Goal: Task Accomplishment & Management: Manage account settings

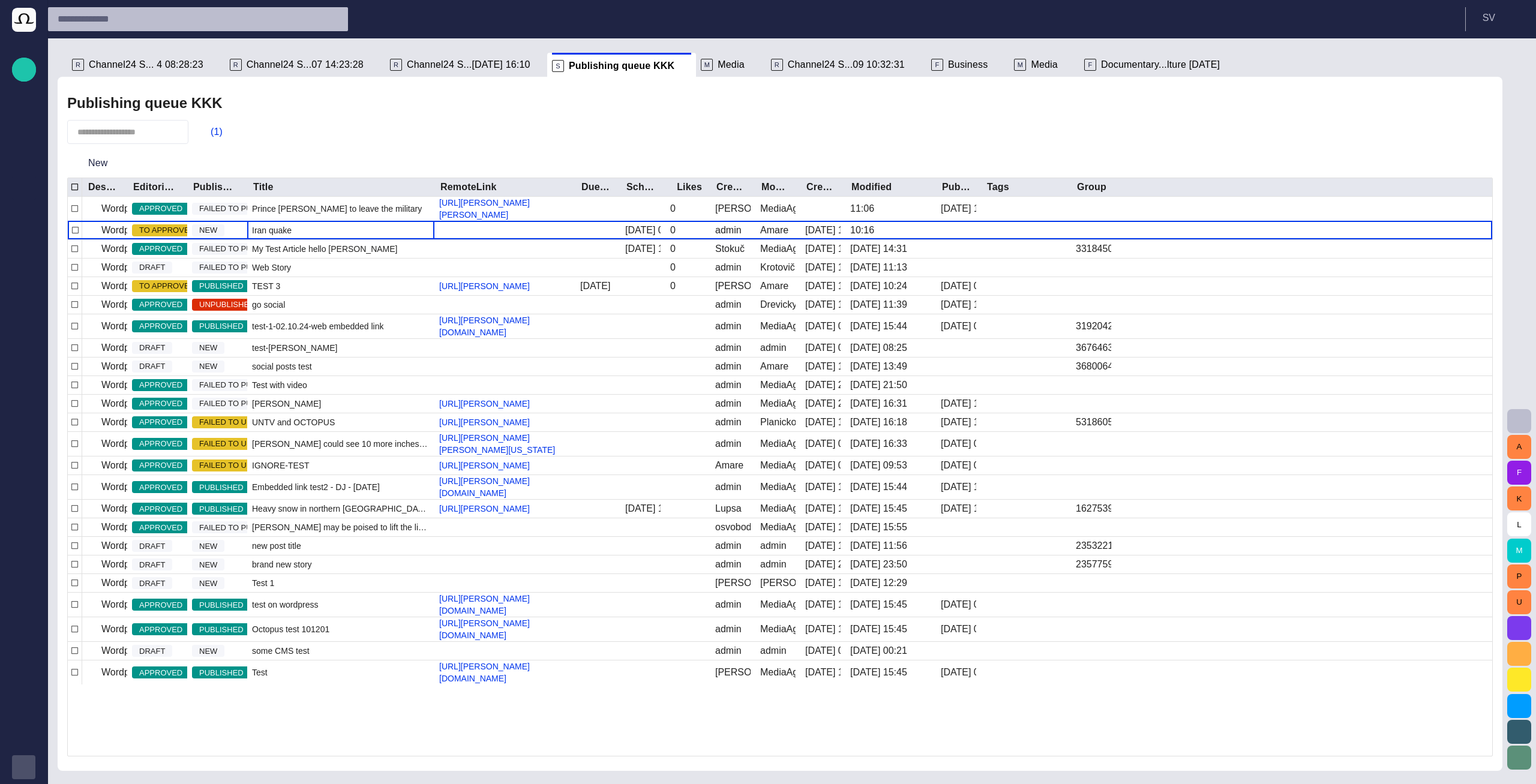
click at [31, 768] on div "button" at bounding box center [23, 767] width 24 height 24
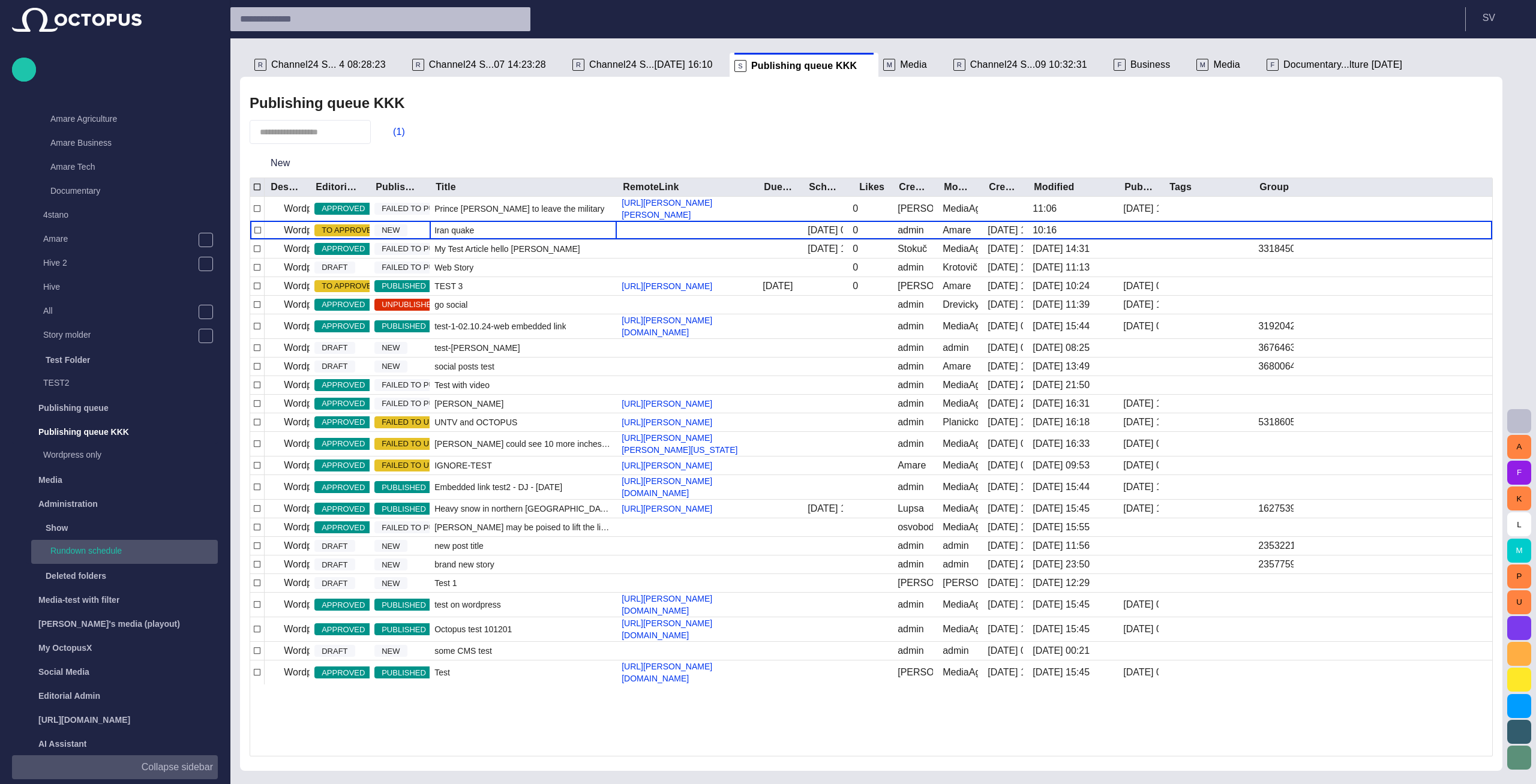
scroll to position [216, 0]
click at [76, 550] on p "Rundown schedule" at bounding box center [86, 546] width 71 height 12
click at [356, 61] on span "Channel24 S... 4 08:28:23" at bounding box center [328, 65] width 115 height 12
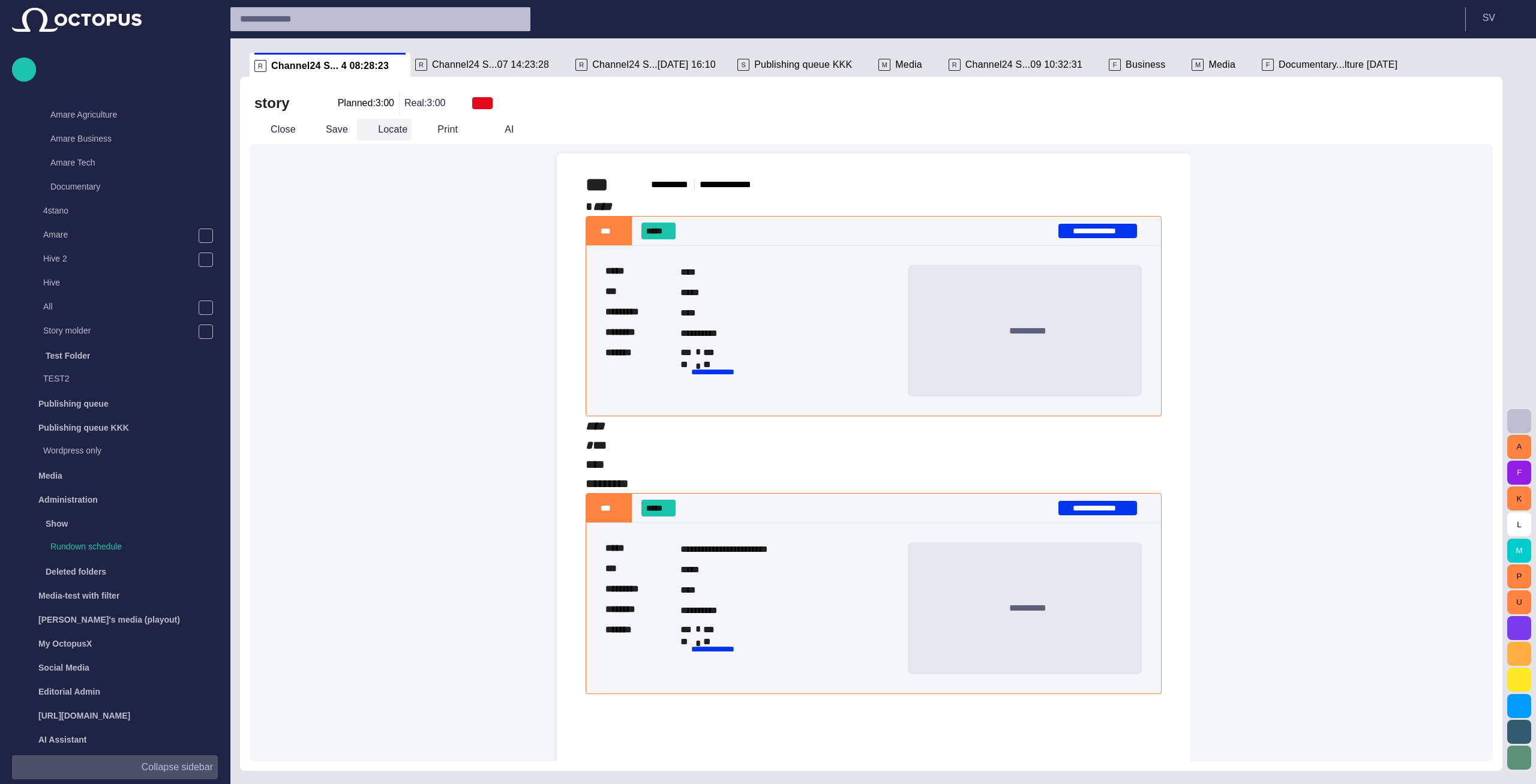
click at [371, 132] on button "Locate" at bounding box center [385, 129] width 55 height 21
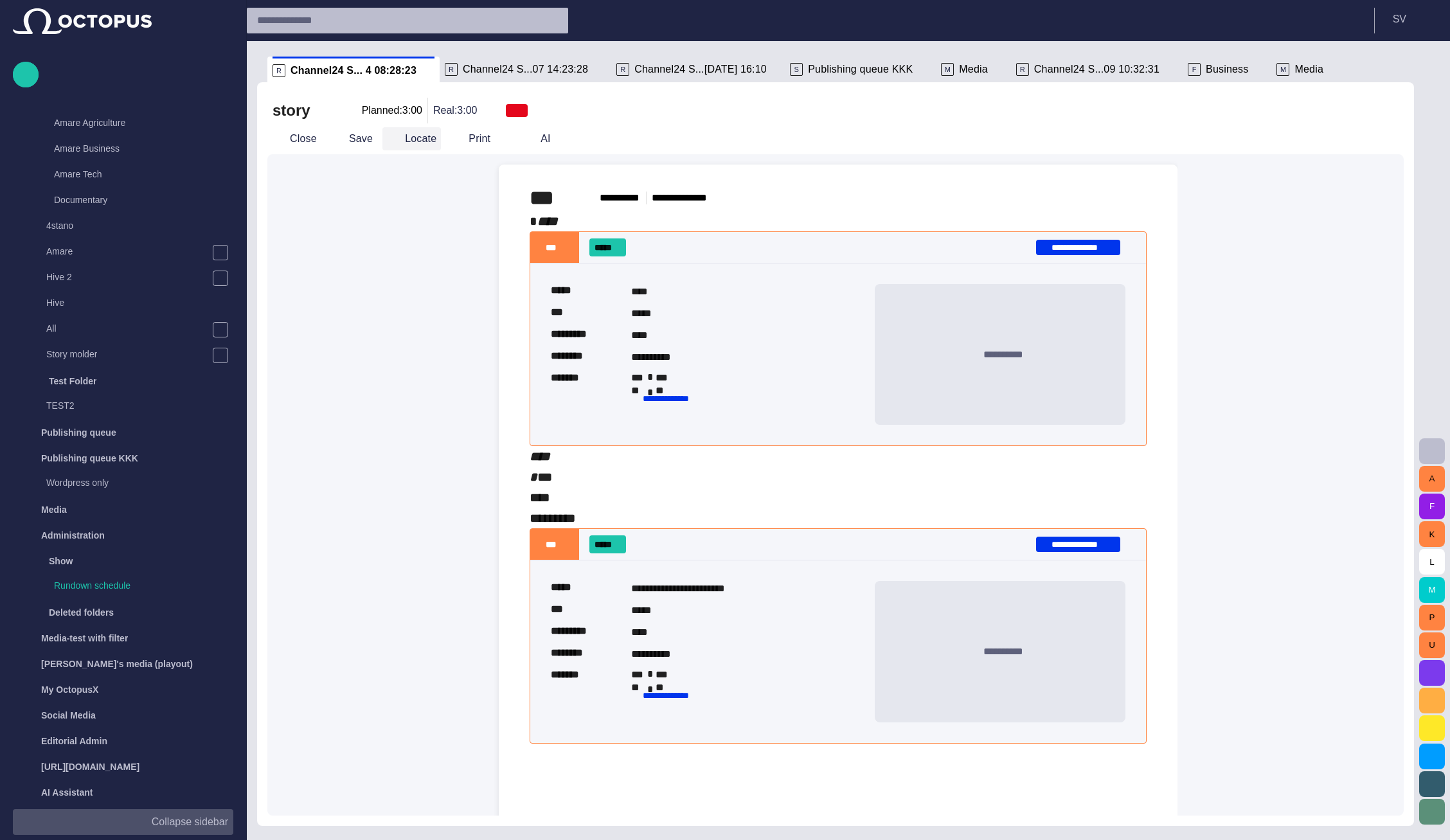
click at [397, 138] on button "Locate" at bounding box center [412, 138] width 59 height 23
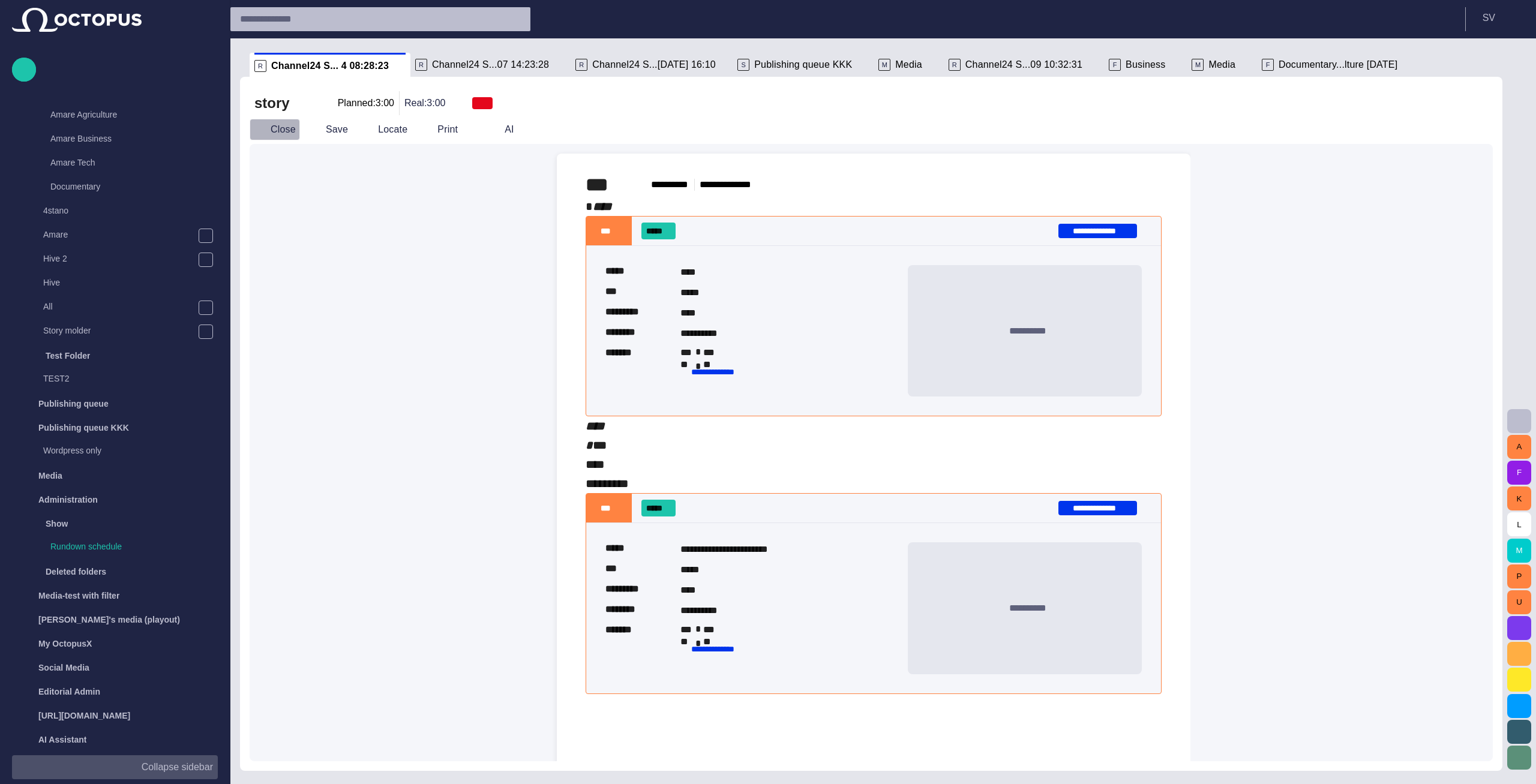
click at [289, 134] on button "Close" at bounding box center [274, 129] width 50 height 21
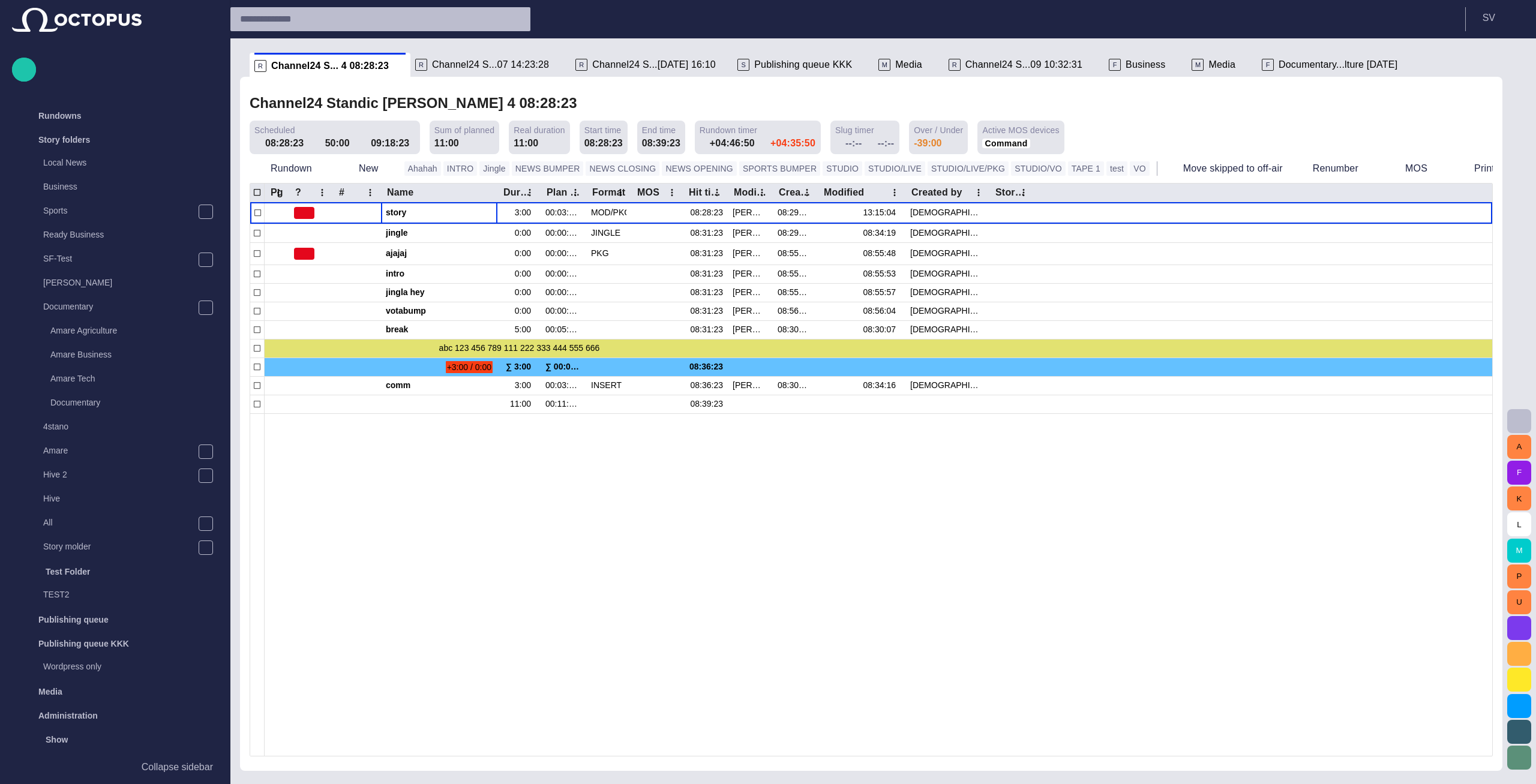
scroll to position [216, 0]
click at [754, 65] on span "Publishing queue KKK" at bounding box center [803, 65] width 98 height 12
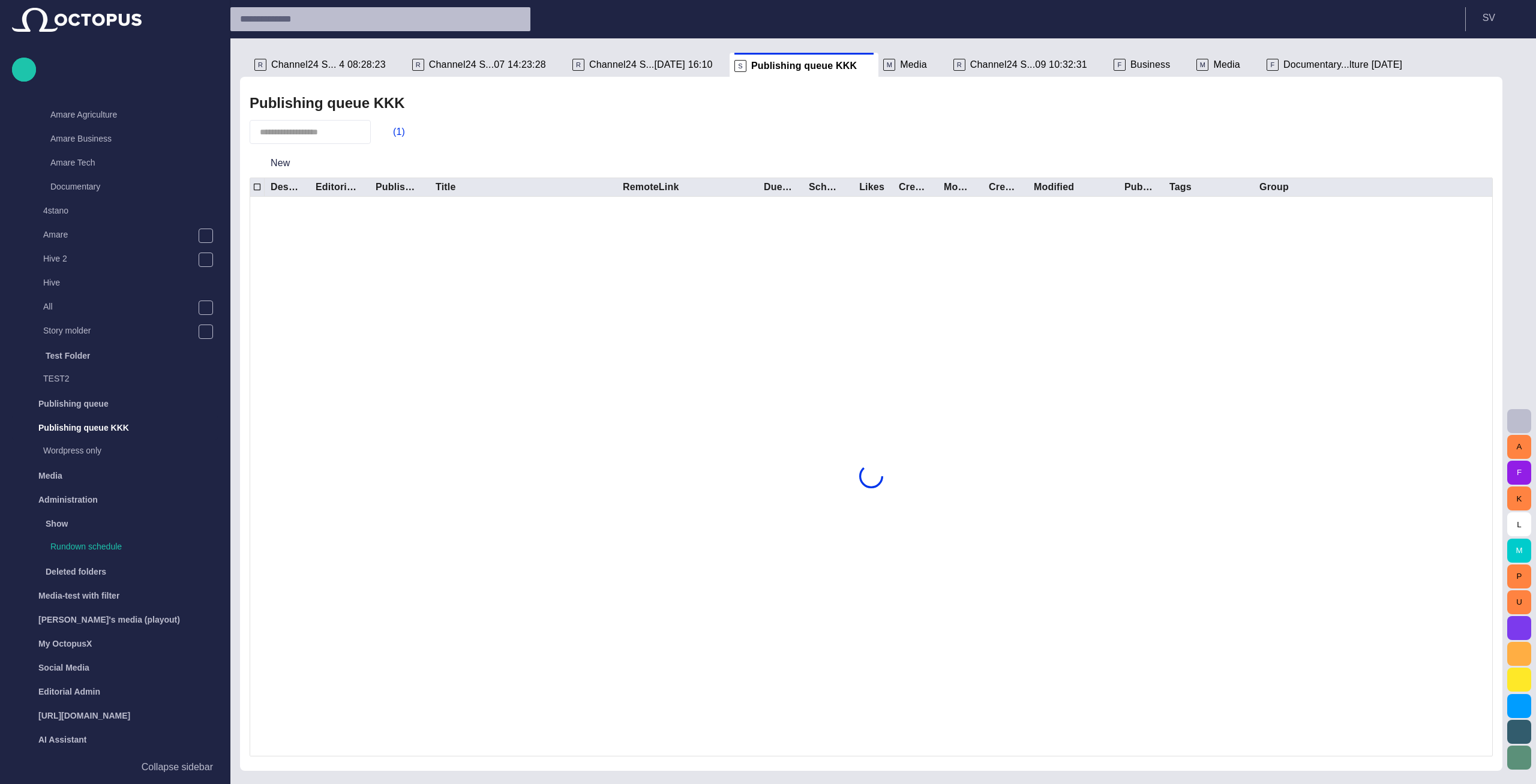
scroll to position [236, 0]
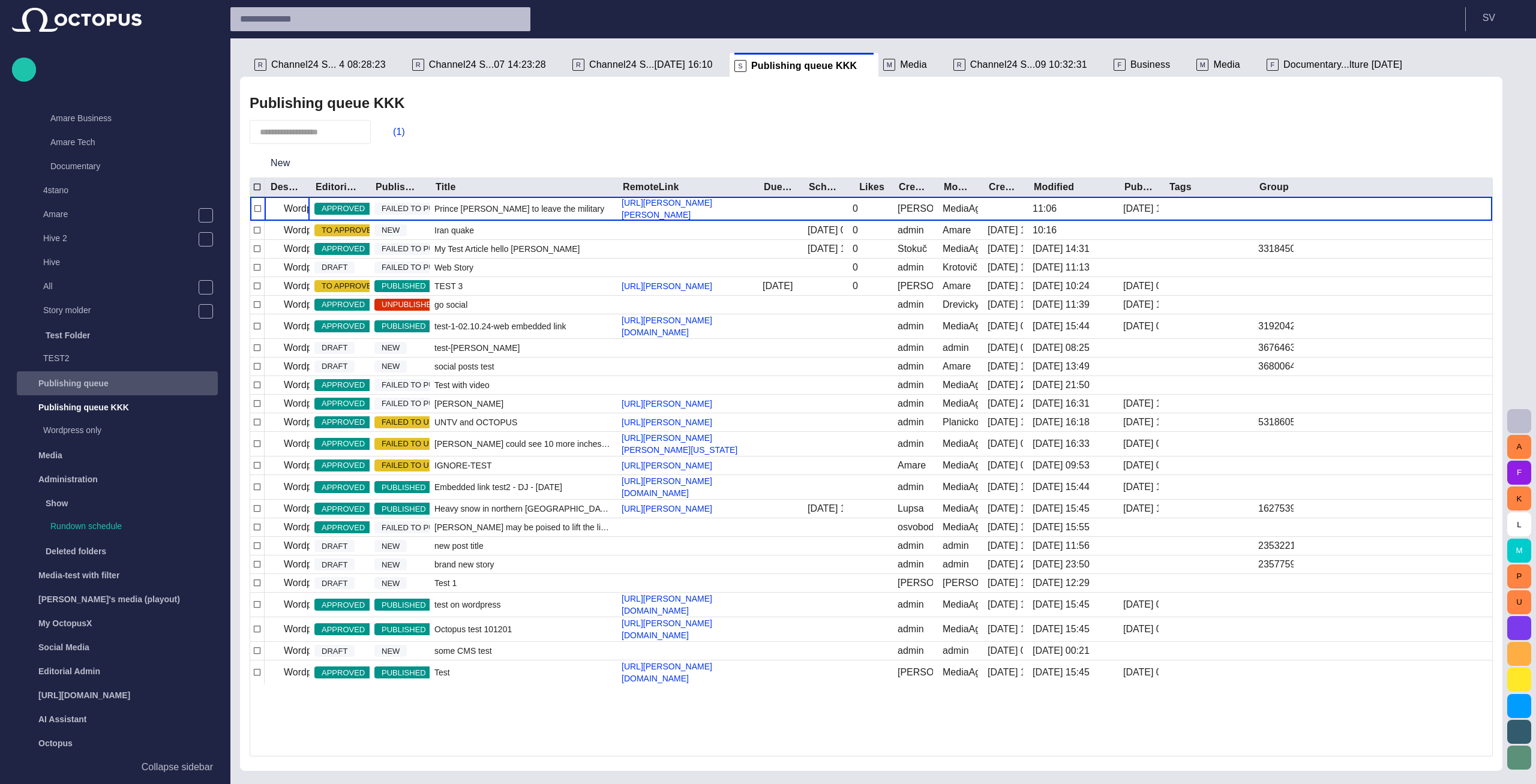
click at [93, 380] on p "Publishing queue" at bounding box center [73, 383] width 70 height 12
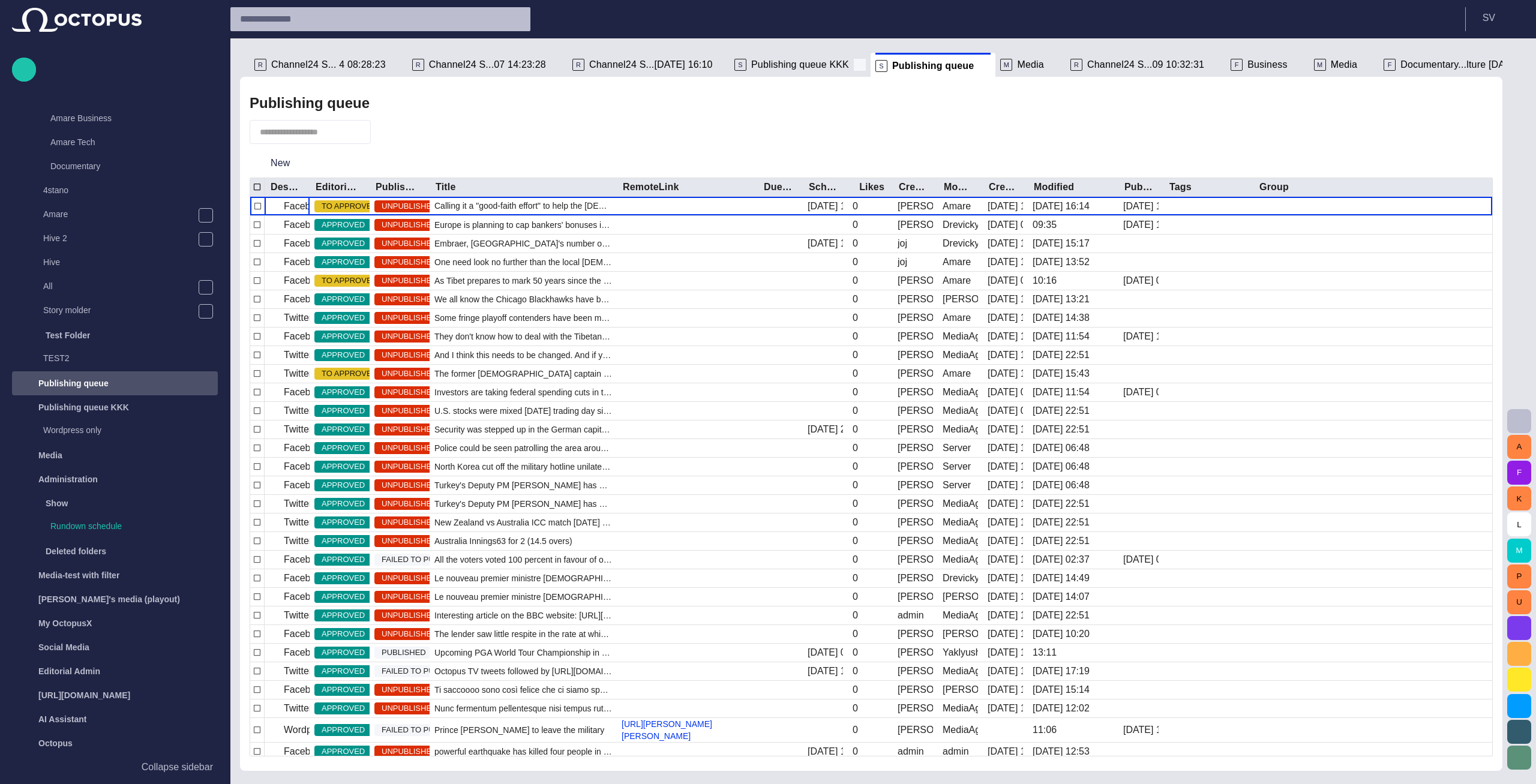
click at [853, 67] on span at bounding box center [859, 65] width 12 height 12
click at [991, 188] on button "Sort" at bounding box center [998, 187] width 16 height 16
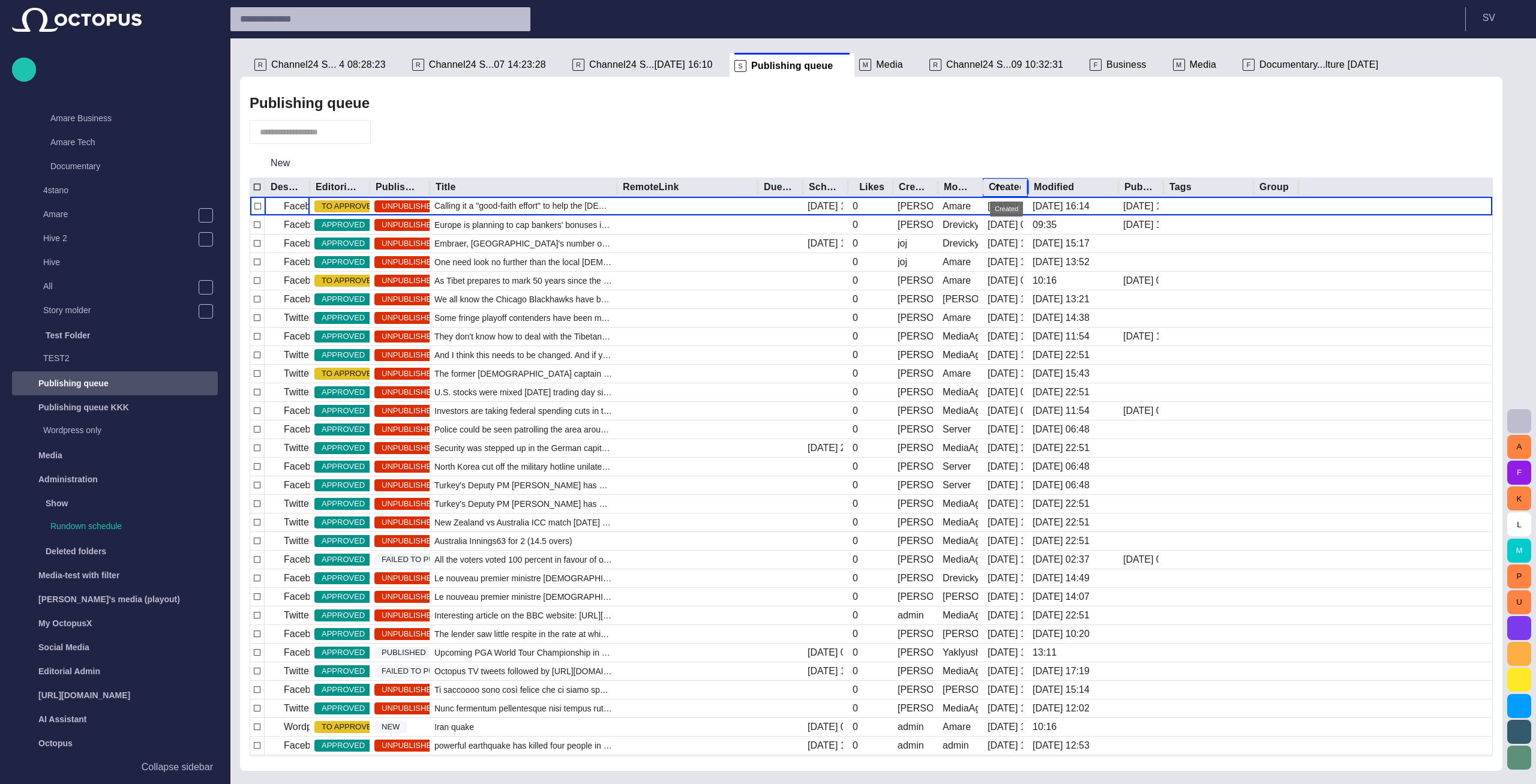
click at [1010, 183] on div "Created" at bounding box center [1005, 187] width 34 height 12
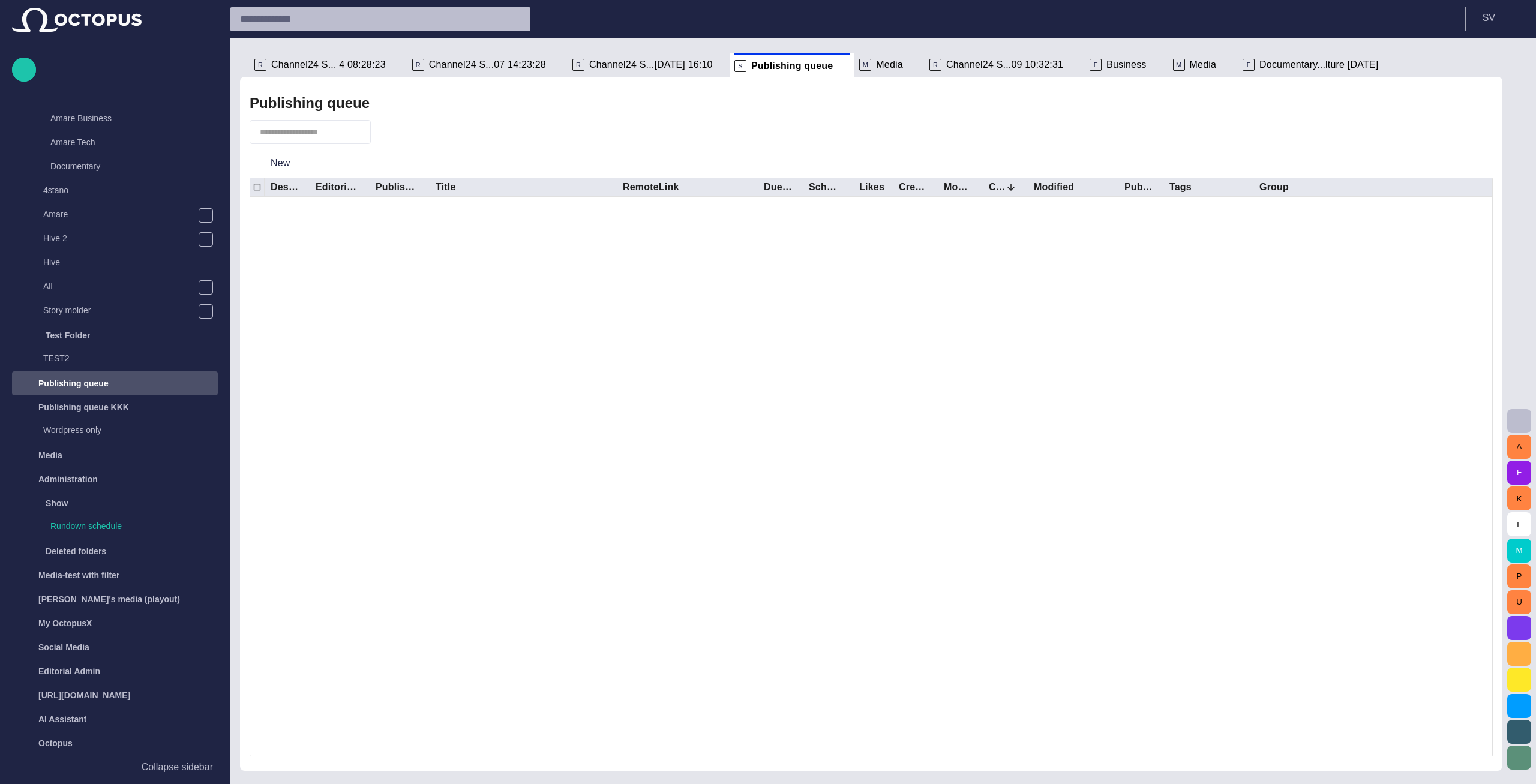
scroll to position [0, 0]
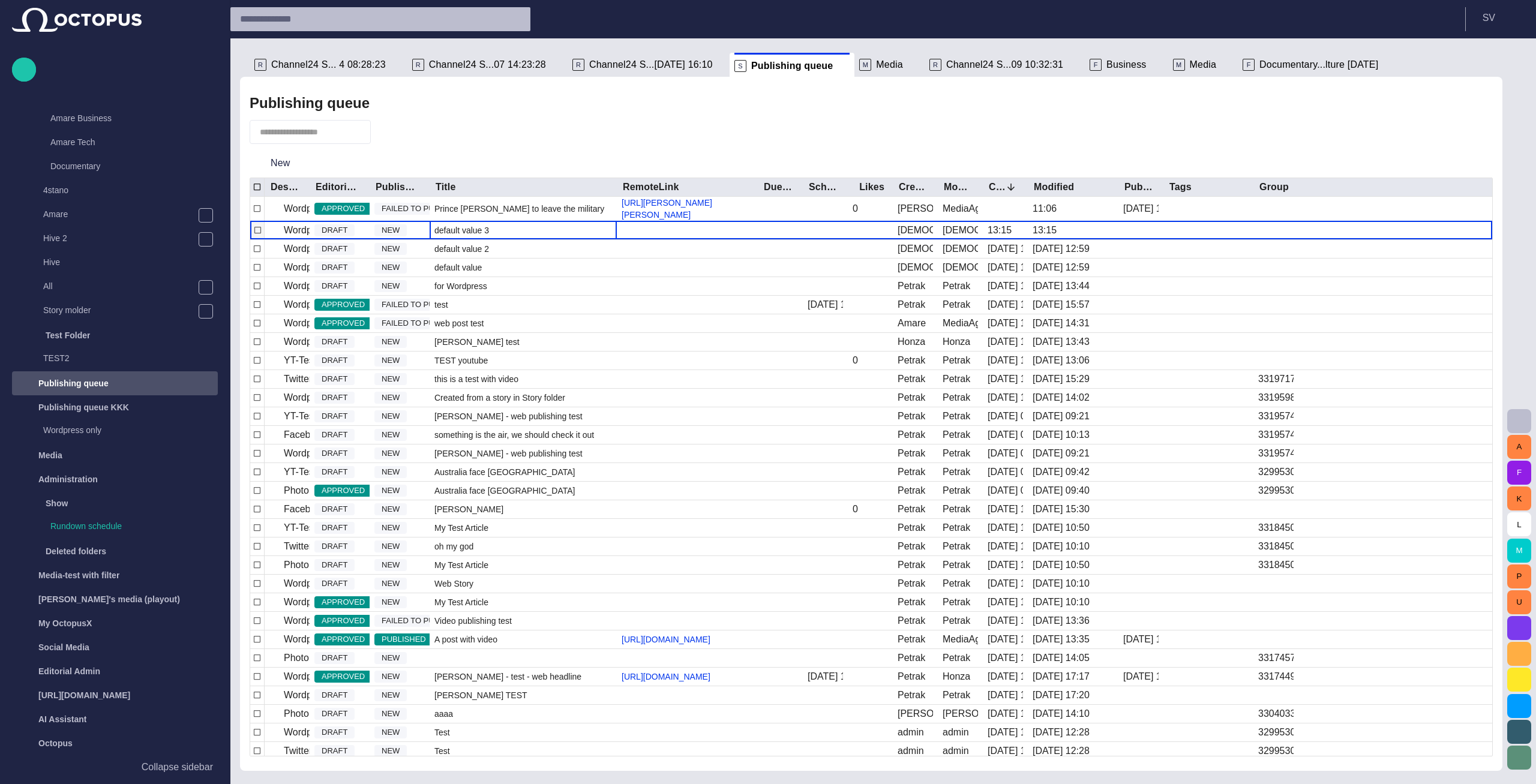
click at [501, 239] on div "default value 3" at bounding box center [523, 230] width 187 height 18
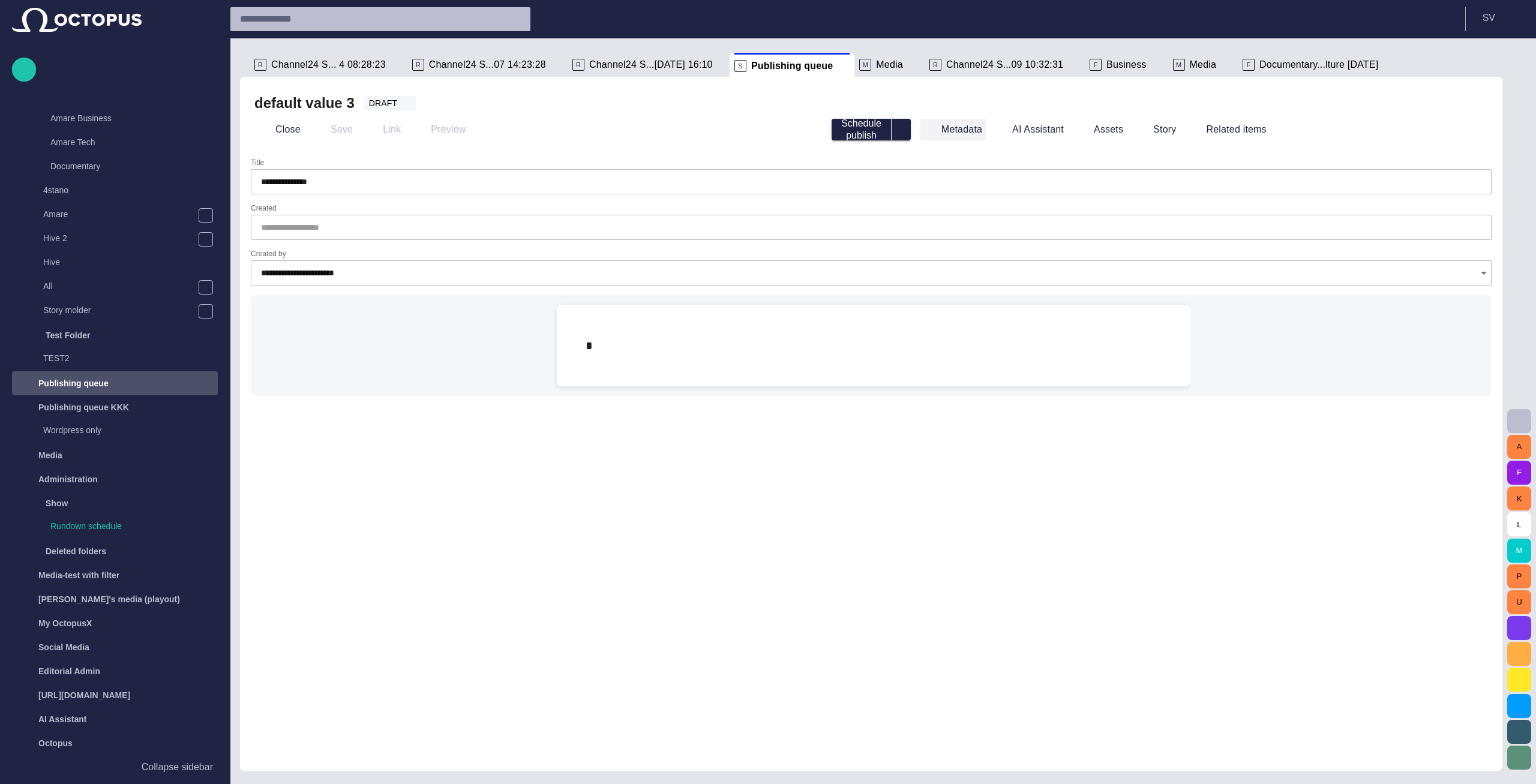
click at [305, 128] on button "Metadata" at bounding box center [279, 129] width 50 height 21
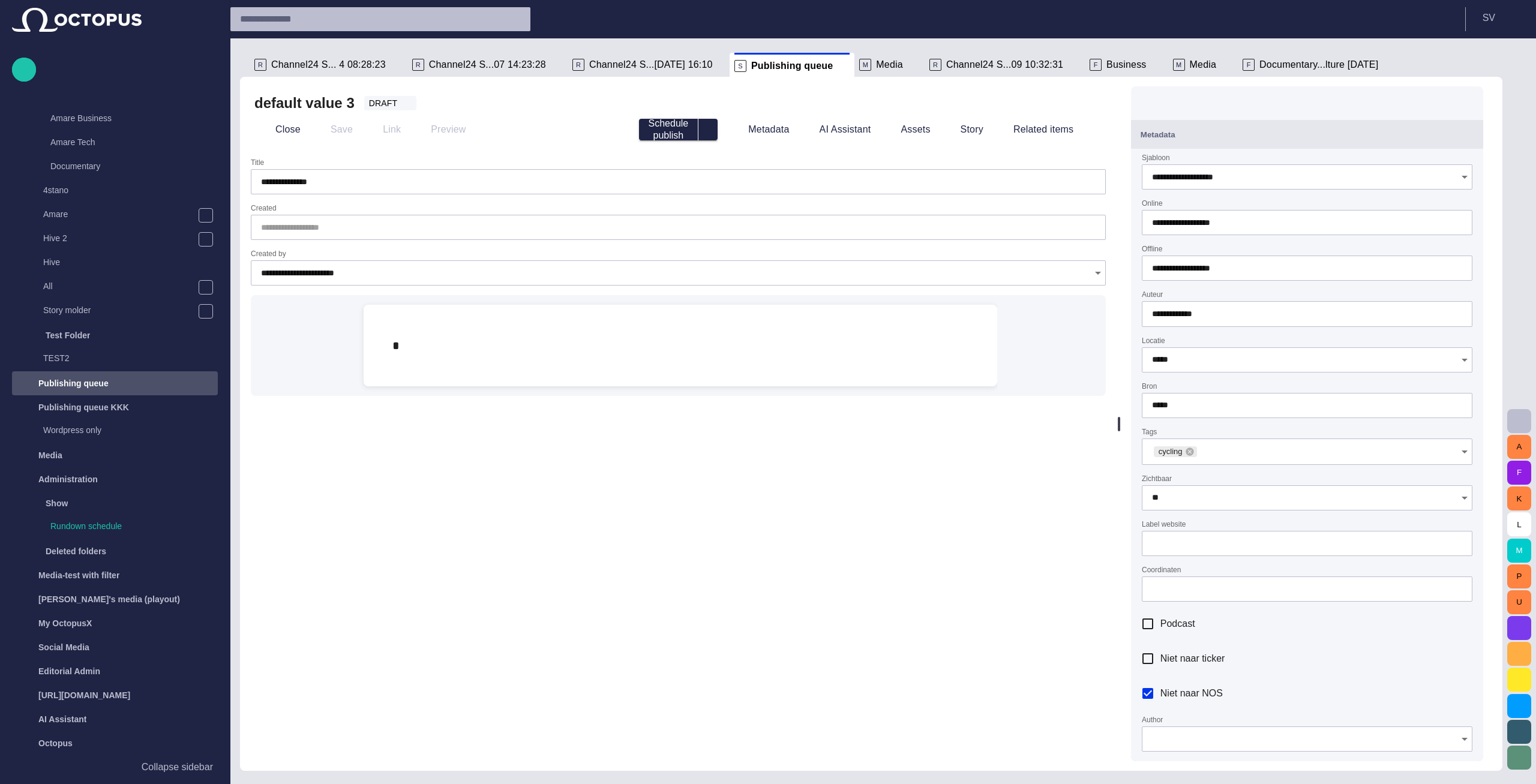
click at [490, 126] on div "Close Save Link Preview" at bounding box center [442, 130] width 375 height 29
click at [286, 130] on button "Close" at bounding box center [279, 129] width 50 height 21
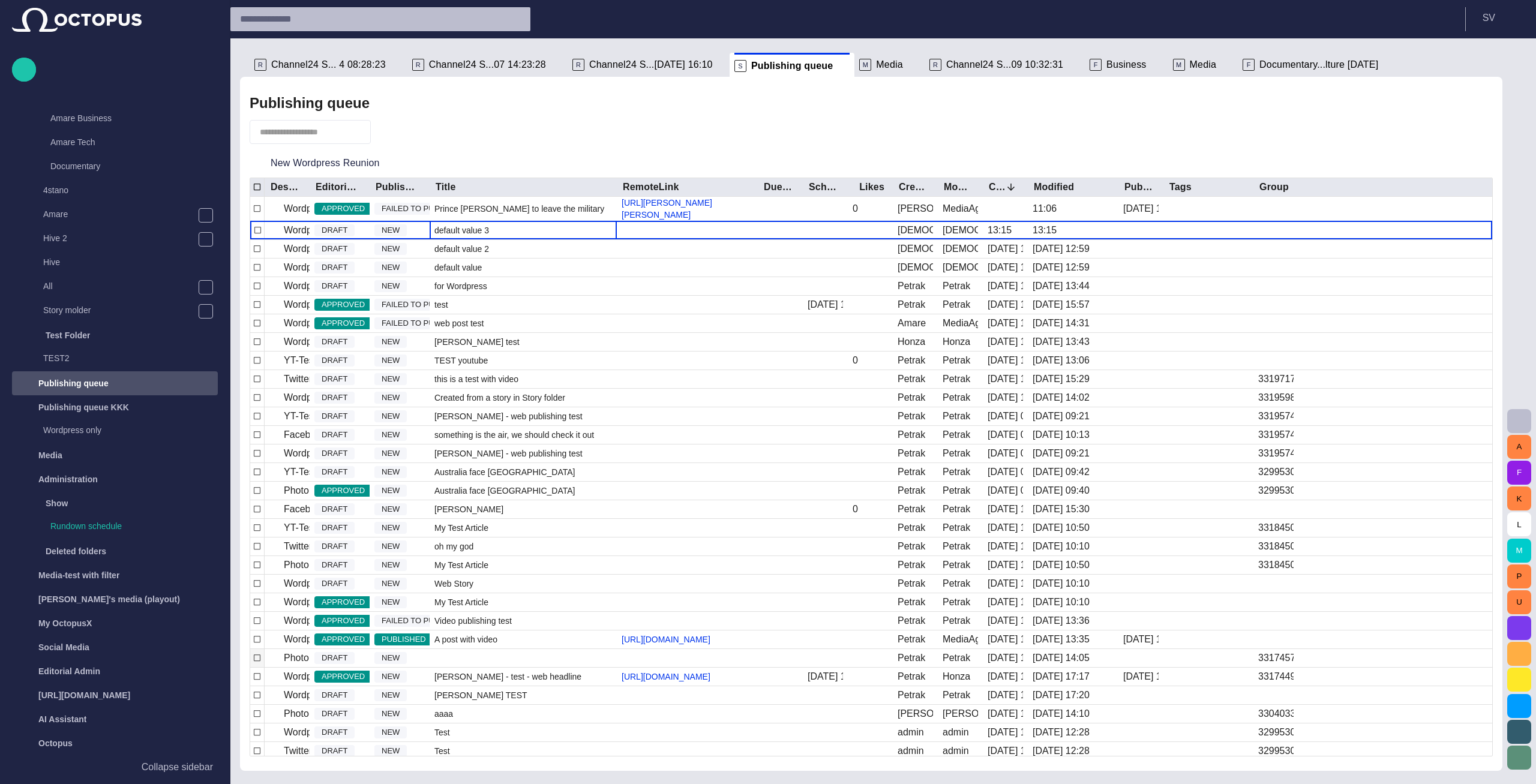
click at [1486, 61] on span "button" at bounding box center [1490, 65] width 14 height 14
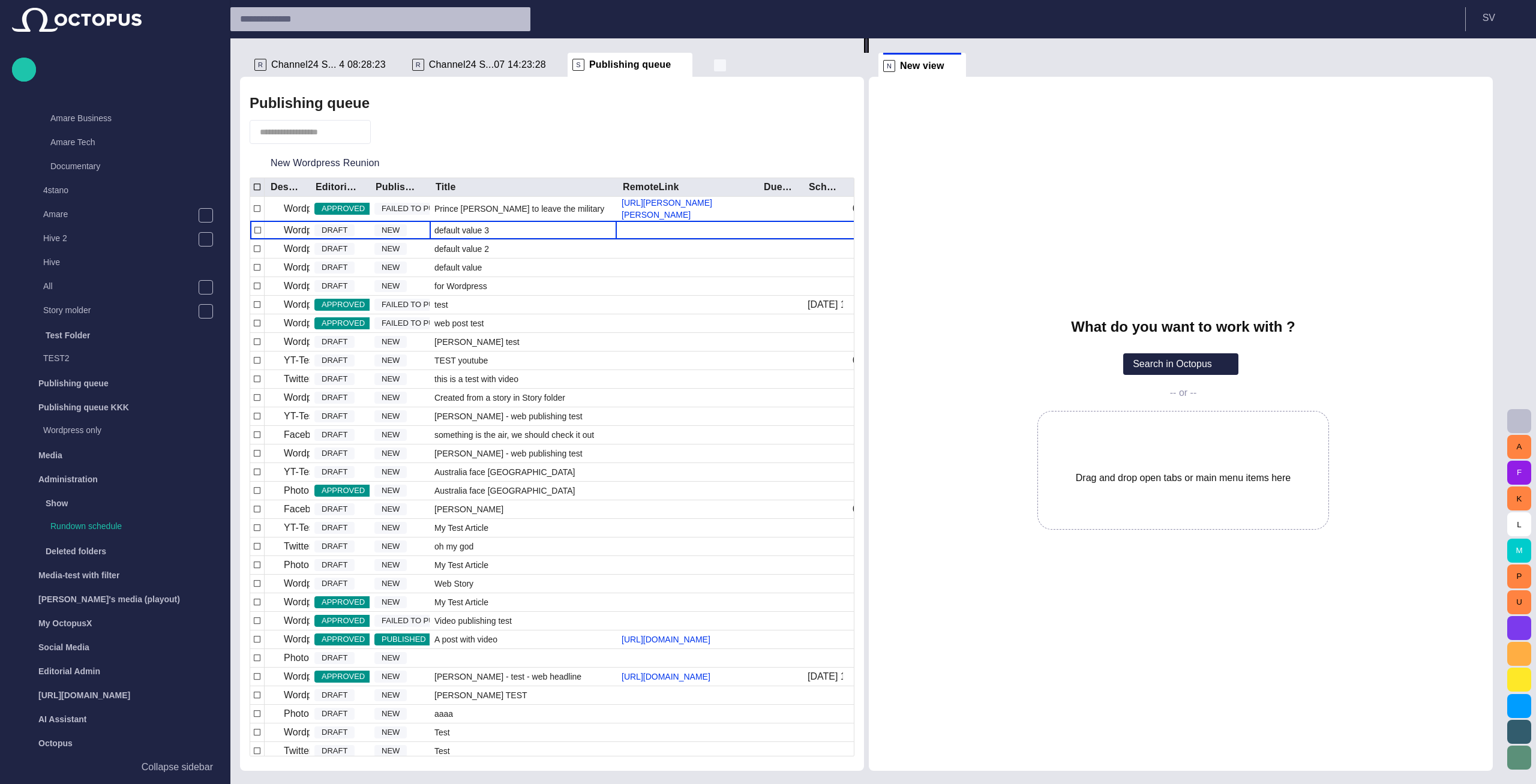
click at [714, 66] on span "button" at bounding box center [720, 65] width 12 height 12
click at [734, 204] on span "Documentary...lture [DATE]" at bounding box center [768, 208] width 119 height 12
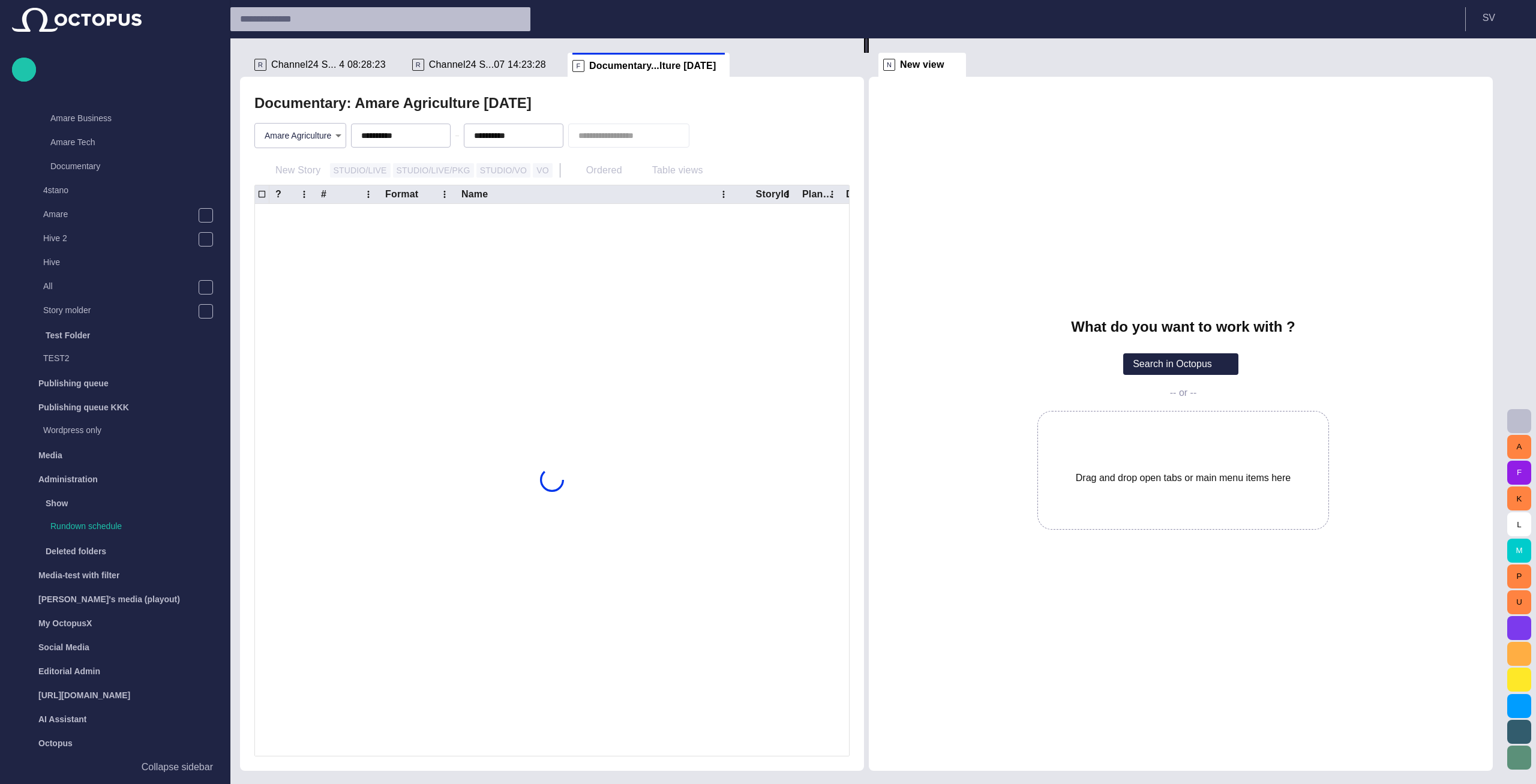
scroll to position [24, 0]
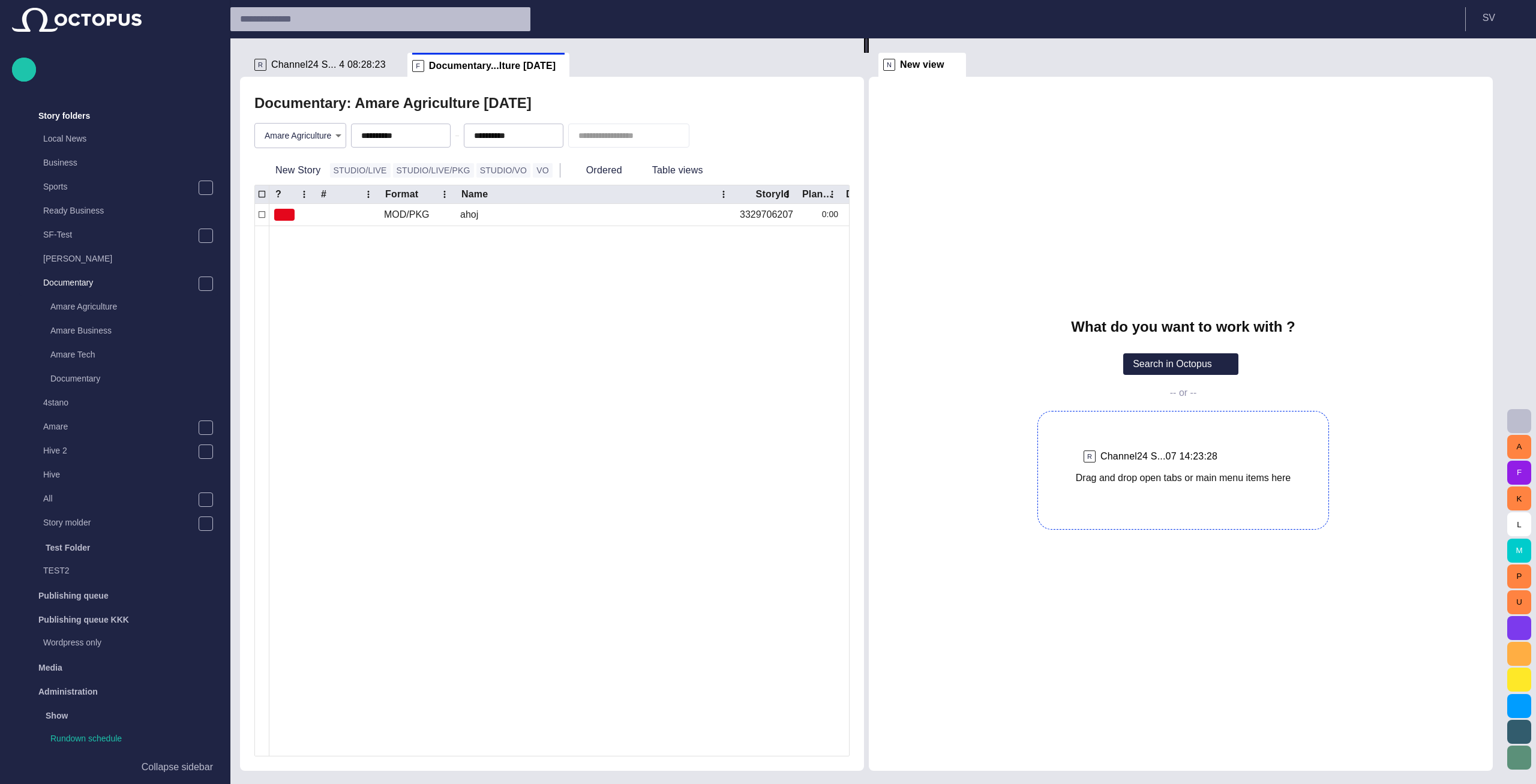
drag, startPoint x: 471, startPoint y: 63, endPoint x: 1176, endPoint y: 476, distance: 817.1
click at [1176, 476] on div "**********" at bounding box center [871, 404] width 1262 height 733
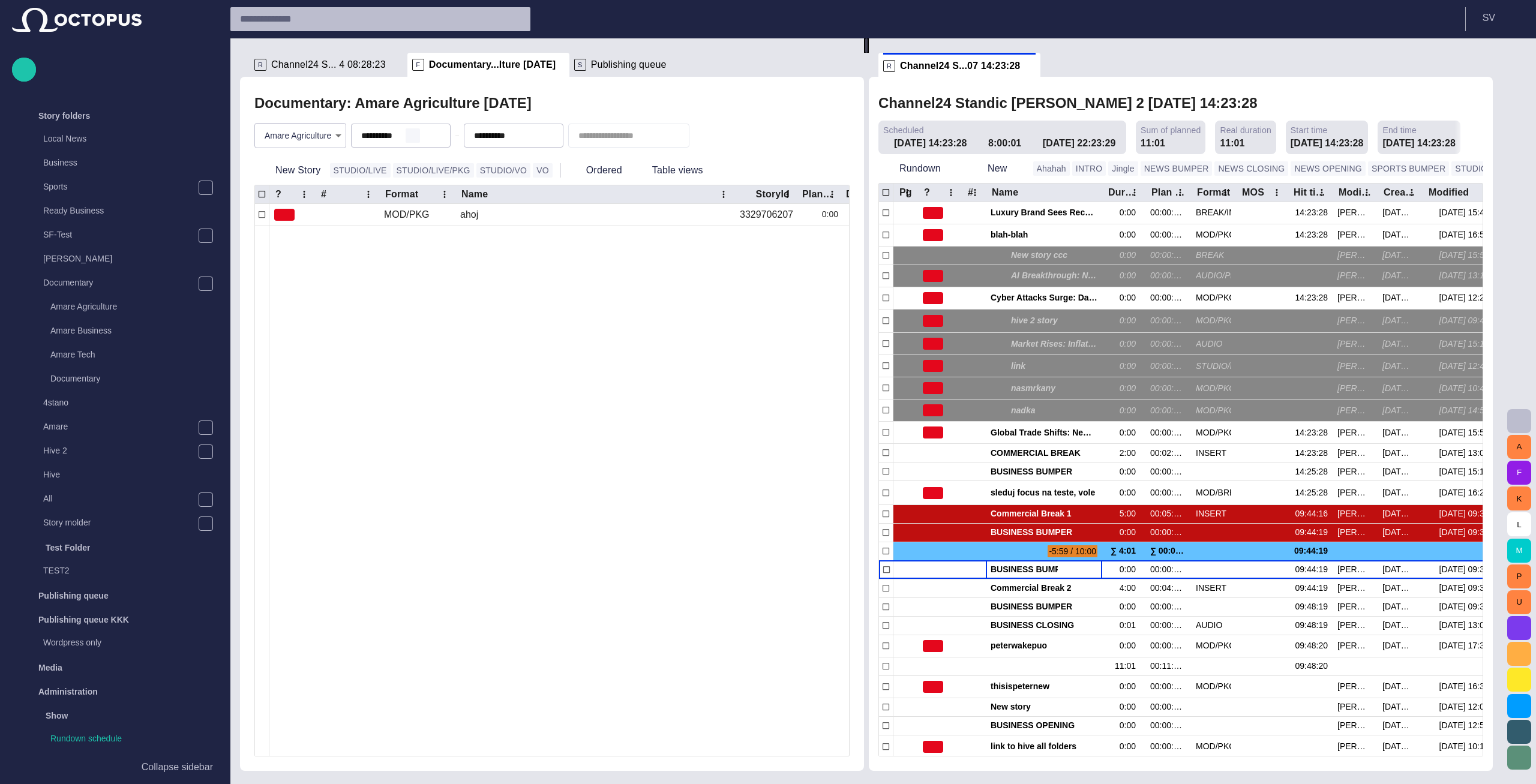
click at [417, 138] on span "button" at bounding box center [413, 135] width 10 height 10
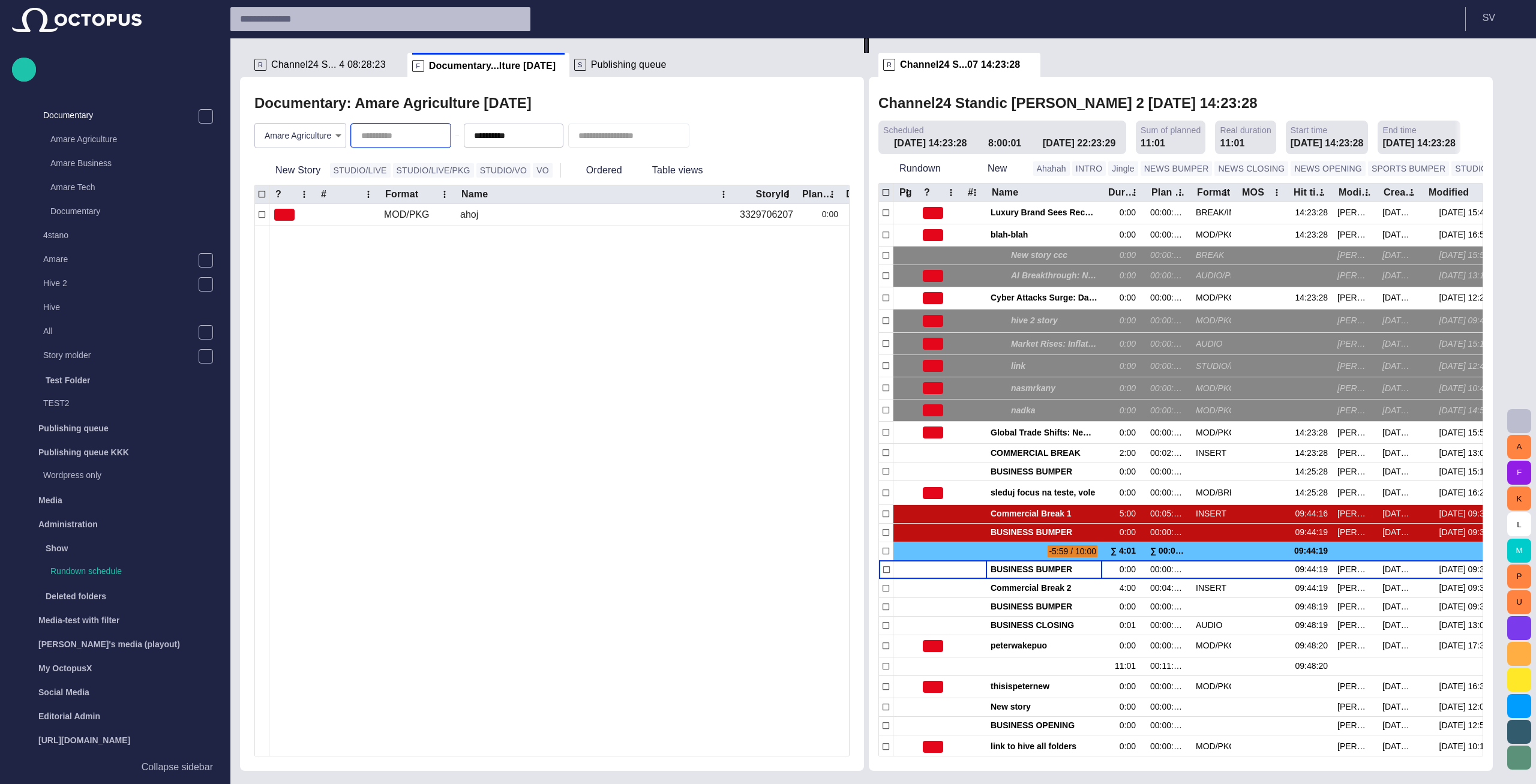
scroll to position [192, 0]
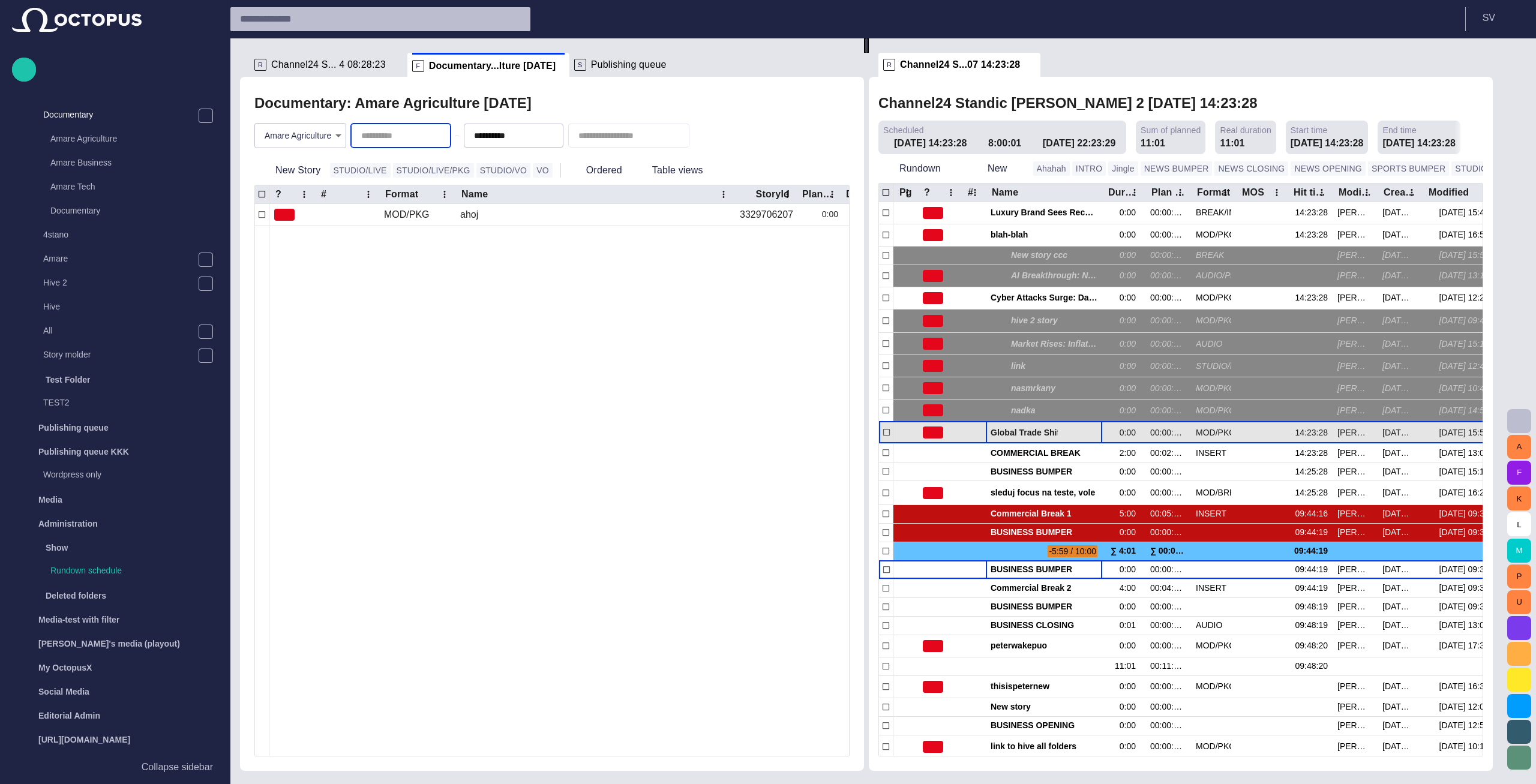
click at [1084, 433] on span "button" at bounding box center [1079, 433] width 10 height 10
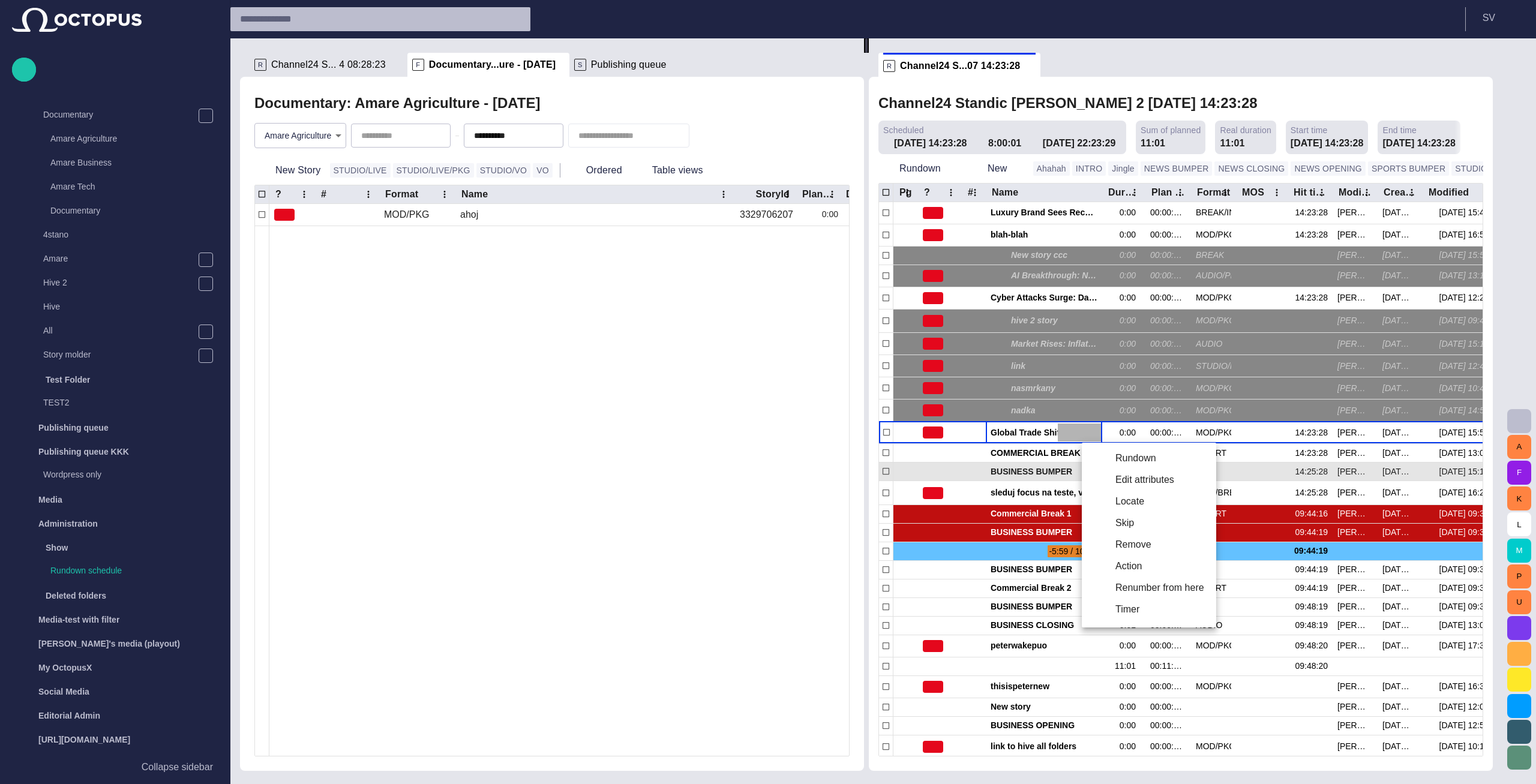
click at [1121, 474] on li "Edit attributes" at bounding box center [1149, 479] width 135 height 21
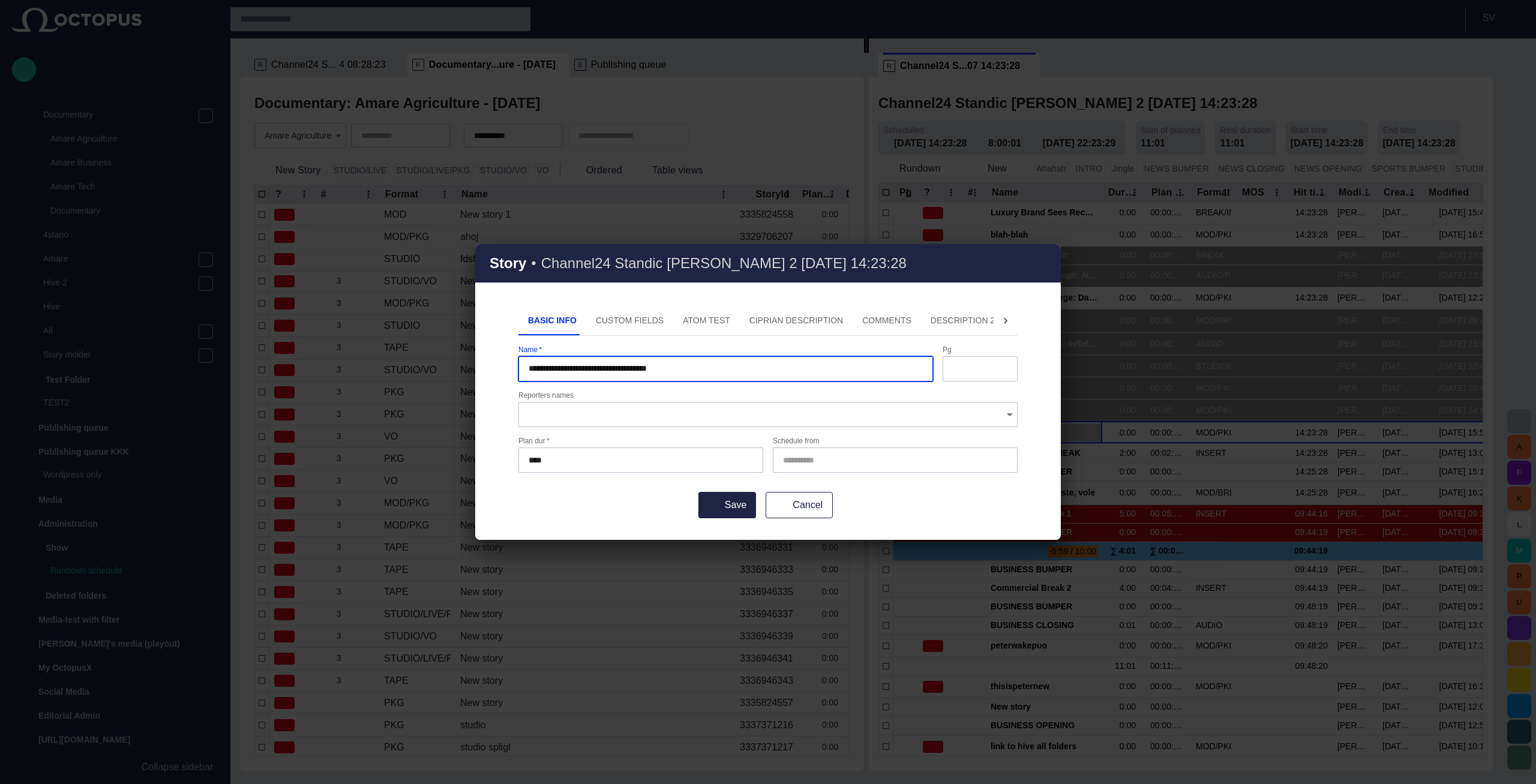
click at [1043, 264] on span "button" at bounding box center [1044, 263] width 14 height 14
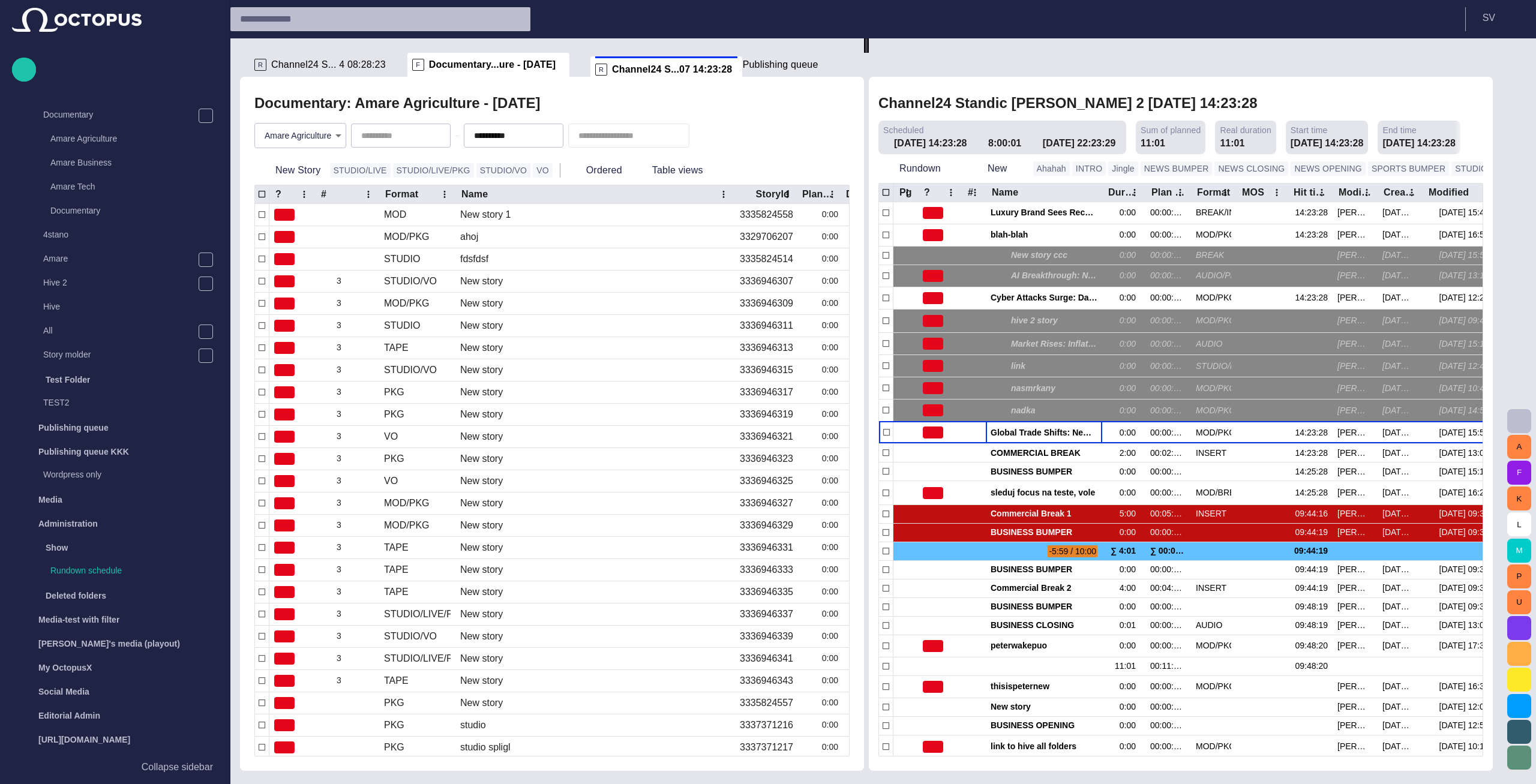
drag, startPoint x: 766, startPoint y: 65, endPoint x: 691, endPoint y: 69, distance: 75.1
click at [691, 69] on div "**********" at bounding box center [871, 404] width 1262 height 733
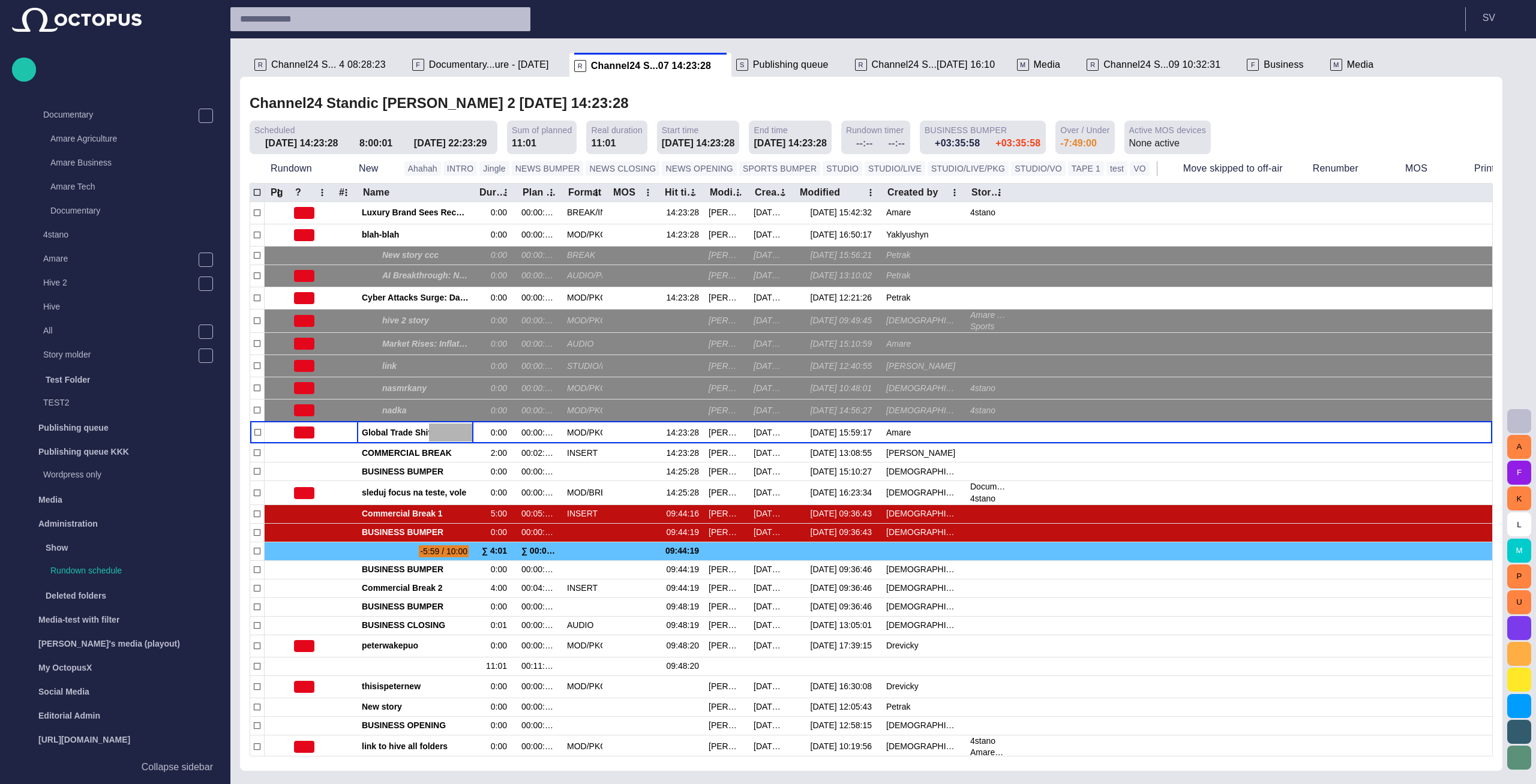
click at [444, 62] on span "Documentary...ure - today" at bounding box center [489, 65] width 120 height 12
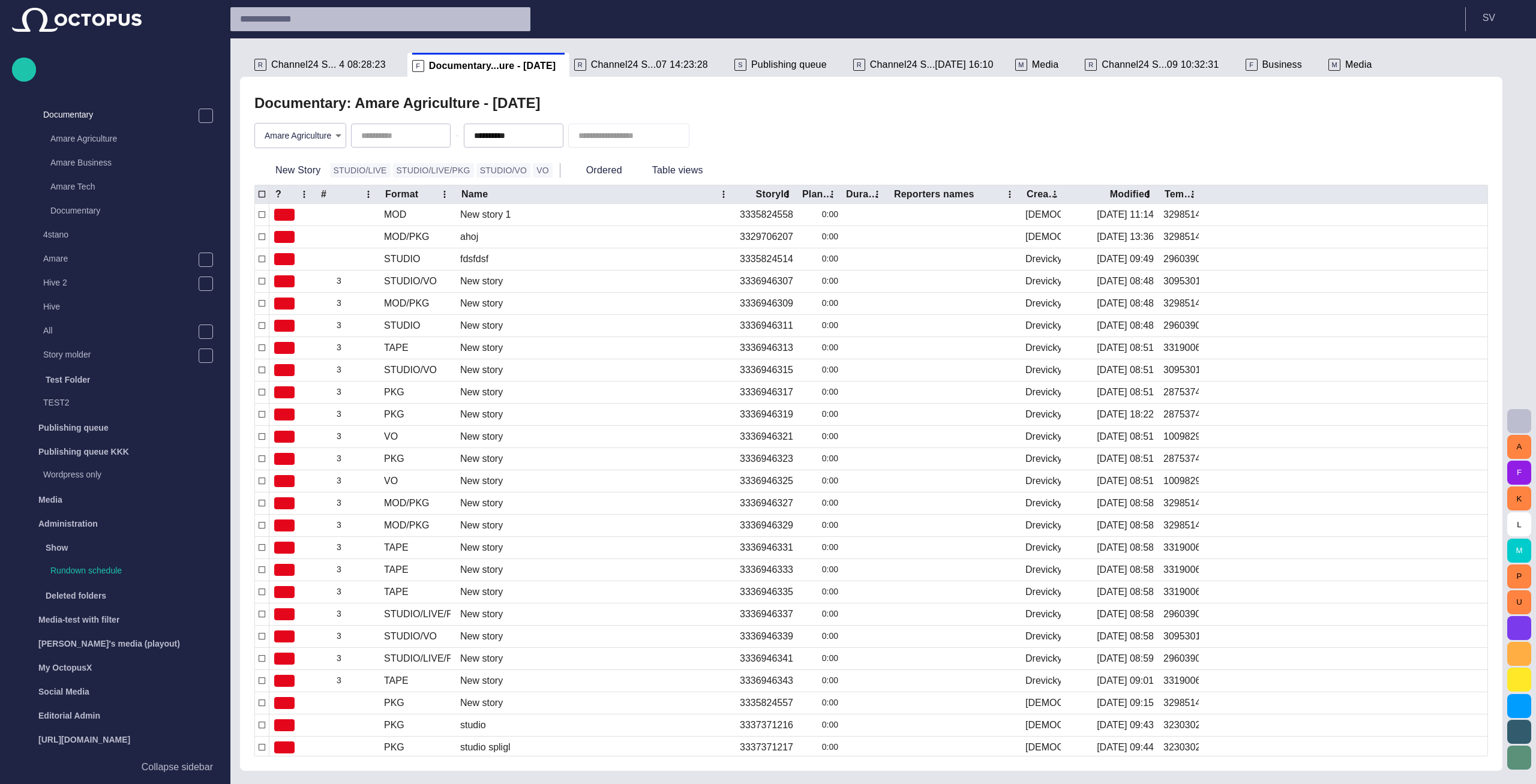
scroll to position [24, 0]
click at [310, 170] on button "New Story" at bounding box center [289, 170] width 71 height 21
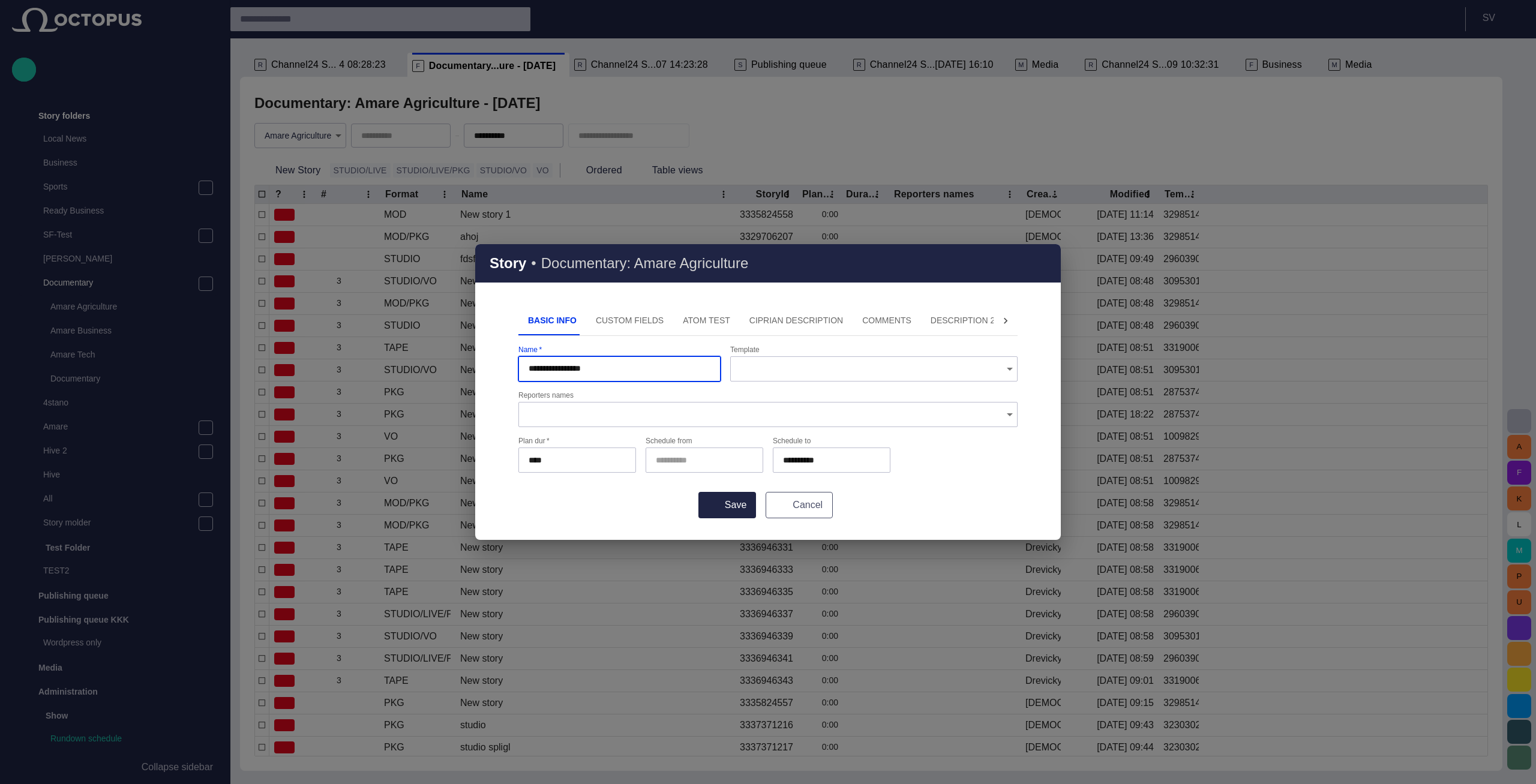
type input "**********"
click at [772, 503] on button "Cancel" at bounding box center [799, 505] width 67 height 26
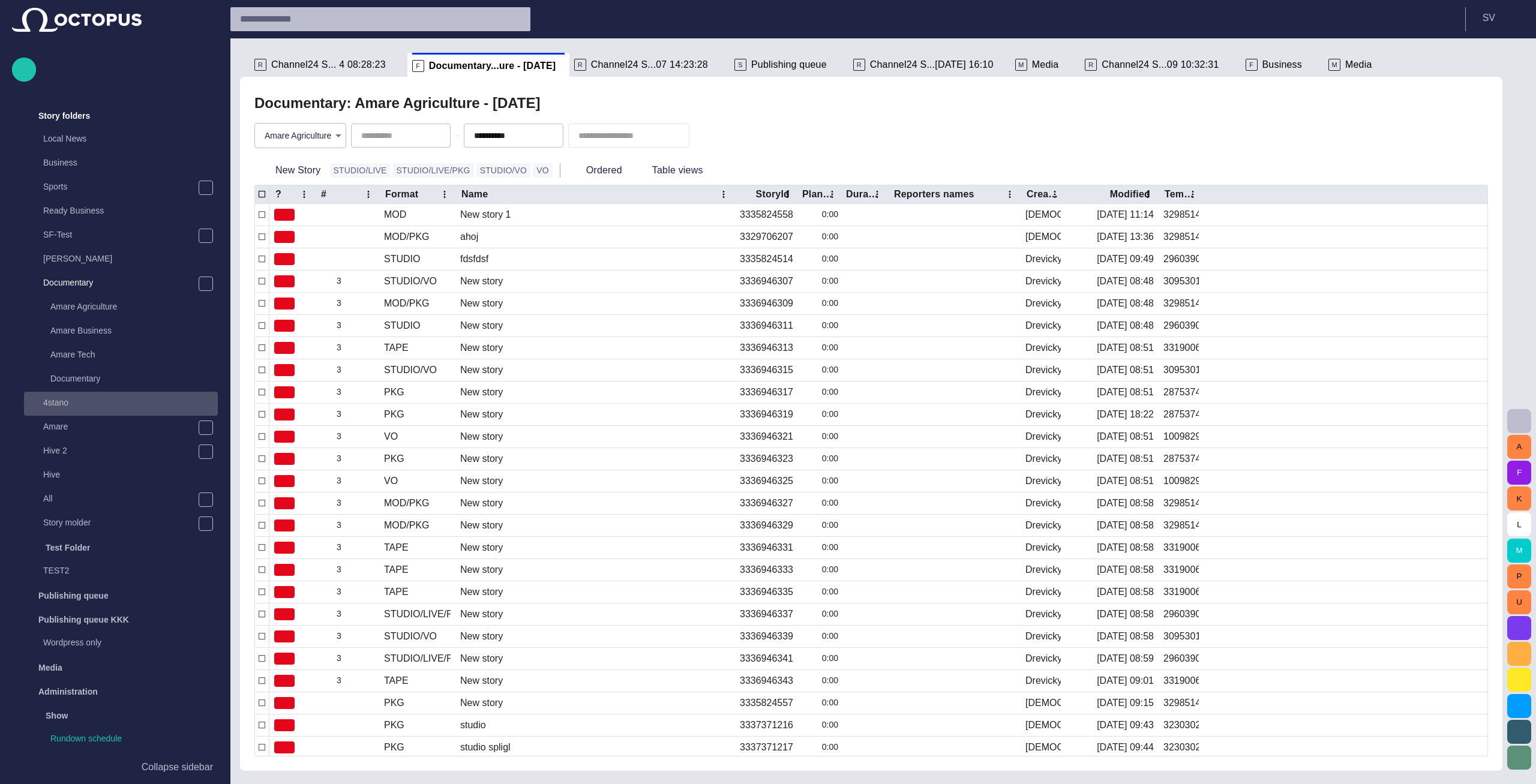
click at [65, 406] on p "4stano" at bounding box center [130, 402] width 174 height 12
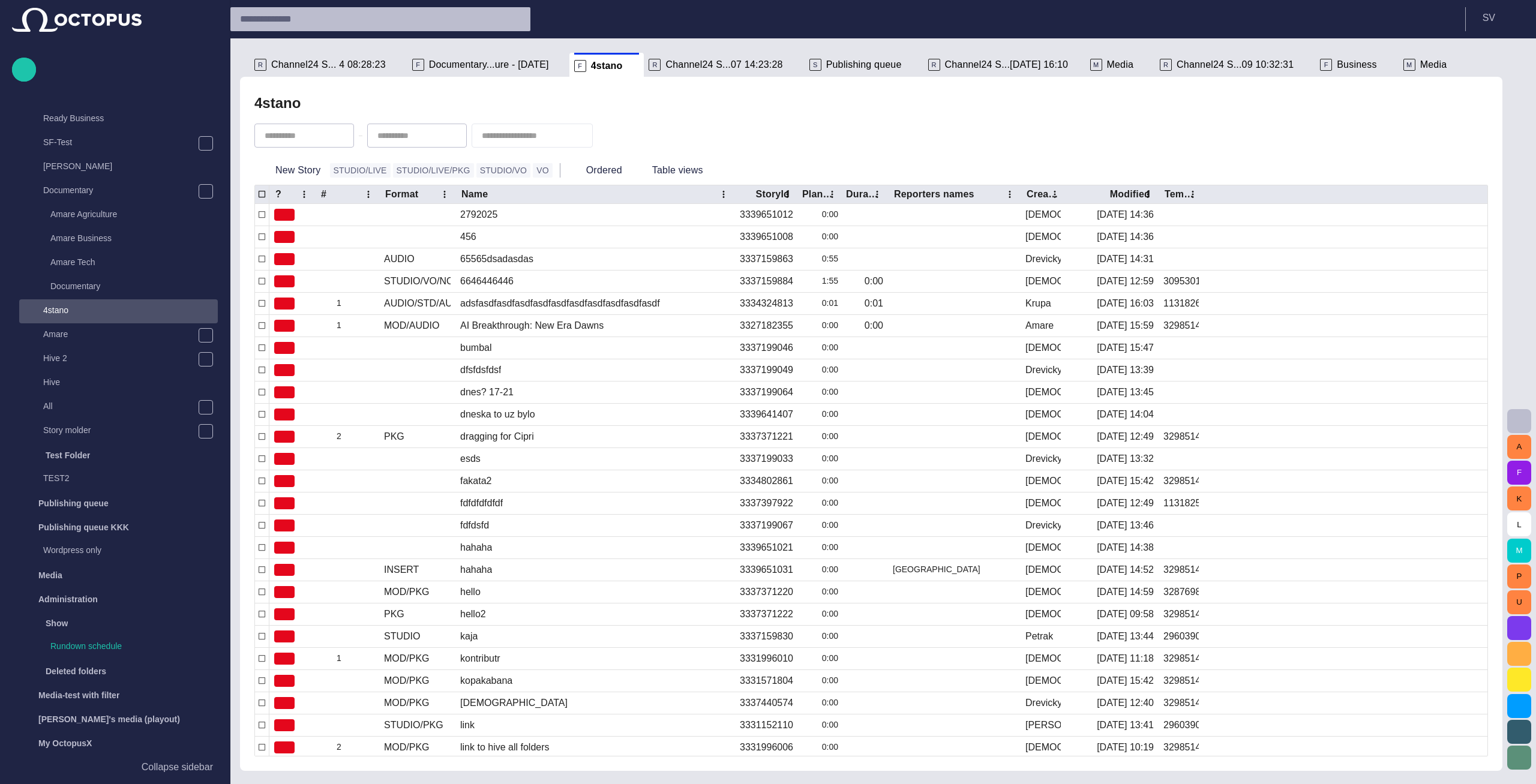
scroll to position [236, 0]
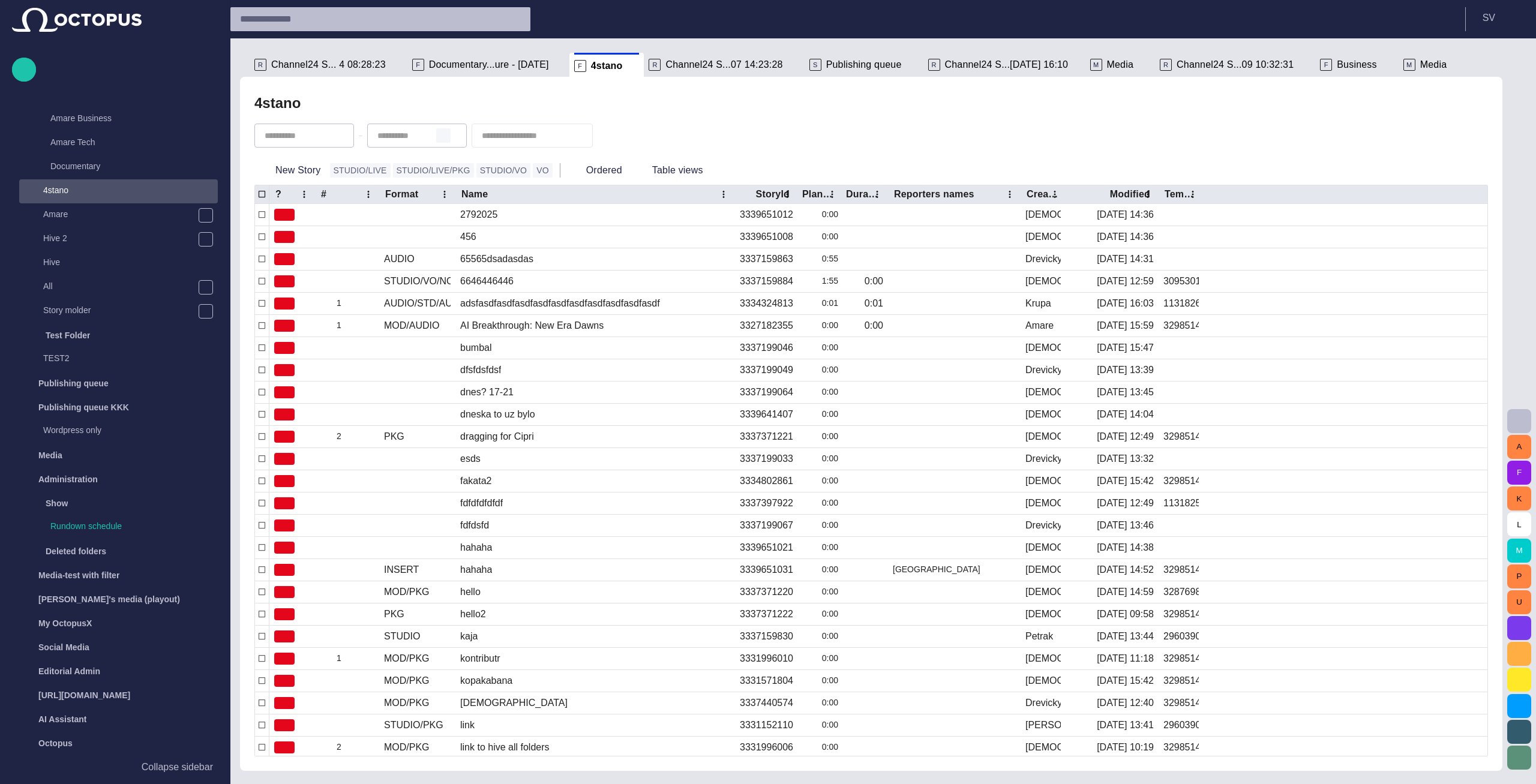
click at [448, 131] on span "button" at bounding box center [444, 135] width 10 height 10
type input "**********"
click at [422, 105] on div "4stano" at bounding box center [871, 103] width 1233 height 24
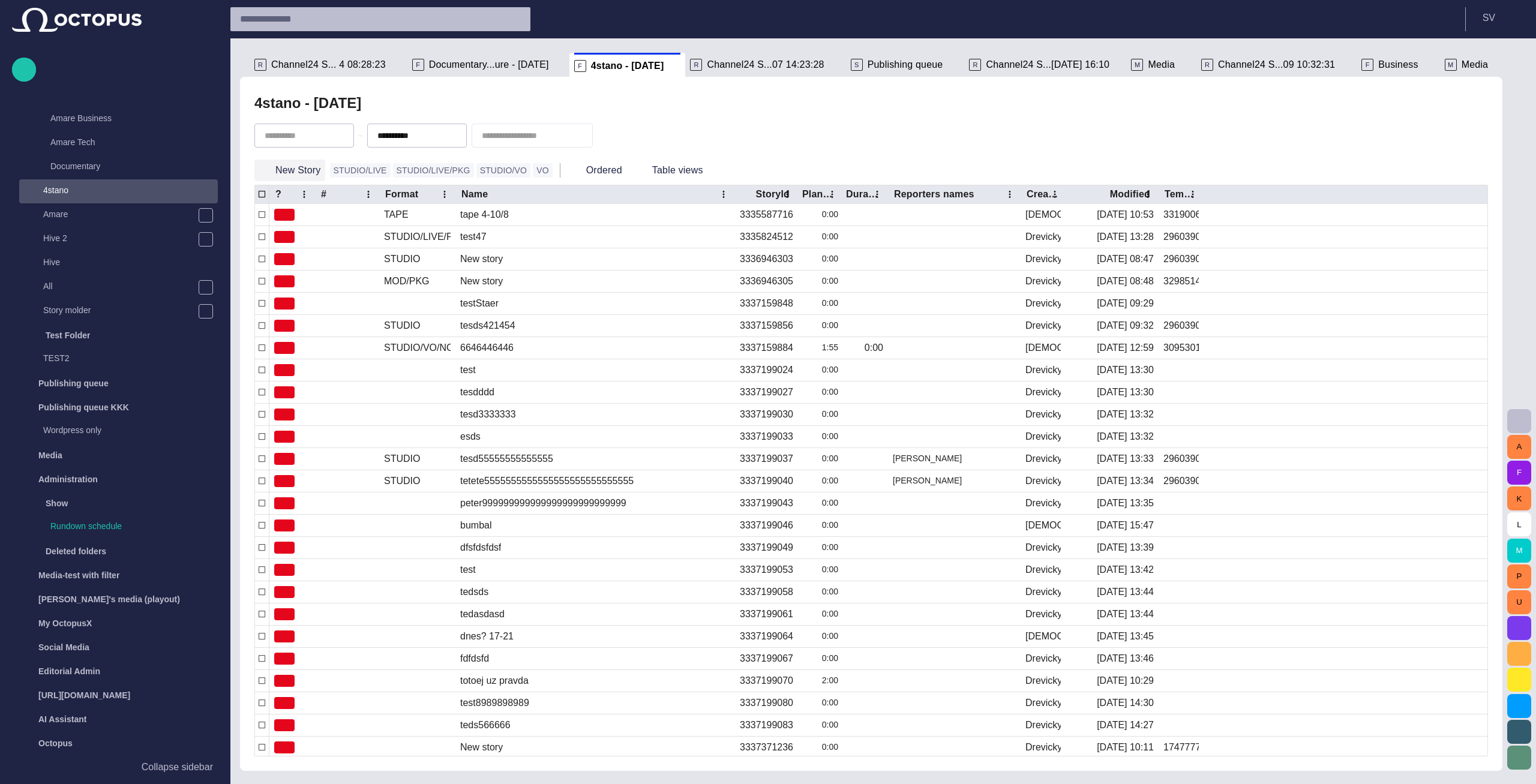
click at [293, 168] on button "New Story" at bounding box center [289, 170] width 71 height 21
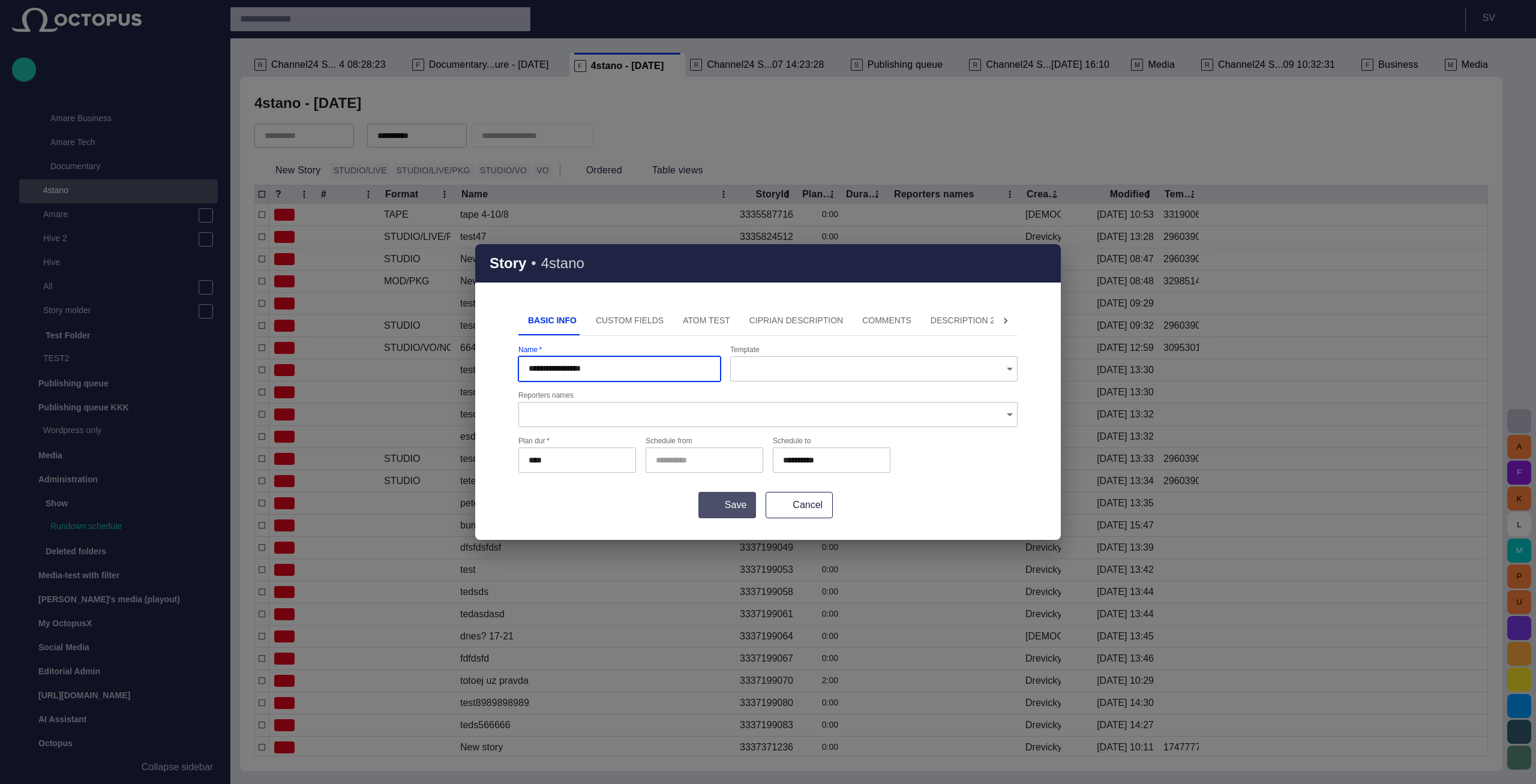
type input "**********"
click at [732, 500] on button "Save" at bounding box center [727, 505] width 58 height 26
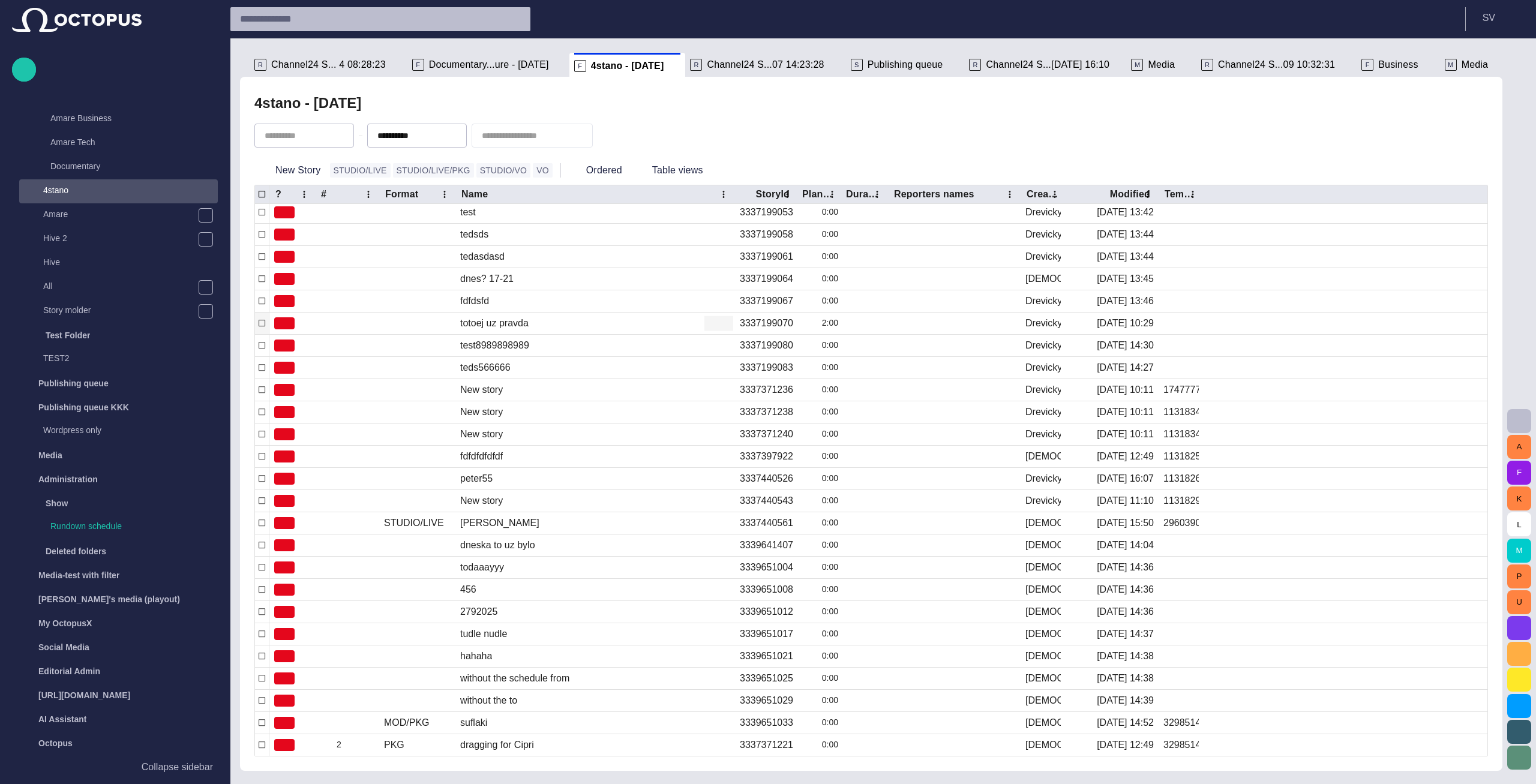
scroll to position [346, 0]
click at [582, 167] on button "Ordered" at bounding box center [595, 170] width 61 height 21
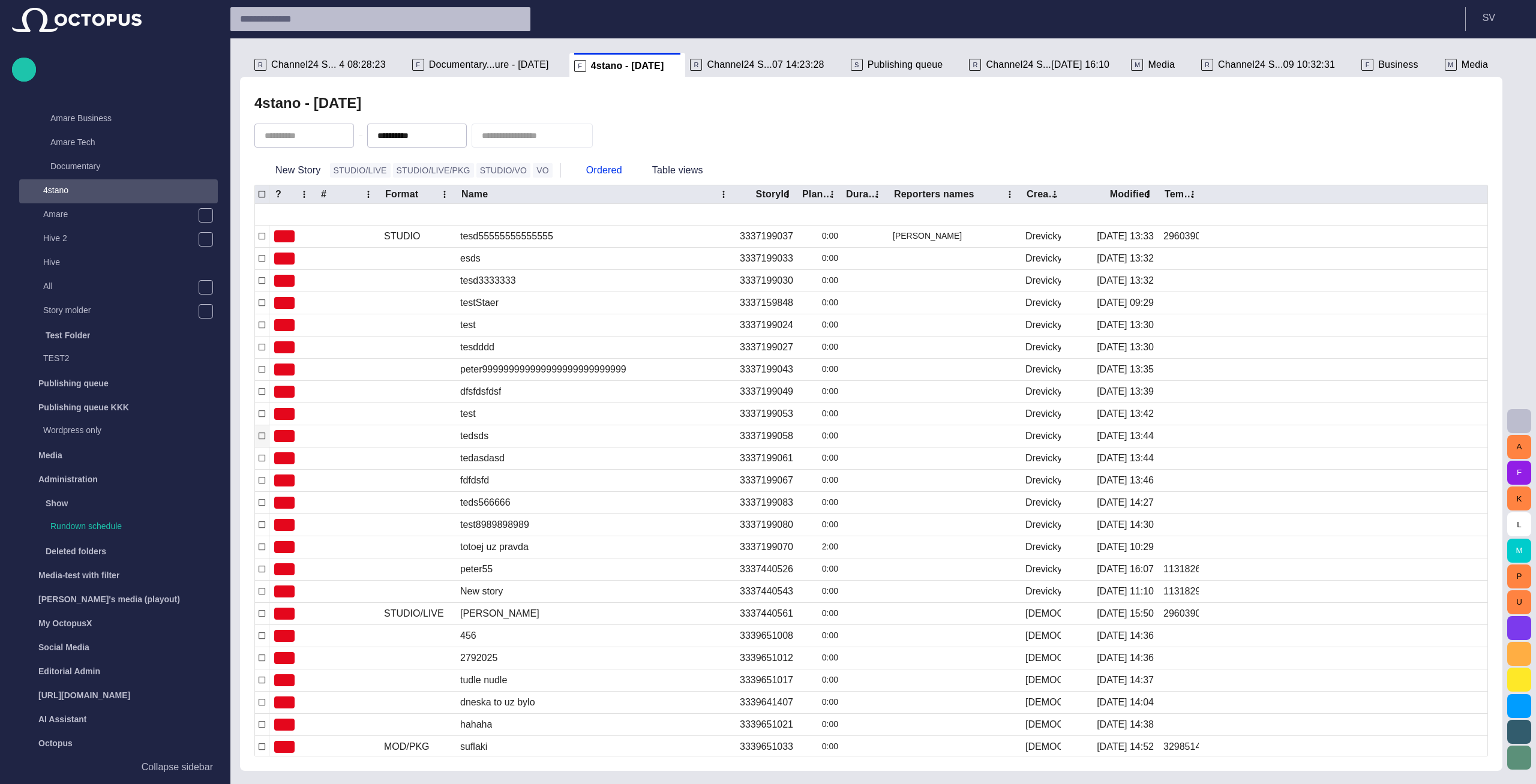
scroll to position [358, 0]
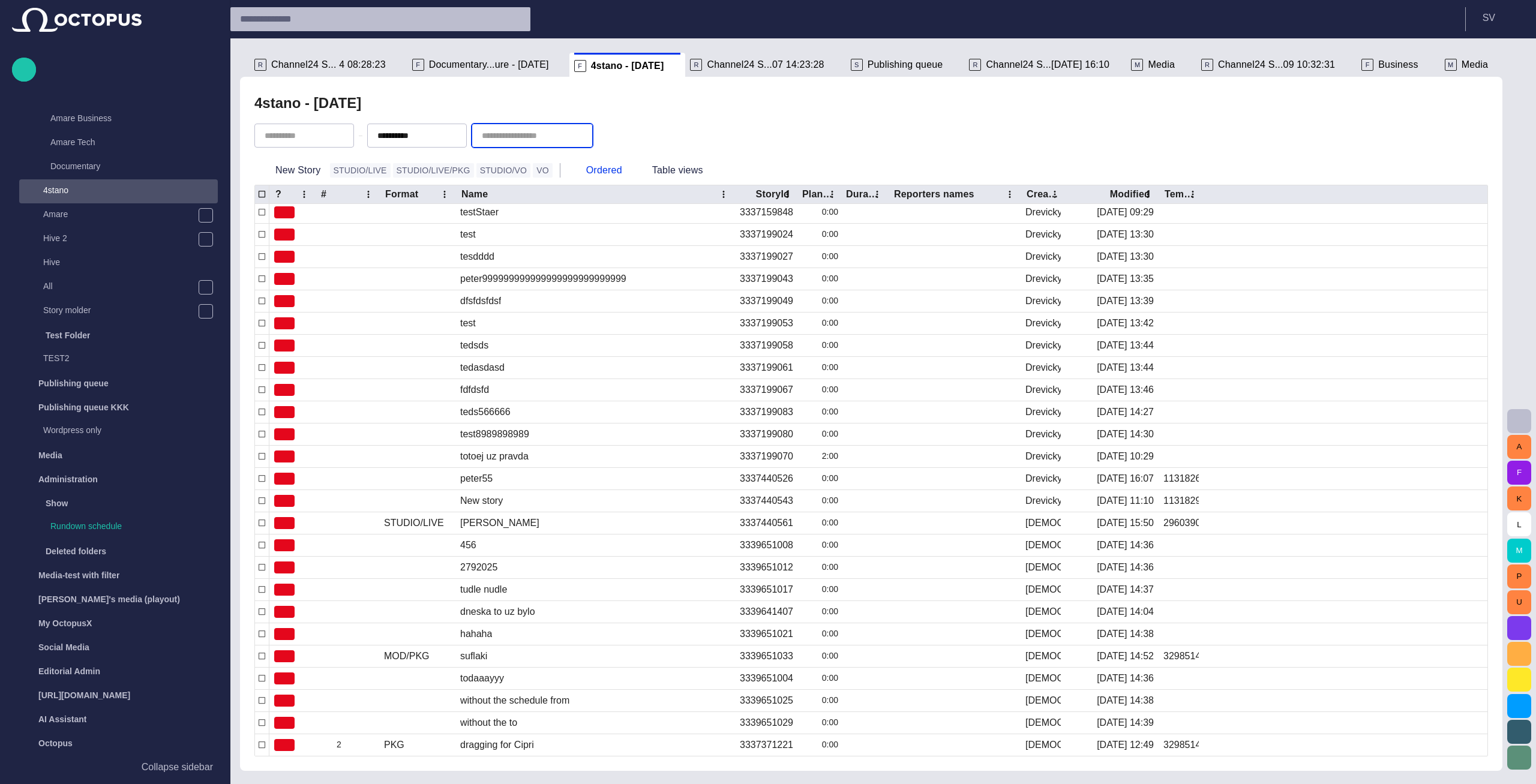
click at [513, 139] on input "text" at bounding box center [524, 135] width 84 height 12
type input "***"
click at [597, 107] on div "4stano - today" at bounding box center [871, 103] width 1233 height 24
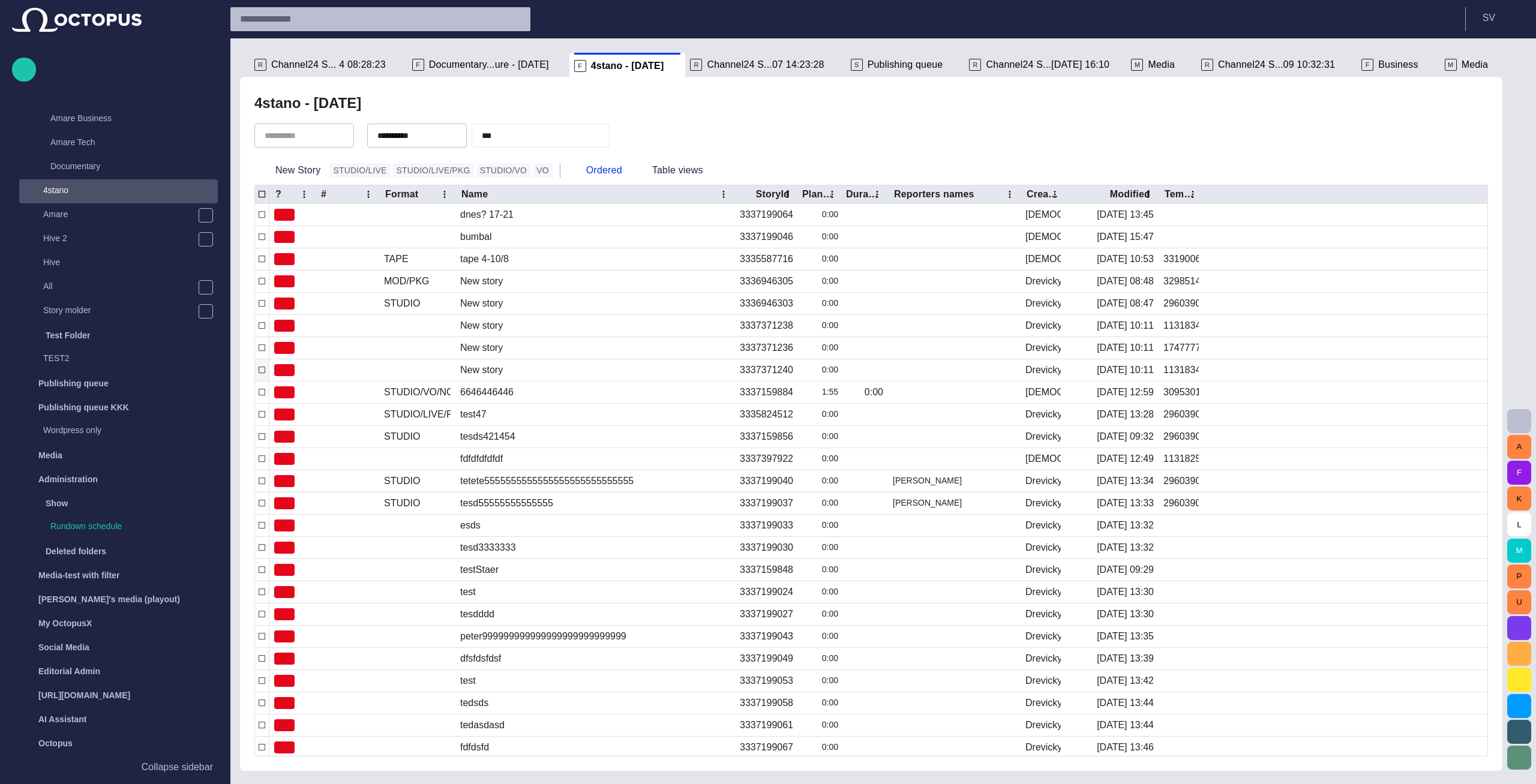
scroll to position [0, 0]
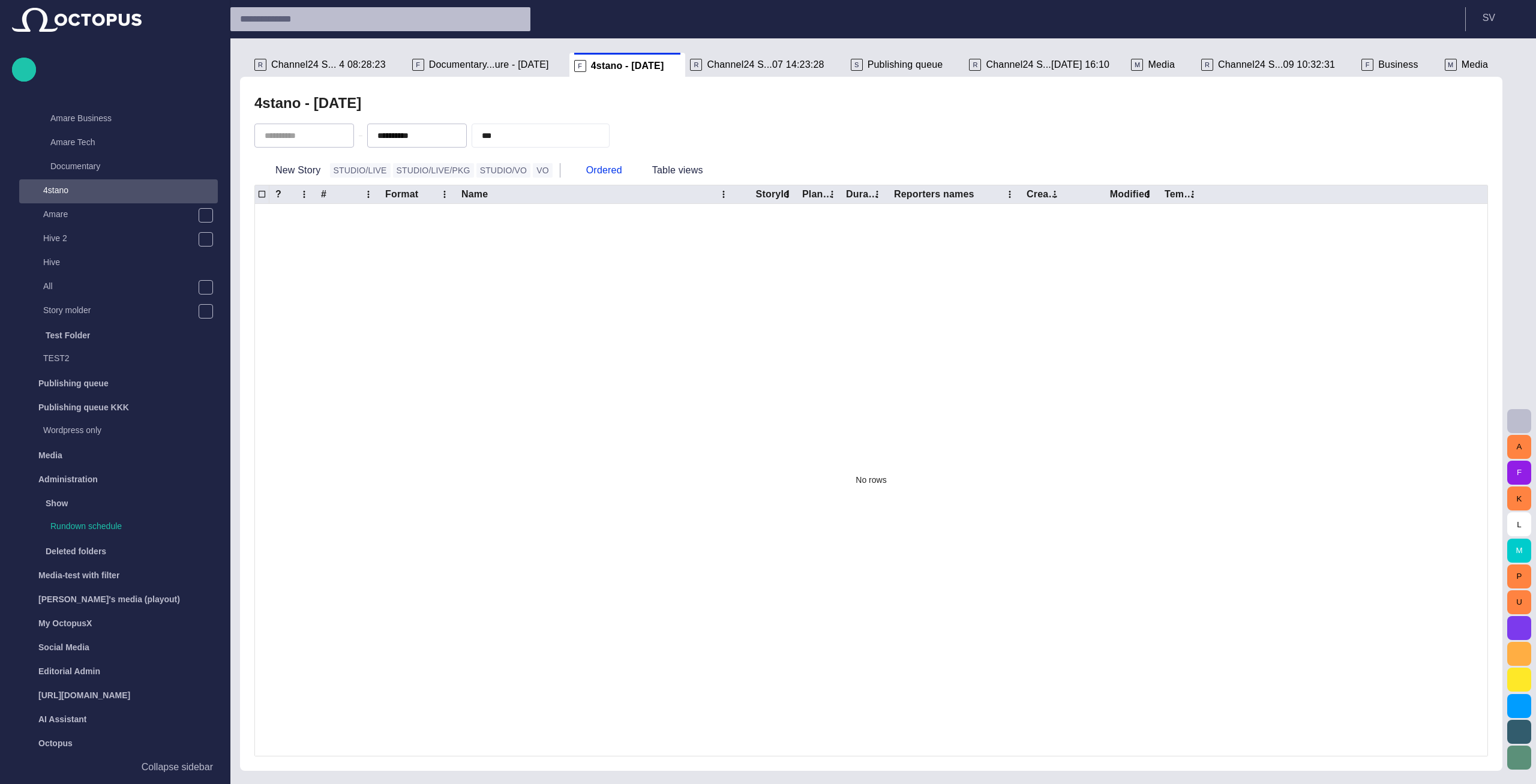
click at [604, 135] on span "button" at bounding box center [597, 135] width 12 height 12
click at [490, 100] on div "4stano - today" at bounding box center [871, 103] width 1233 height 24
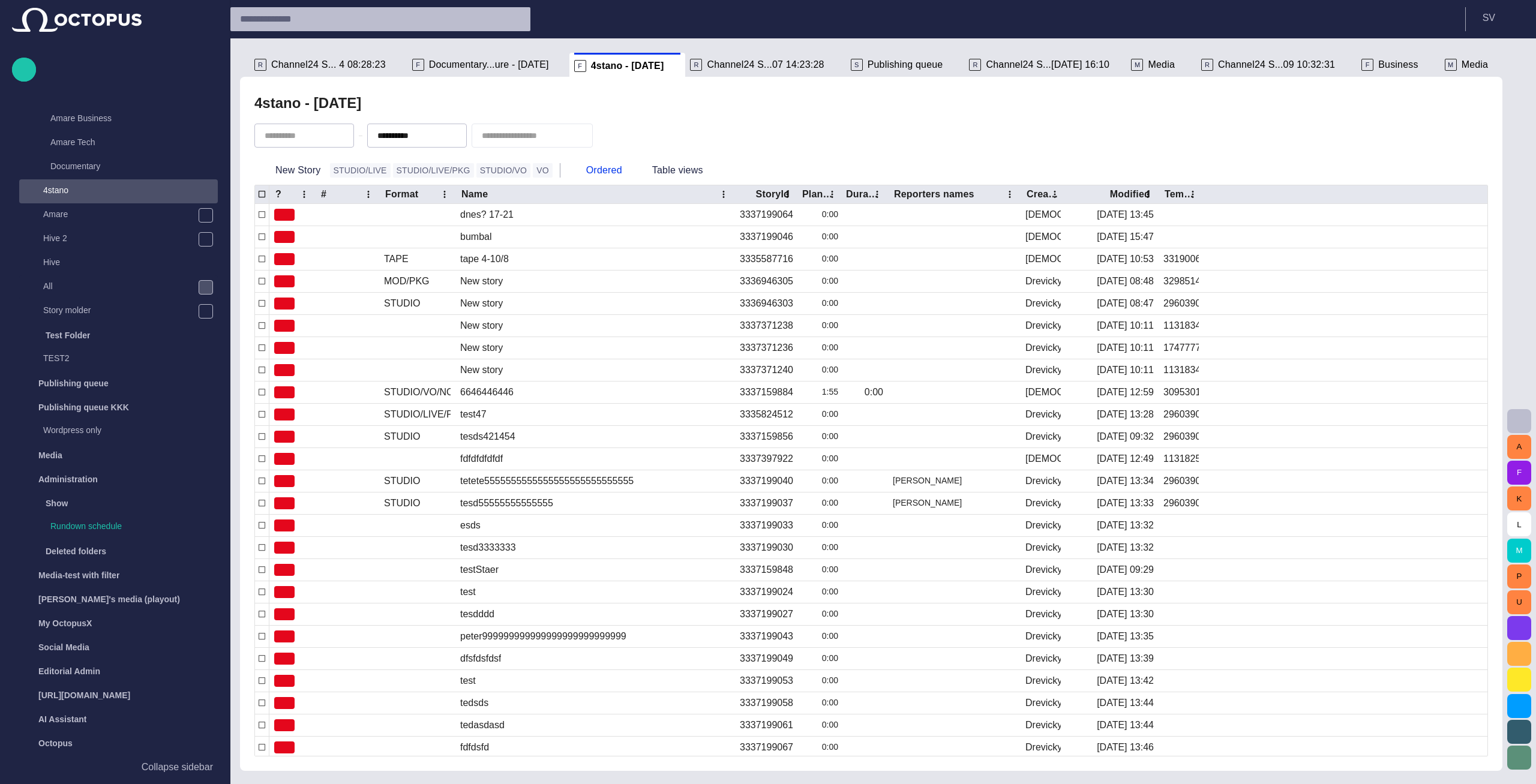
click at [207, 289] on span "main menu" at bounding box center [206, 288] width 10 height 10
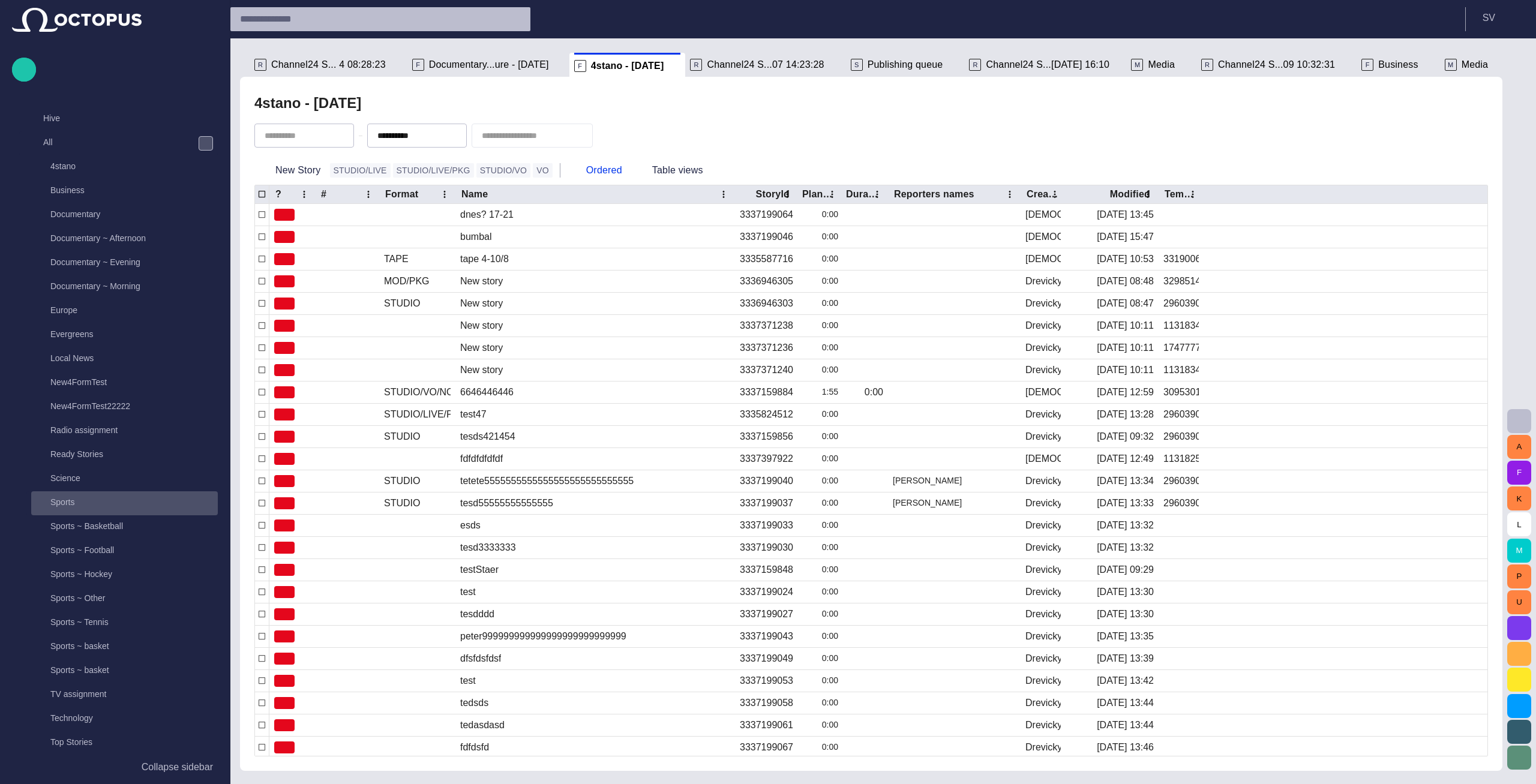
scroll to position [308, 0]
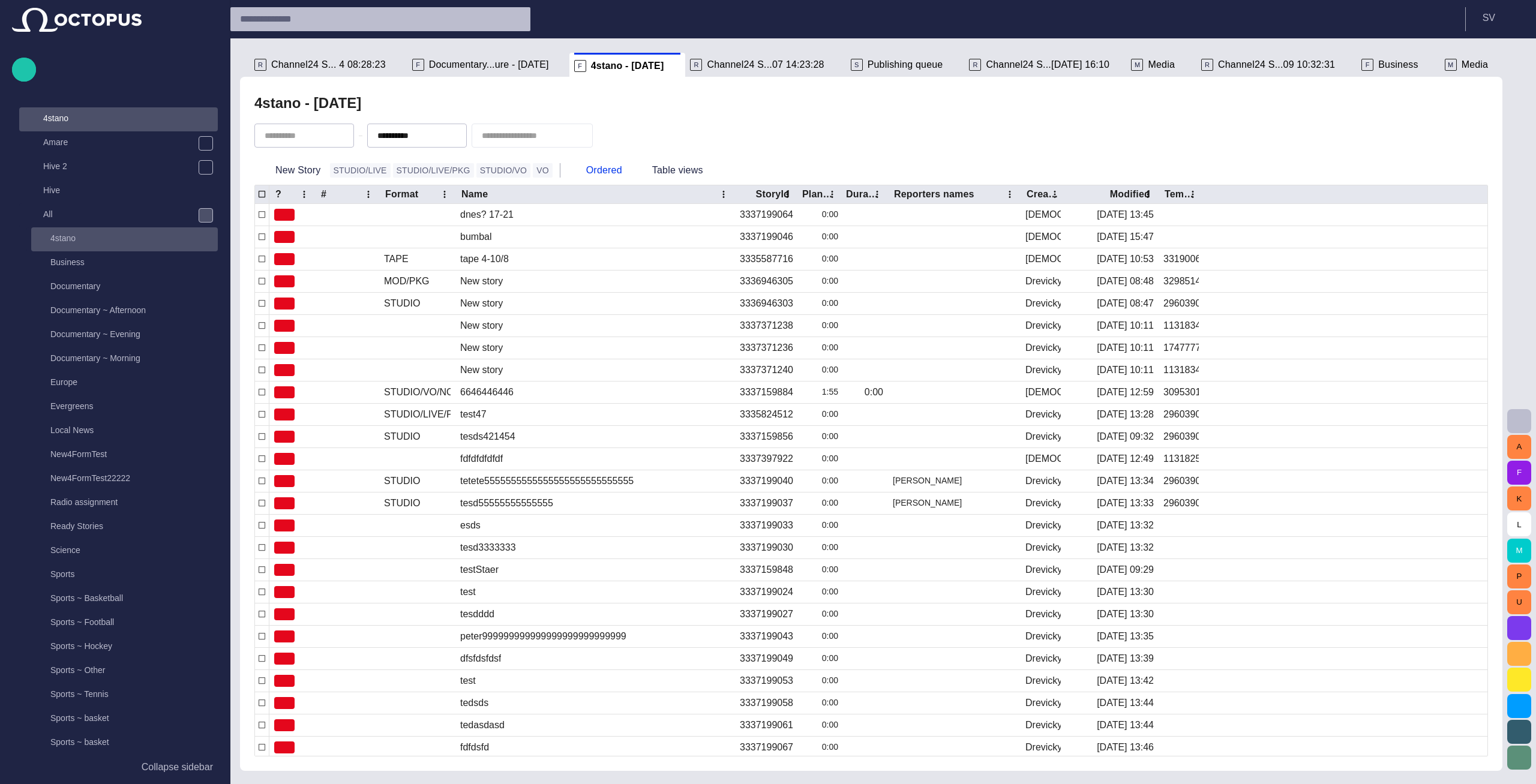
click at [96, 244] on p "4stano" at bounding box center [134, 238] width 168 height 12
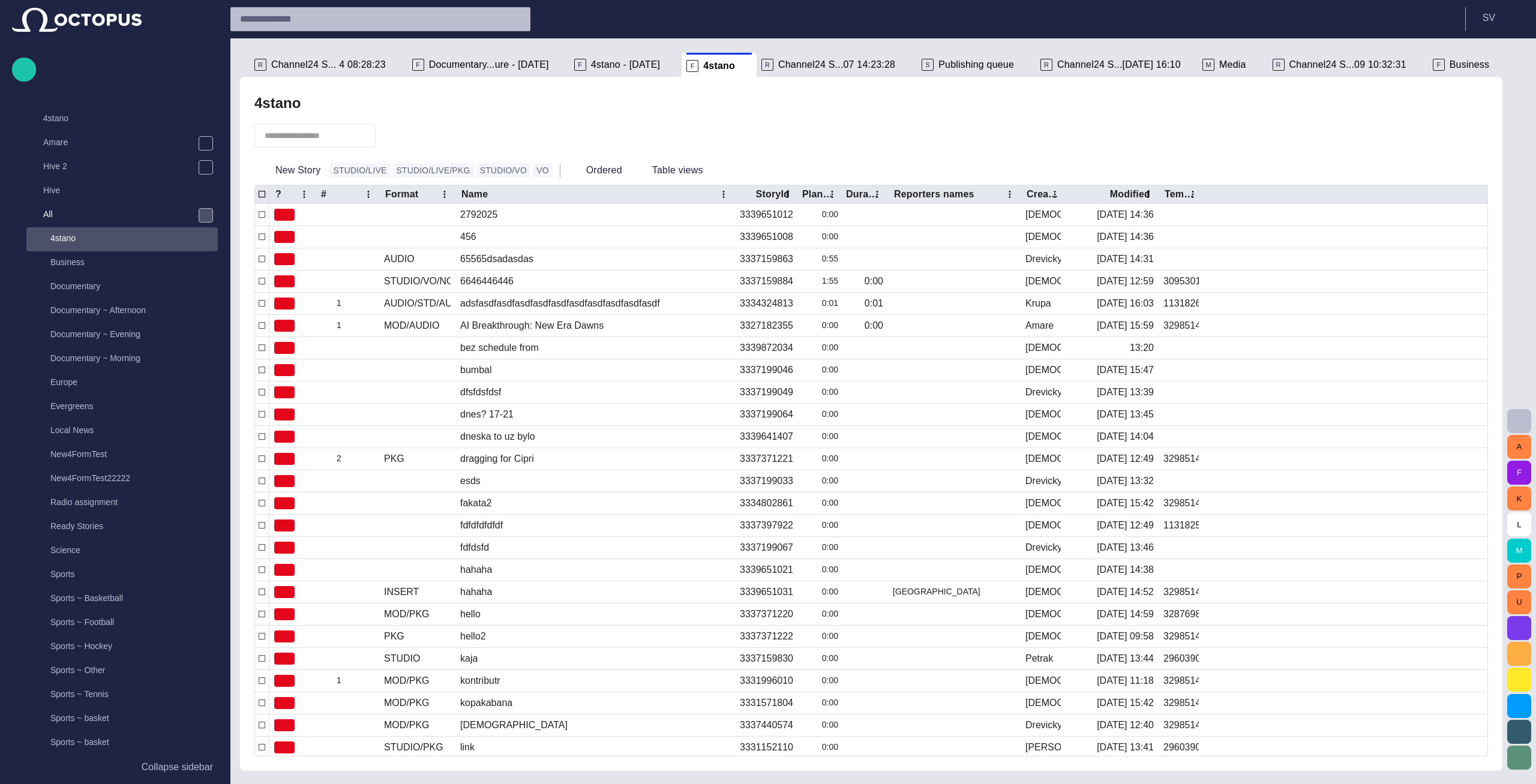
scroll to position [408, 0]
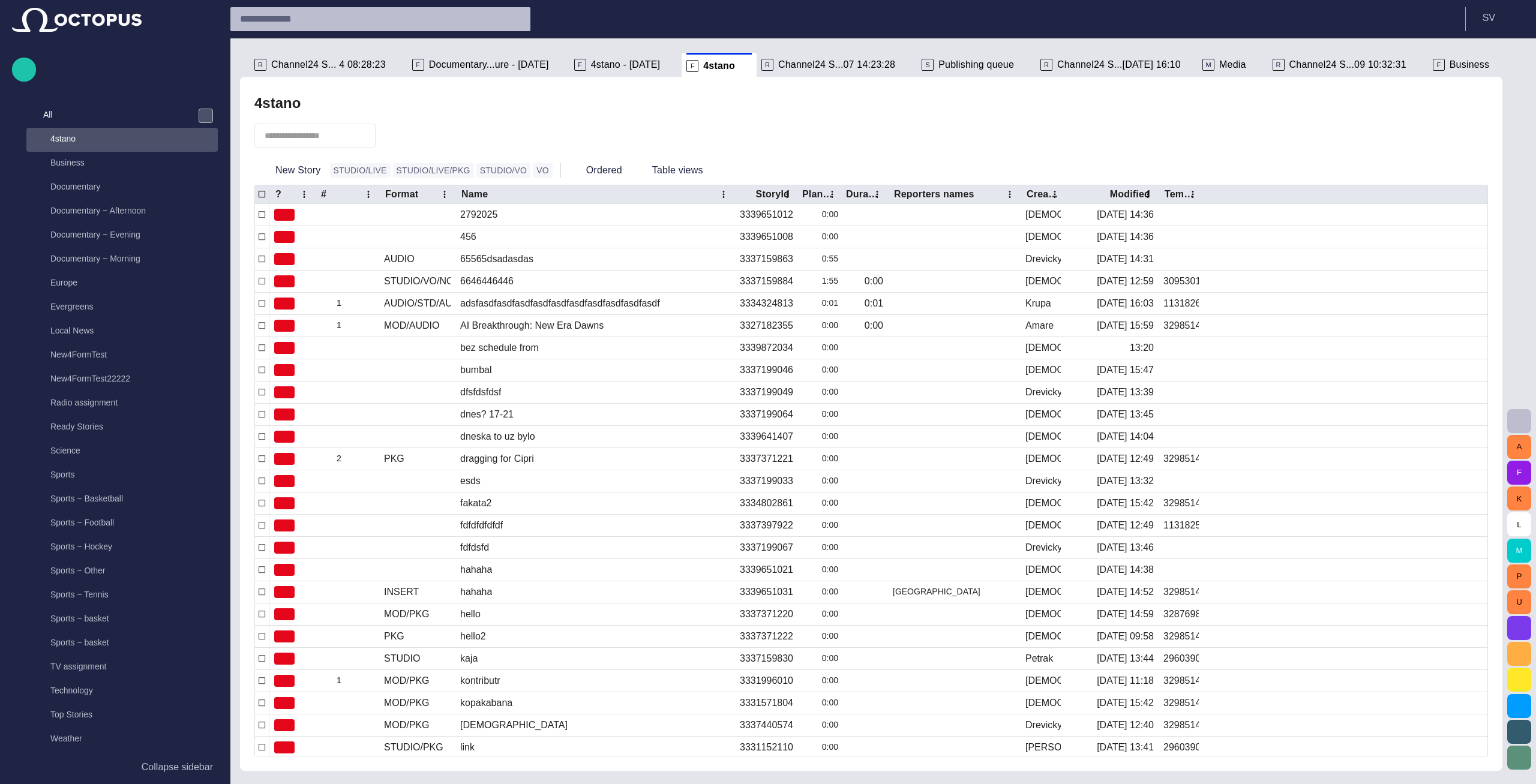
click at [325, 135] on input "text" at bounding box center [306, 135] width 84 height 12
type input "***"
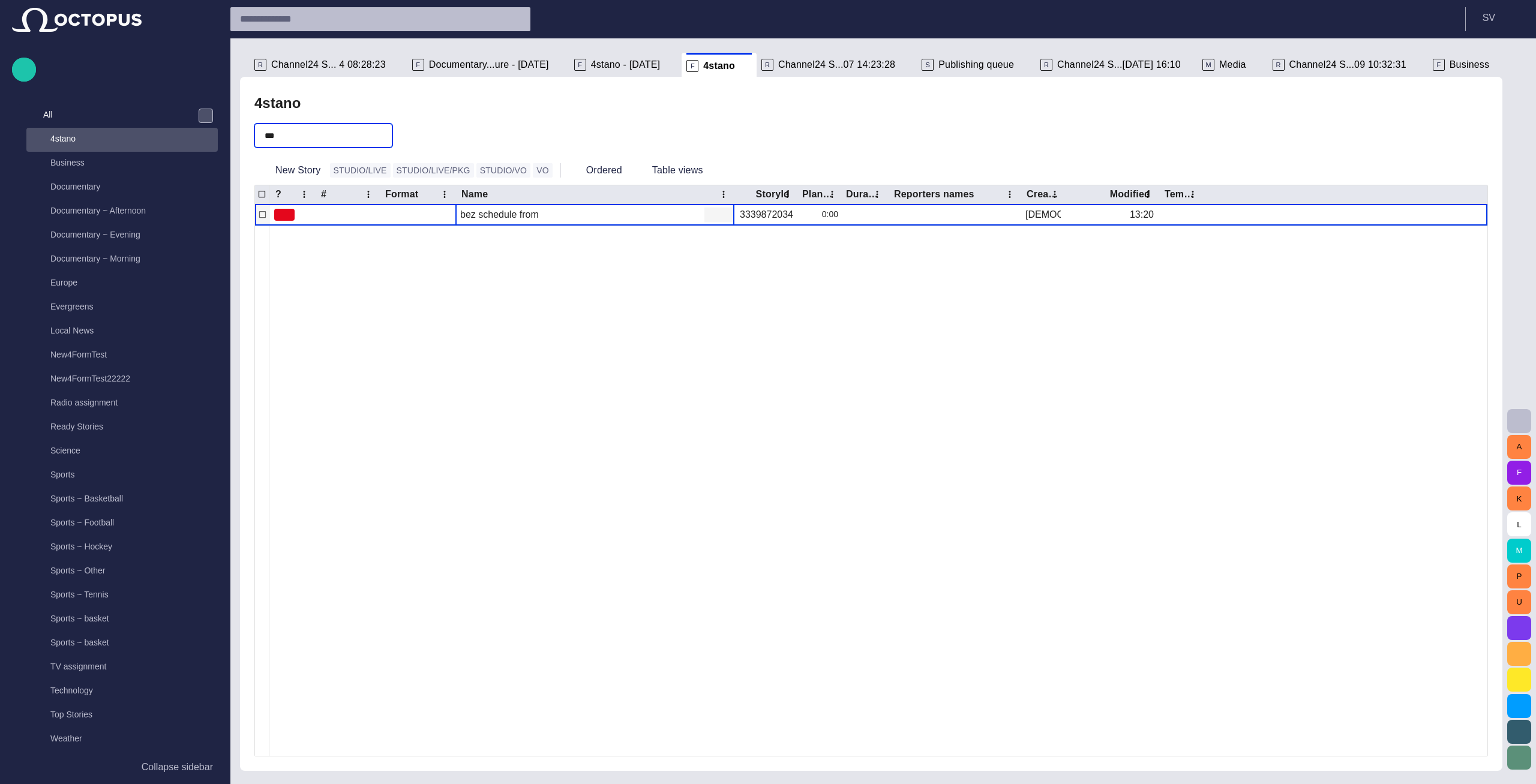
click at [715, 211] on span "button" at bounding box center [711, 214] width 12 height 12
click at [735, 237] on li "Edit attributes" at bounding box center [761, 238] width 114 height 21
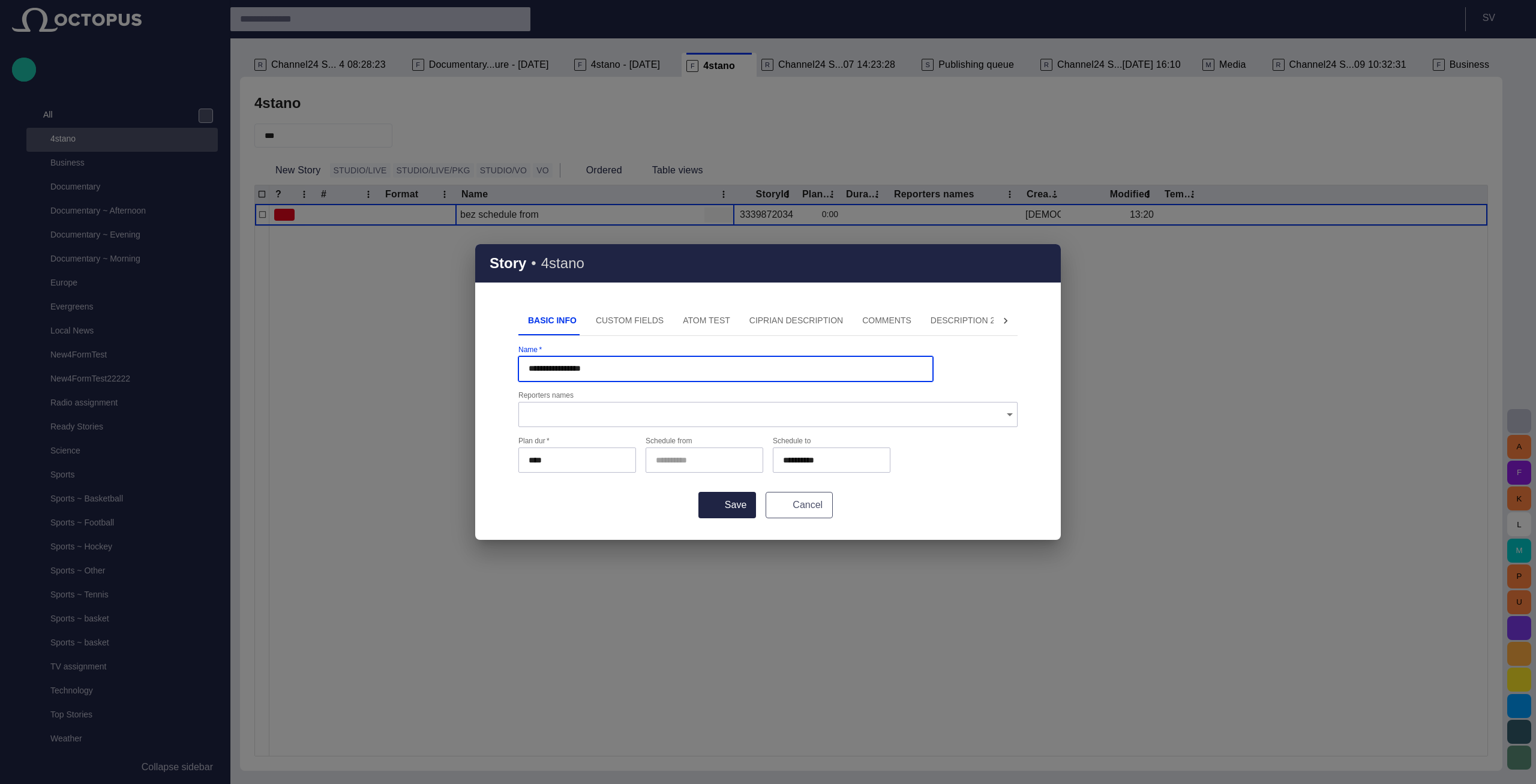
click at [792, 500] on button "Cancel" at bounding box center [799, 505] width 67 height 26
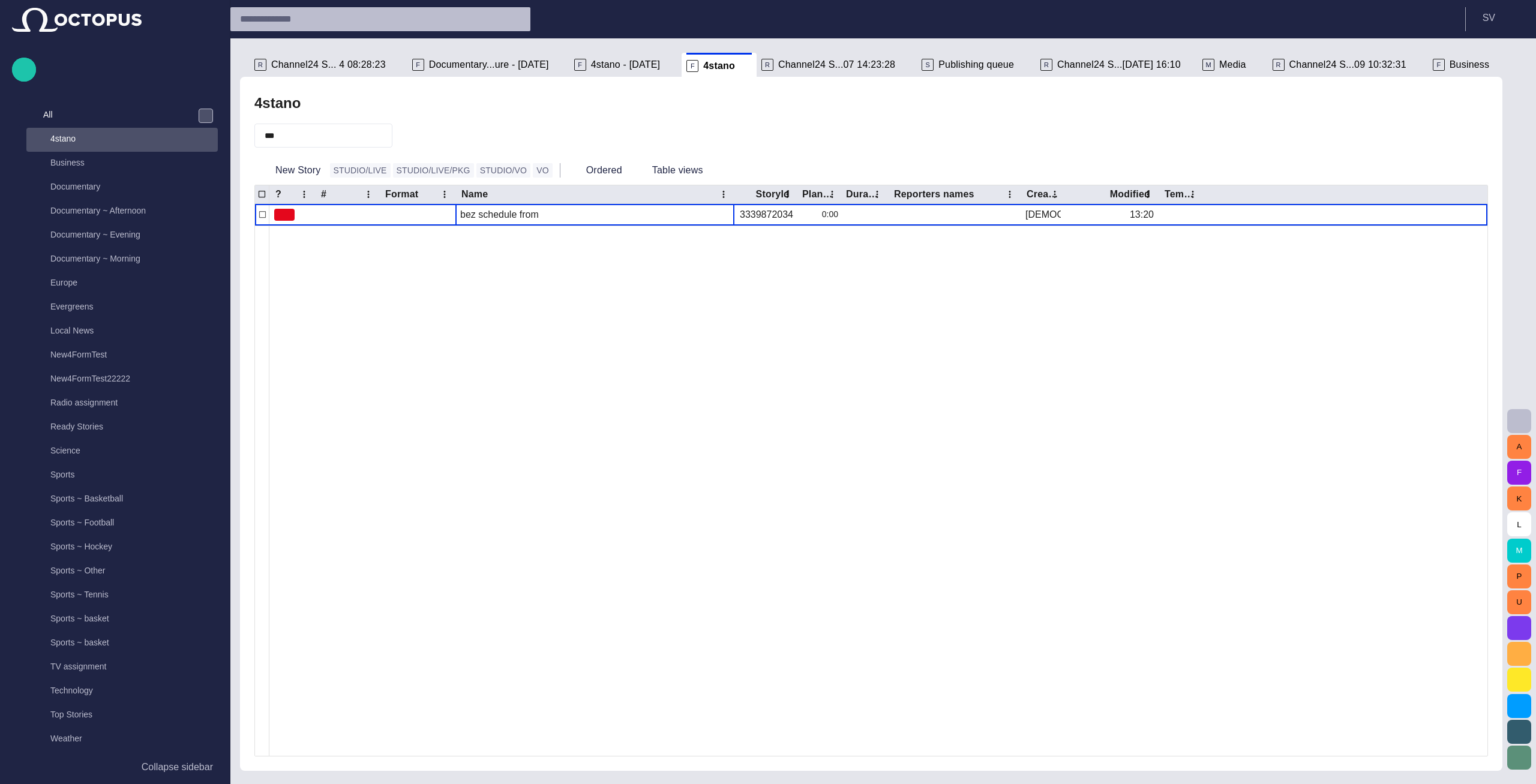
click at [591, 66] on span "4stano - today" at bounding box center [626, 65] width 69 height 12
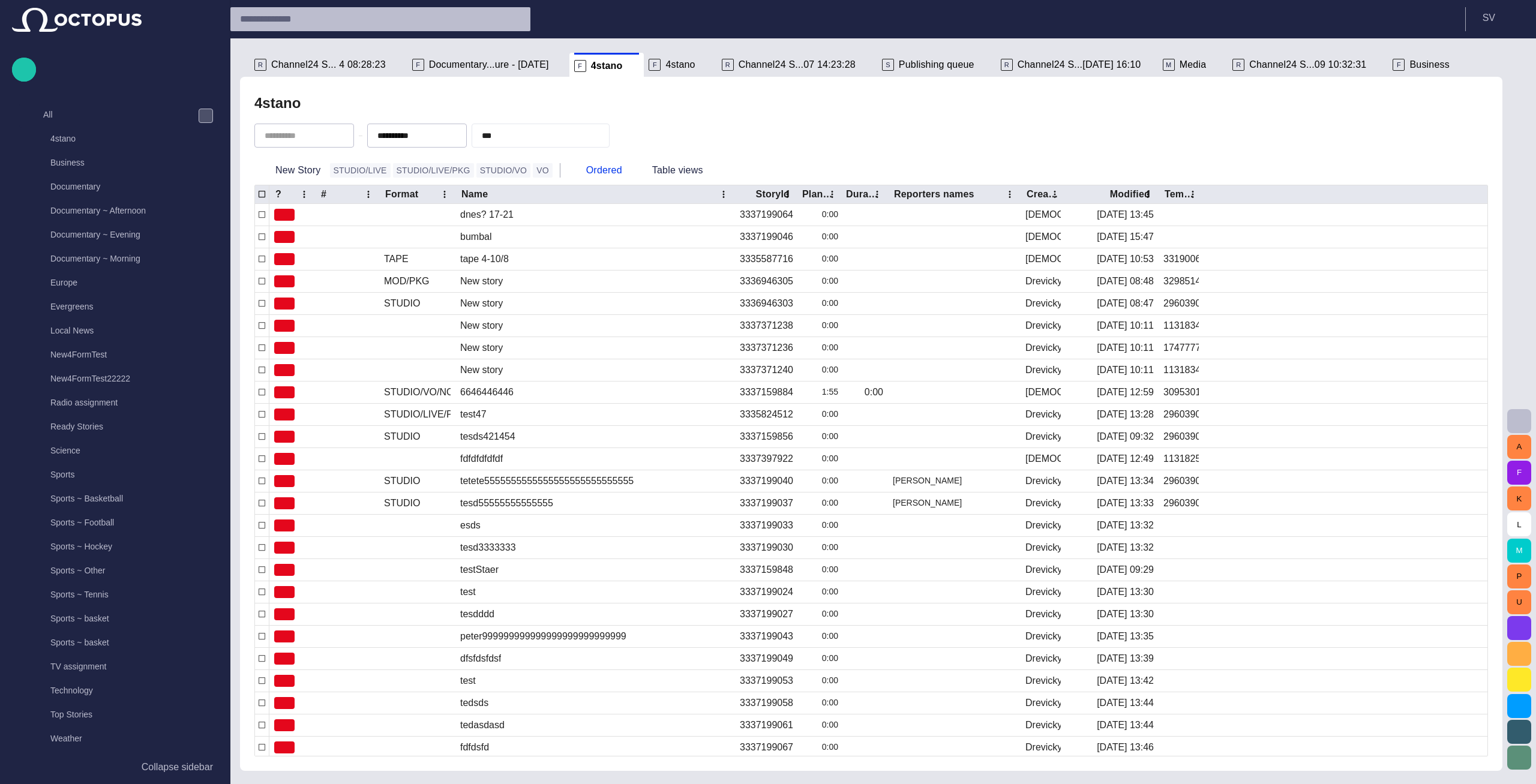
click at [434, 134] on span "button" at bounding box center [429, 135] width 10 height 10
click at [349, 133] on button "button" at bounding box center [345, 135] width 14 height 14
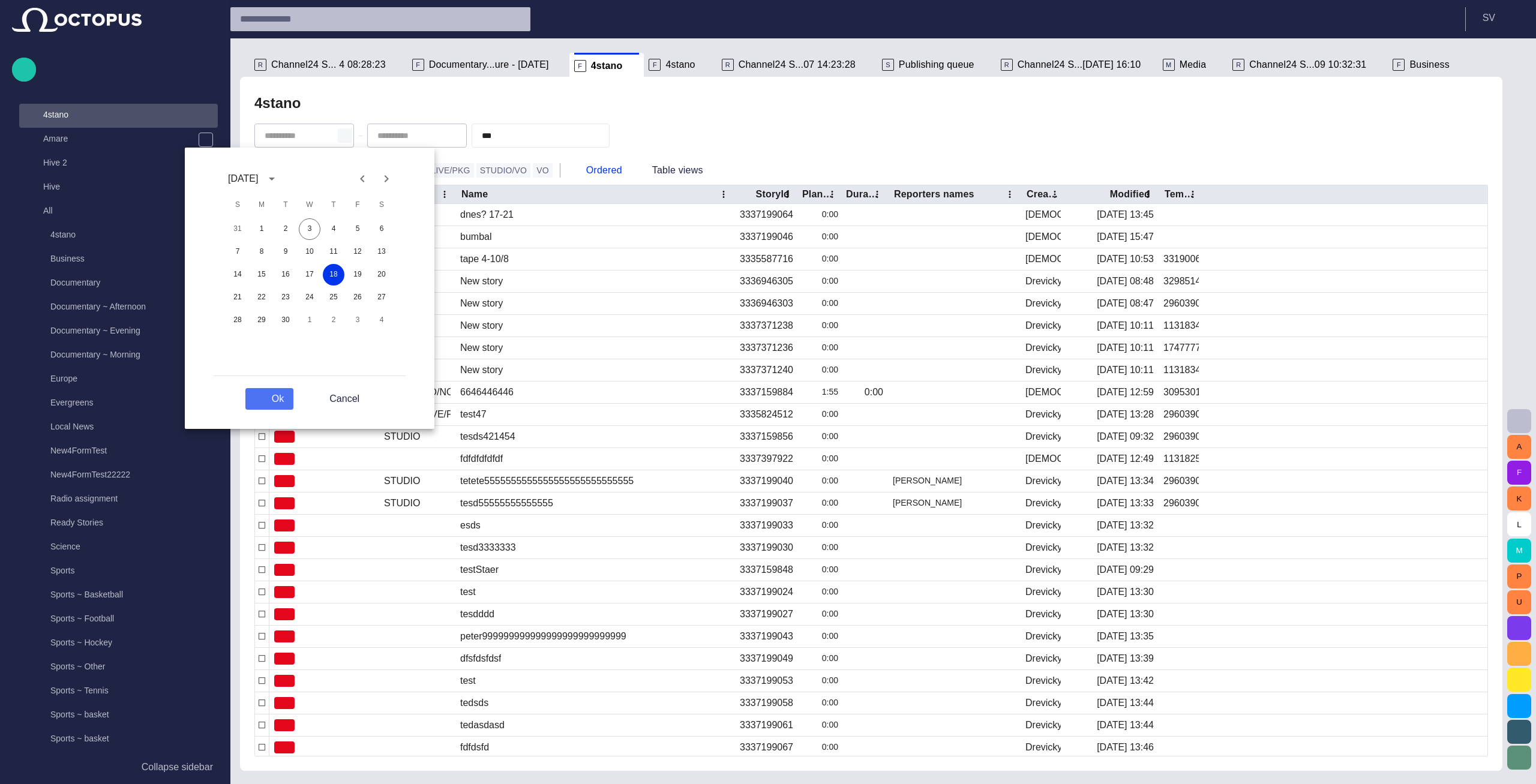
click at [291, 402] on button "Ok" at bounding box center [269, 398] width 48 height 21
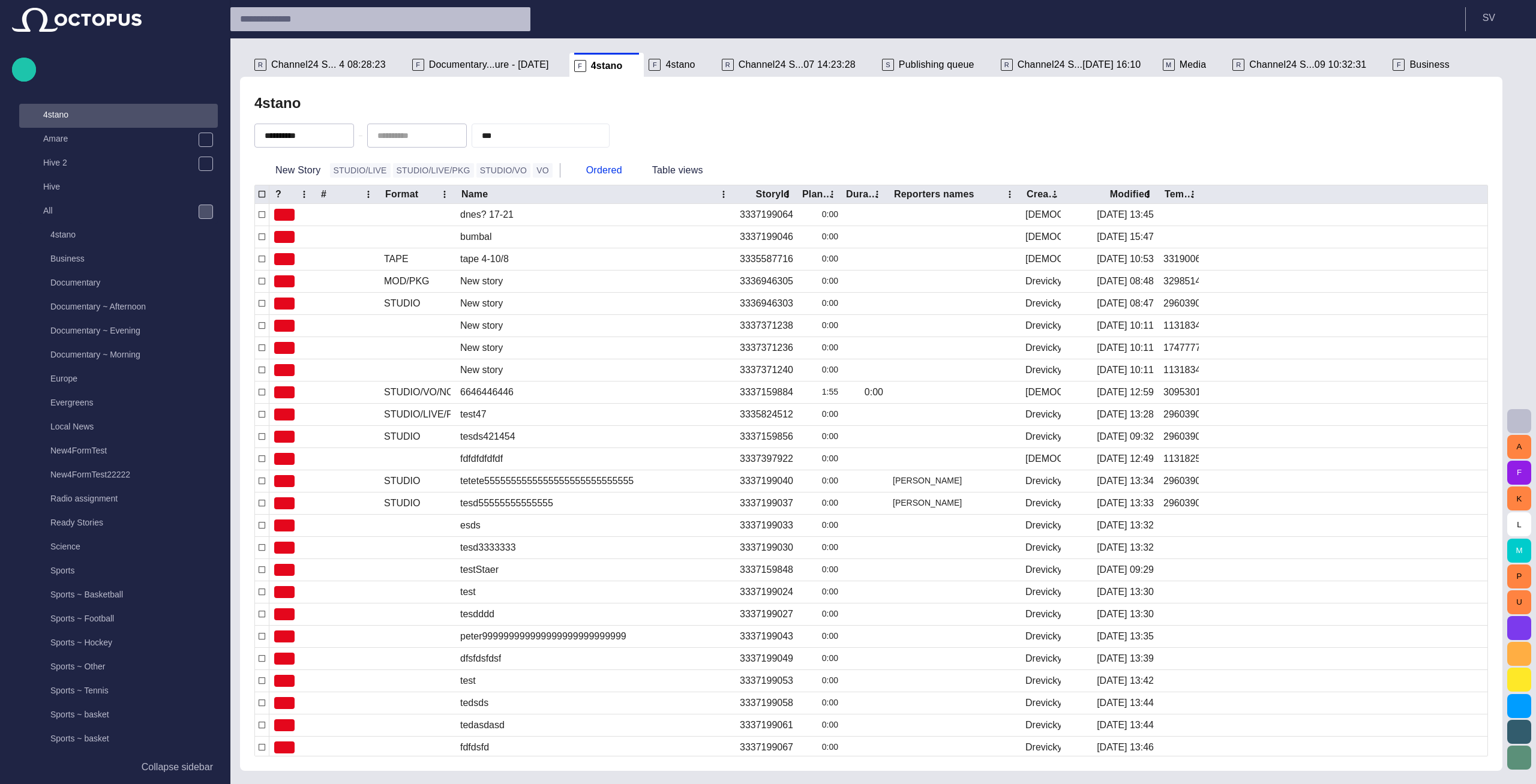
type input "**********"
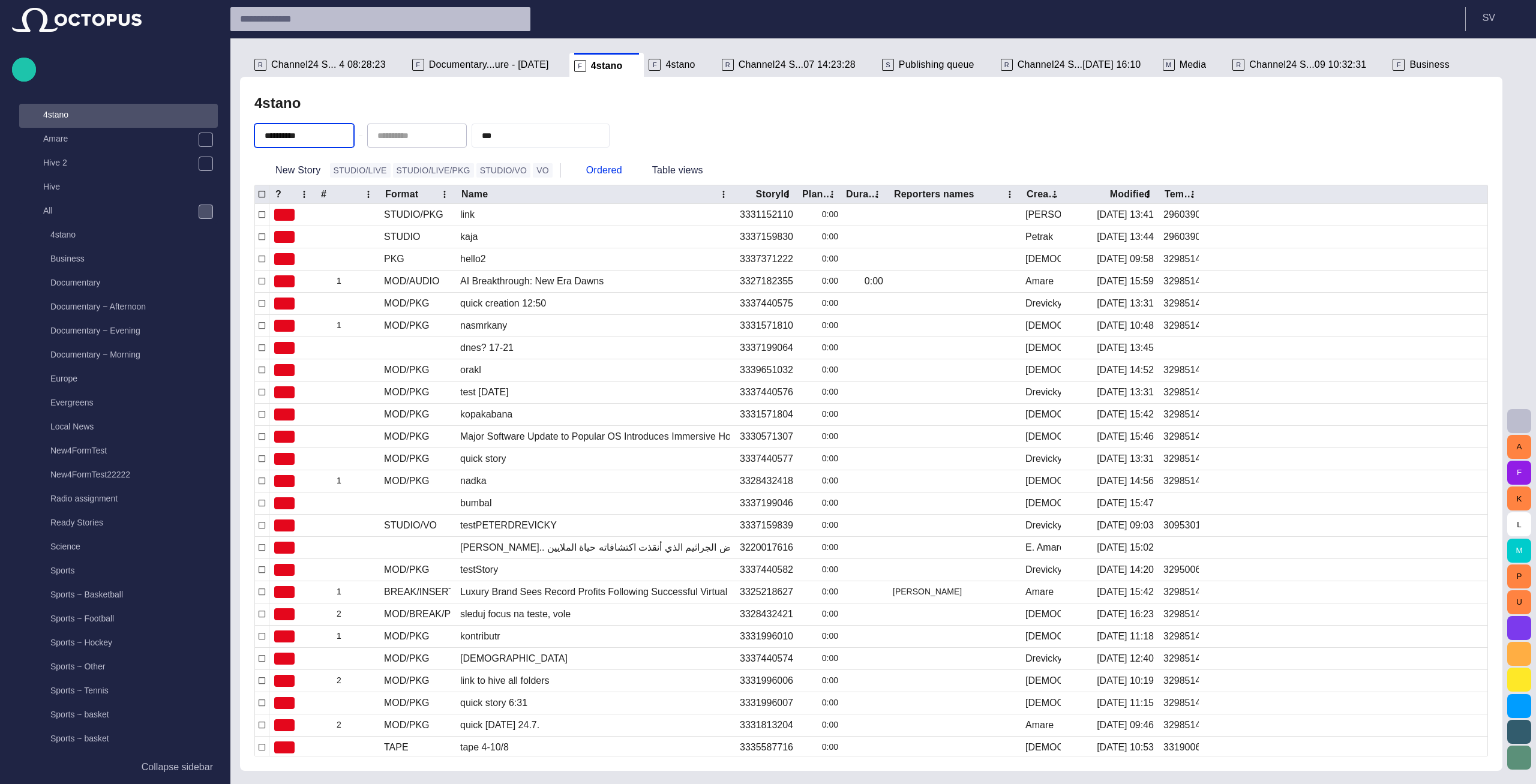
click at [647, 109] on div "4stano" at bounding box center [871, 103] width 1233 height 24
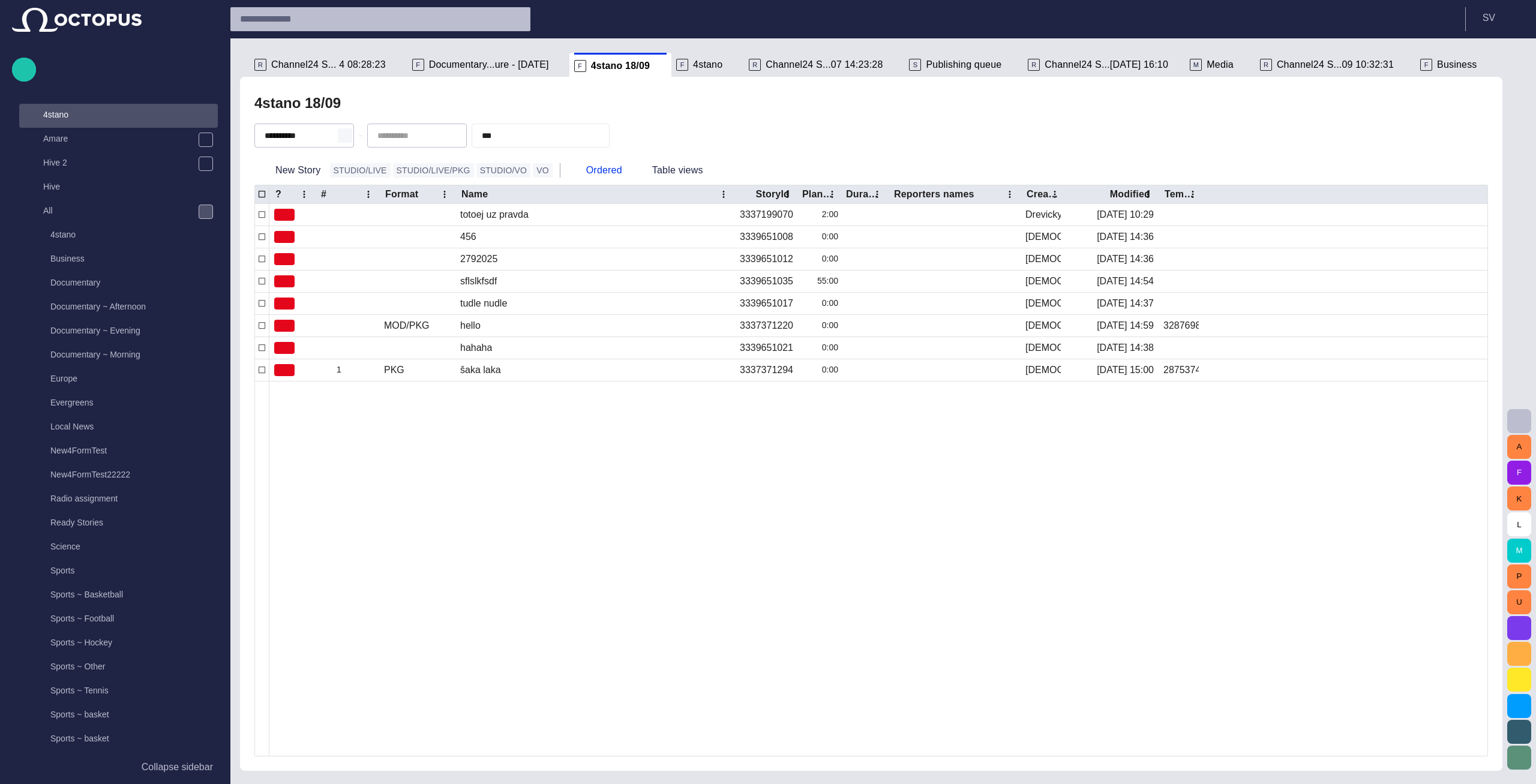
click at [349, 137] on span "button" at bounding box center [345, 135] width 10 height 10
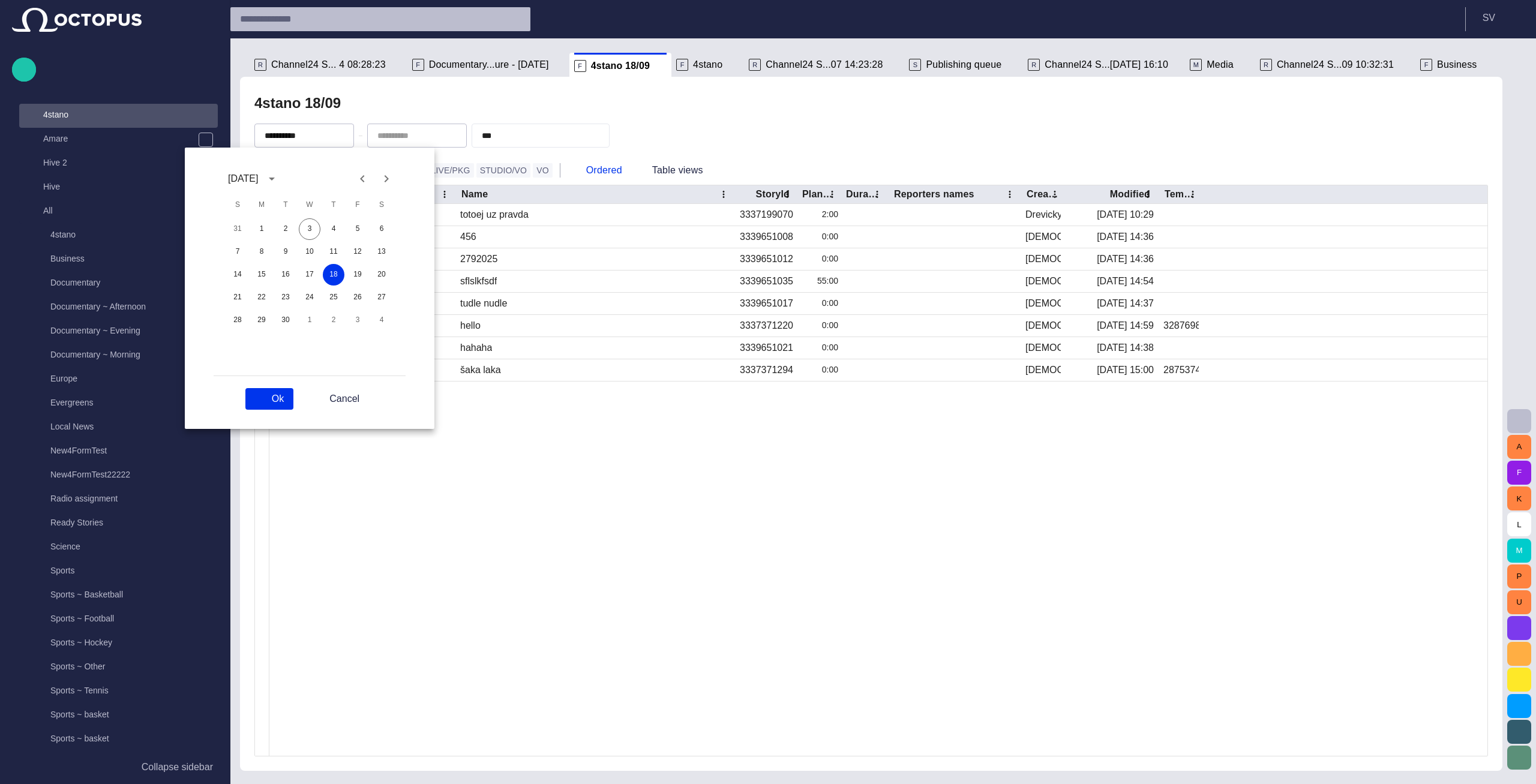
click at [369, 470] on div at bounding box center [768, 392] width 1536 height 784
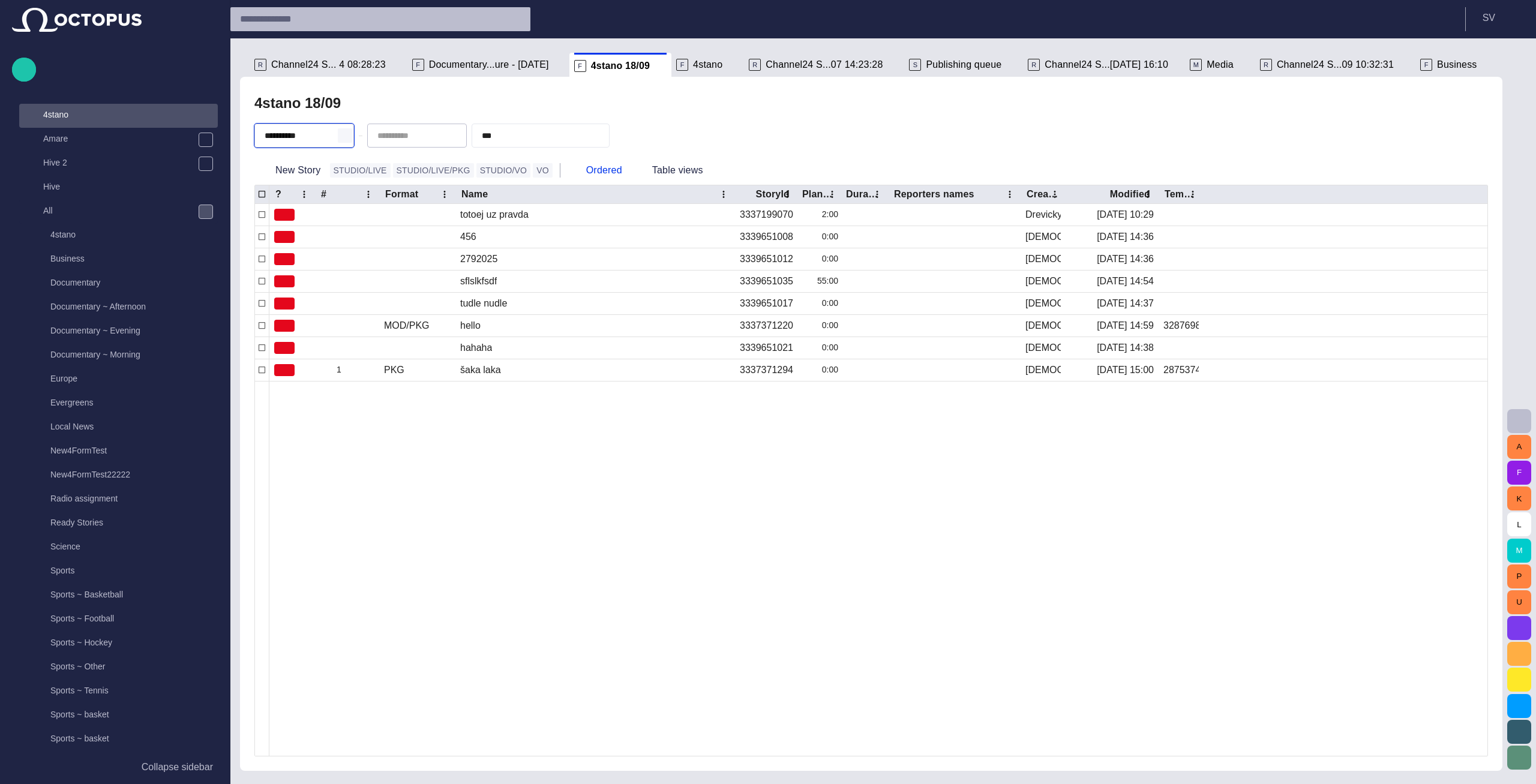
click at [349, 132] on span "button" at bounding box center [345, 135] width 10 height 10
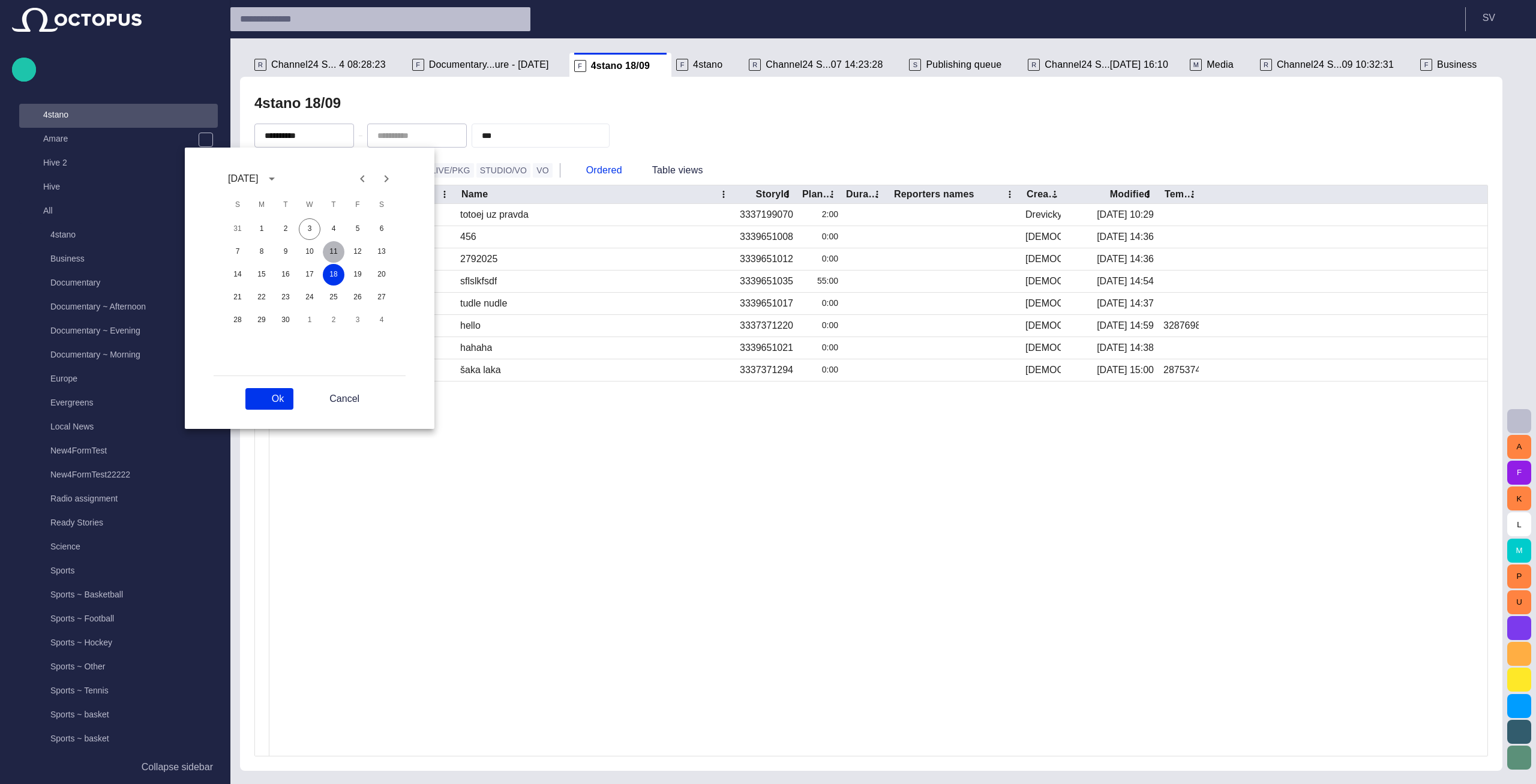
click at [336, 250] on button "11" at bounding box center [333, 251] width 21 height 21
click at [335, 403] on button "Cancel" at bounding box center [336, 398] width 66 height 21
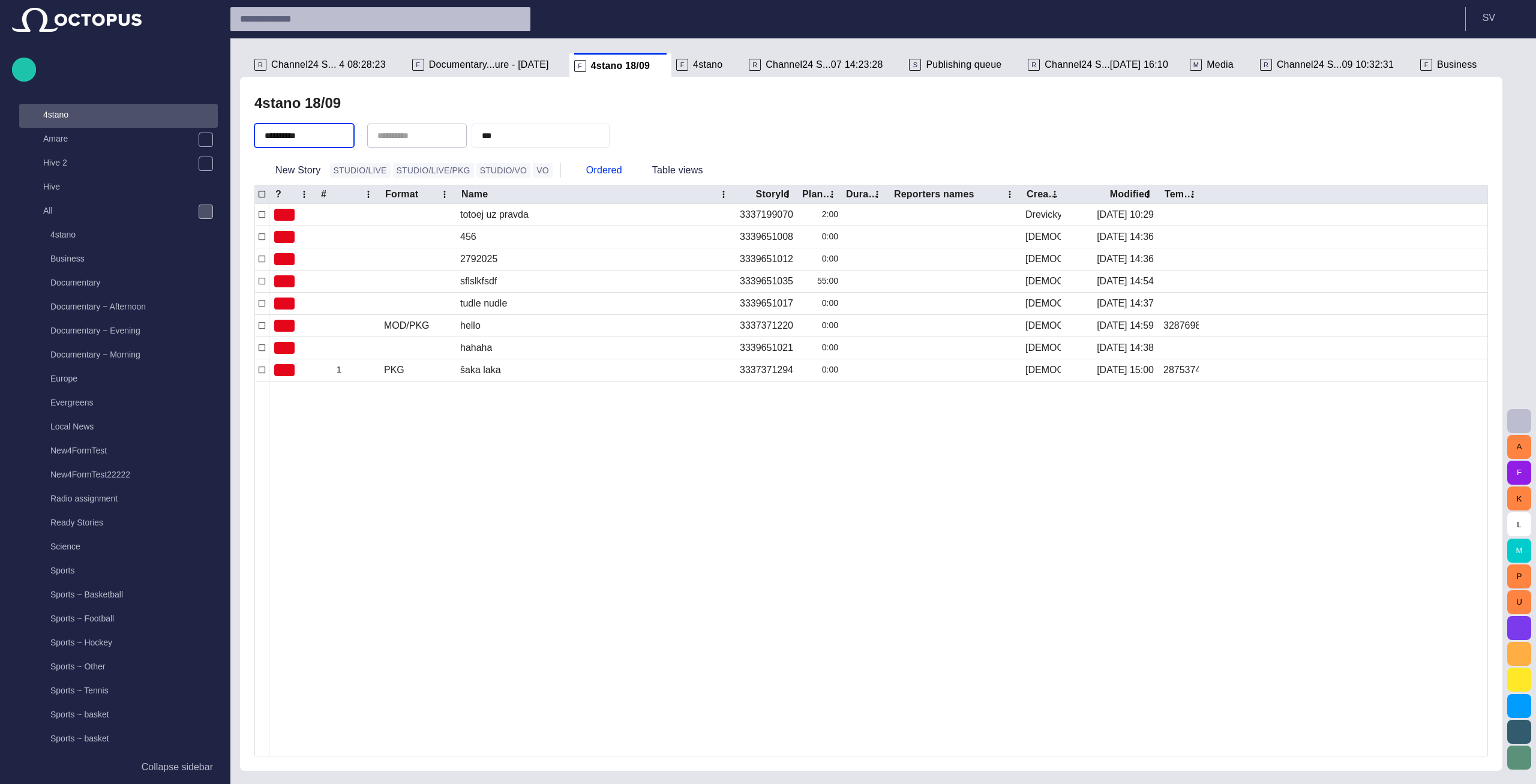
click at [357, 408] on div at bounding box center [878, 568] width 1218 height 375
click at [316, 171] on button "New Story" at bounding box center [289, 170] width 71 height 21
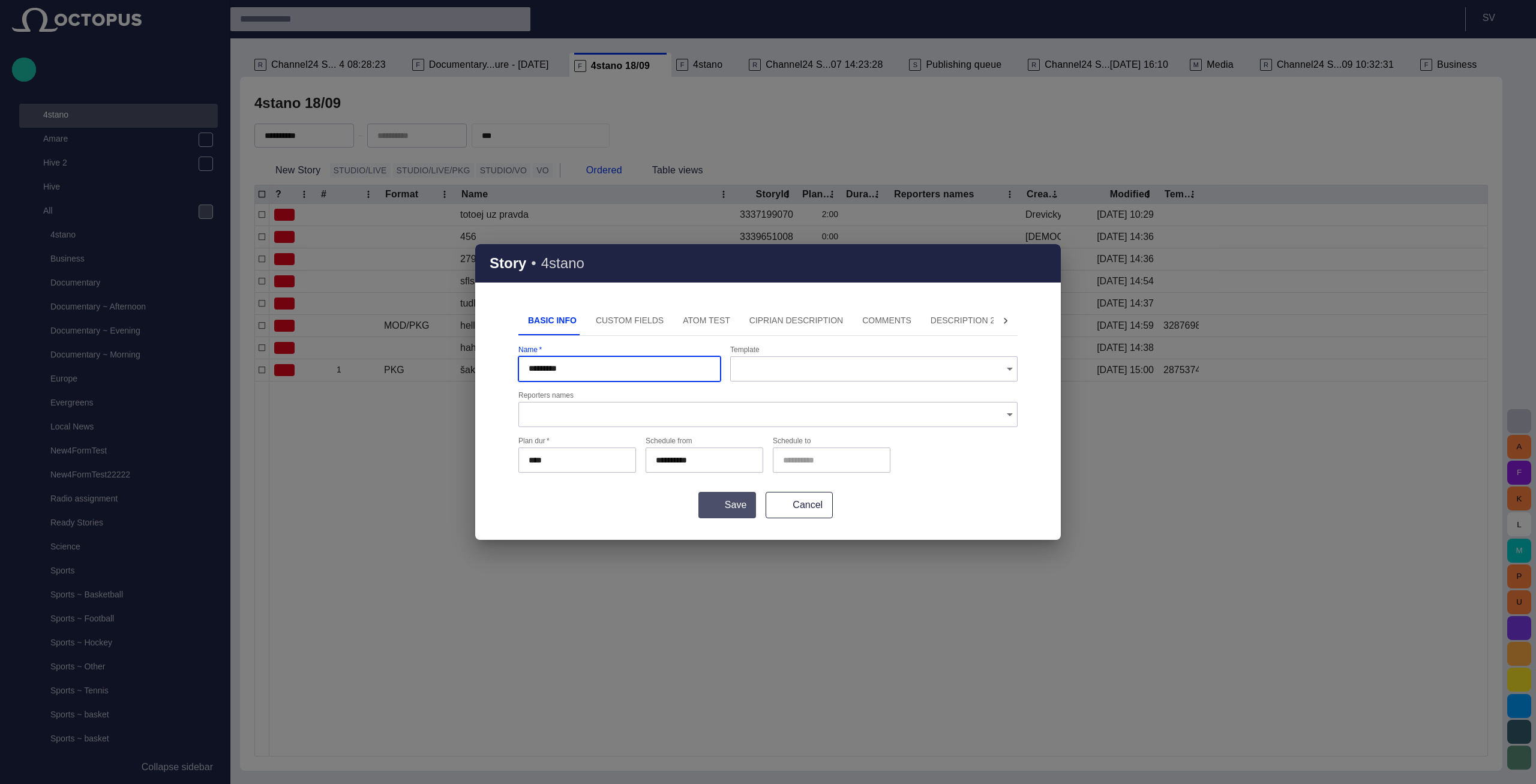
type input "*********"
click at [718, 498] on button "Save" at bounding box center [727, 505] width 58 height 26
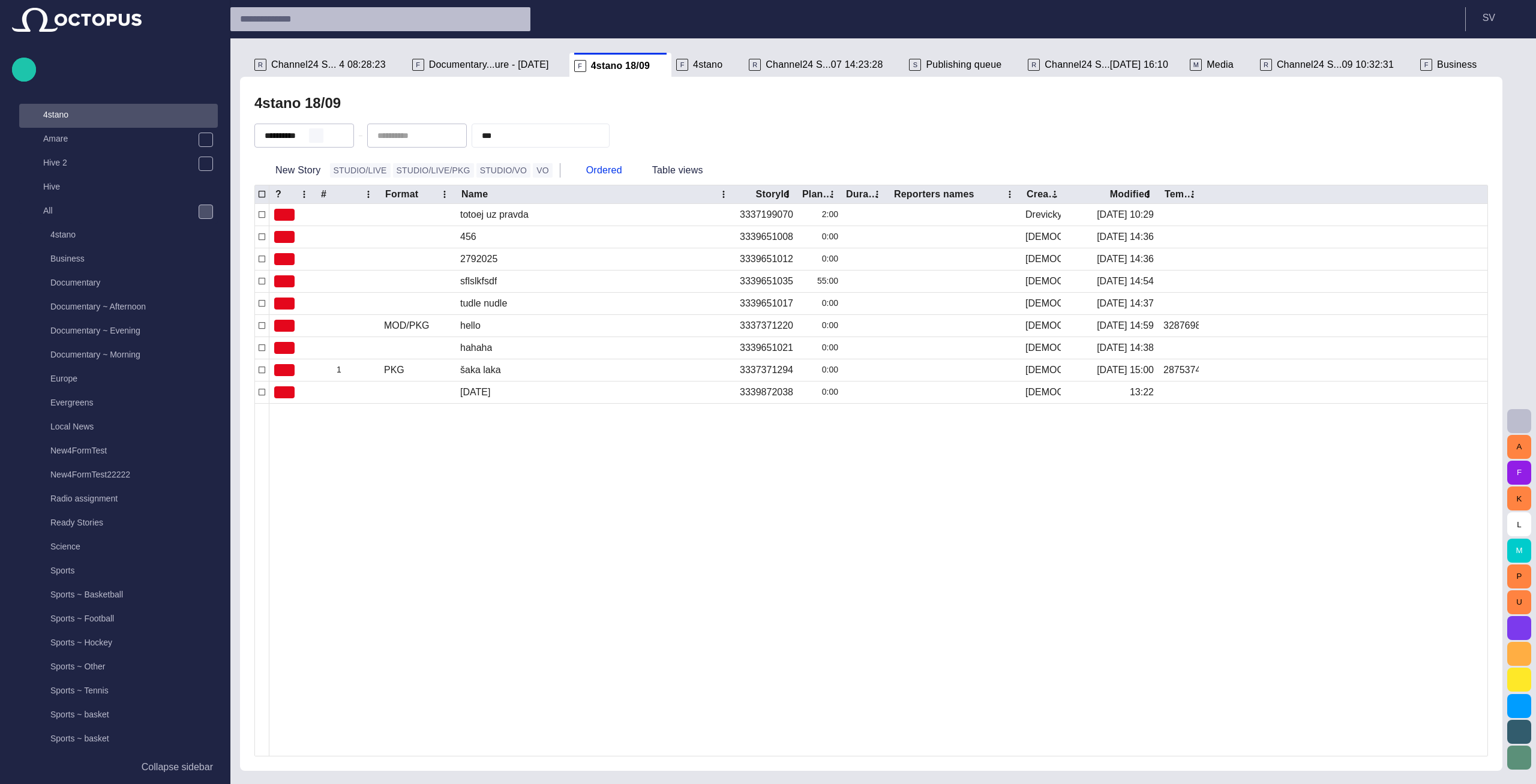
click at [321, 135] on span "button" at bounding box center [316, 135] width 10 height 10
click at [509, 83] on div "4stano 18/09 *** New Story STUDIO/LIVE STUDIO/LIVE/PKG STUDIO/VO VO Ordered Tab…" at bounding box center [871, 424] width 1262 height 694
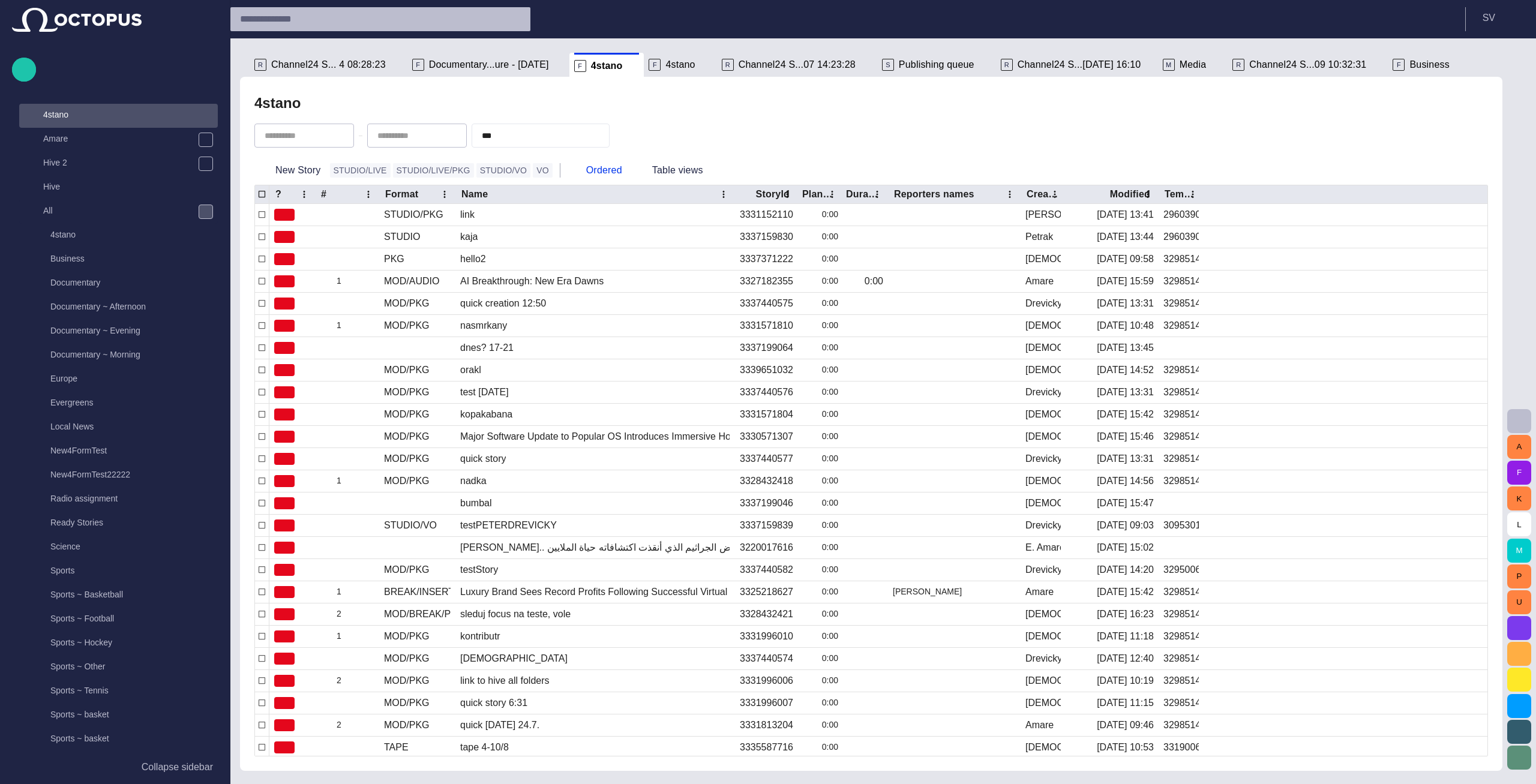
click at [604, 135] on span "button" at bounding box center [597, 135] width 12 height 12
click at [614, 102] on div "4stano" at bounding box center [871, 103] width 1233 height 24
click at [553, 135] on input "text" at bounding box center [524, 135] width 84 height 12
type input "***"
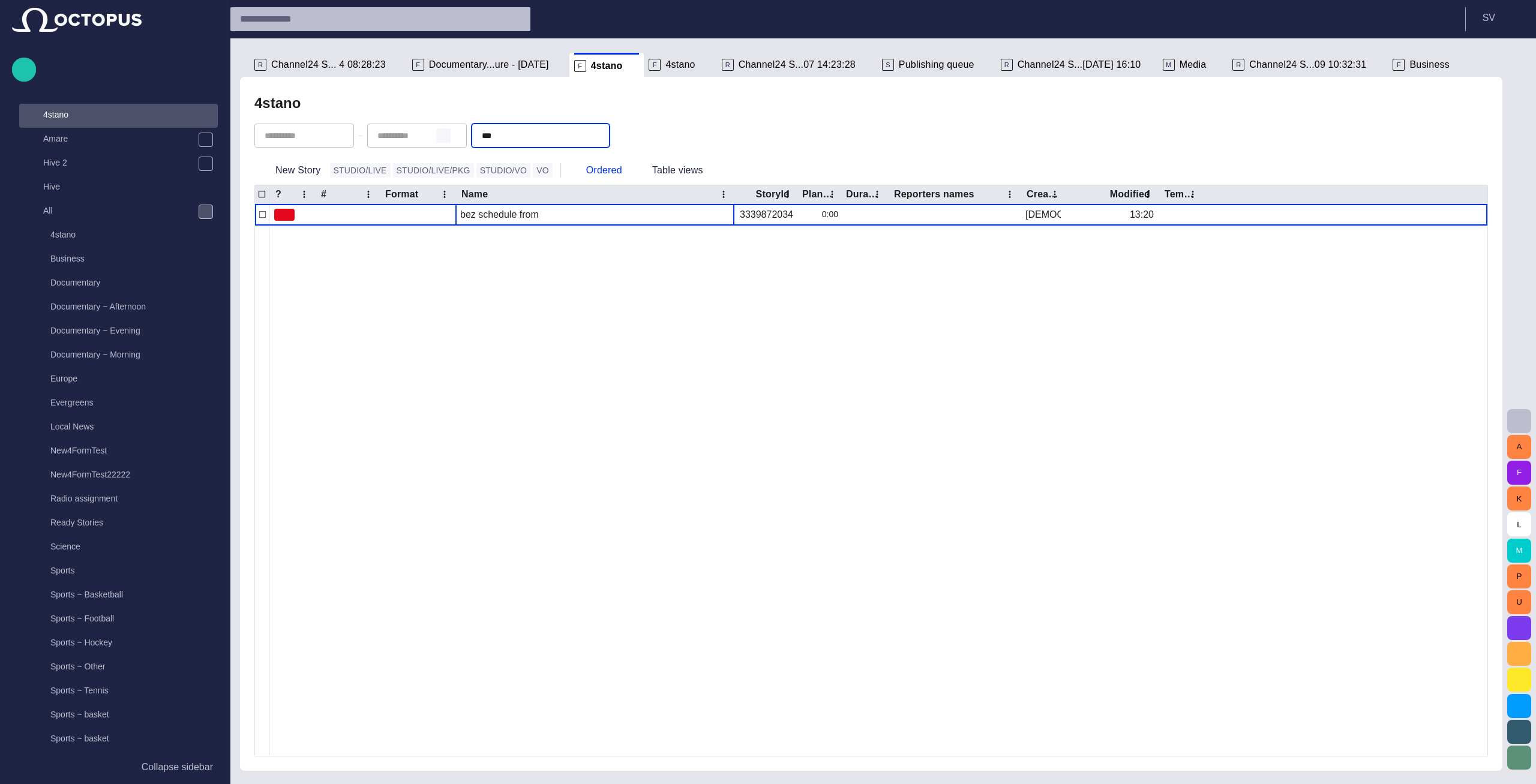
click at [448, 139] on span "button" at bounding box center [444, 135] width 10 height 10
type input "**********"
click at [469, 108] on div "4stano" at bounding box center [871, 103] width 1233 height 24
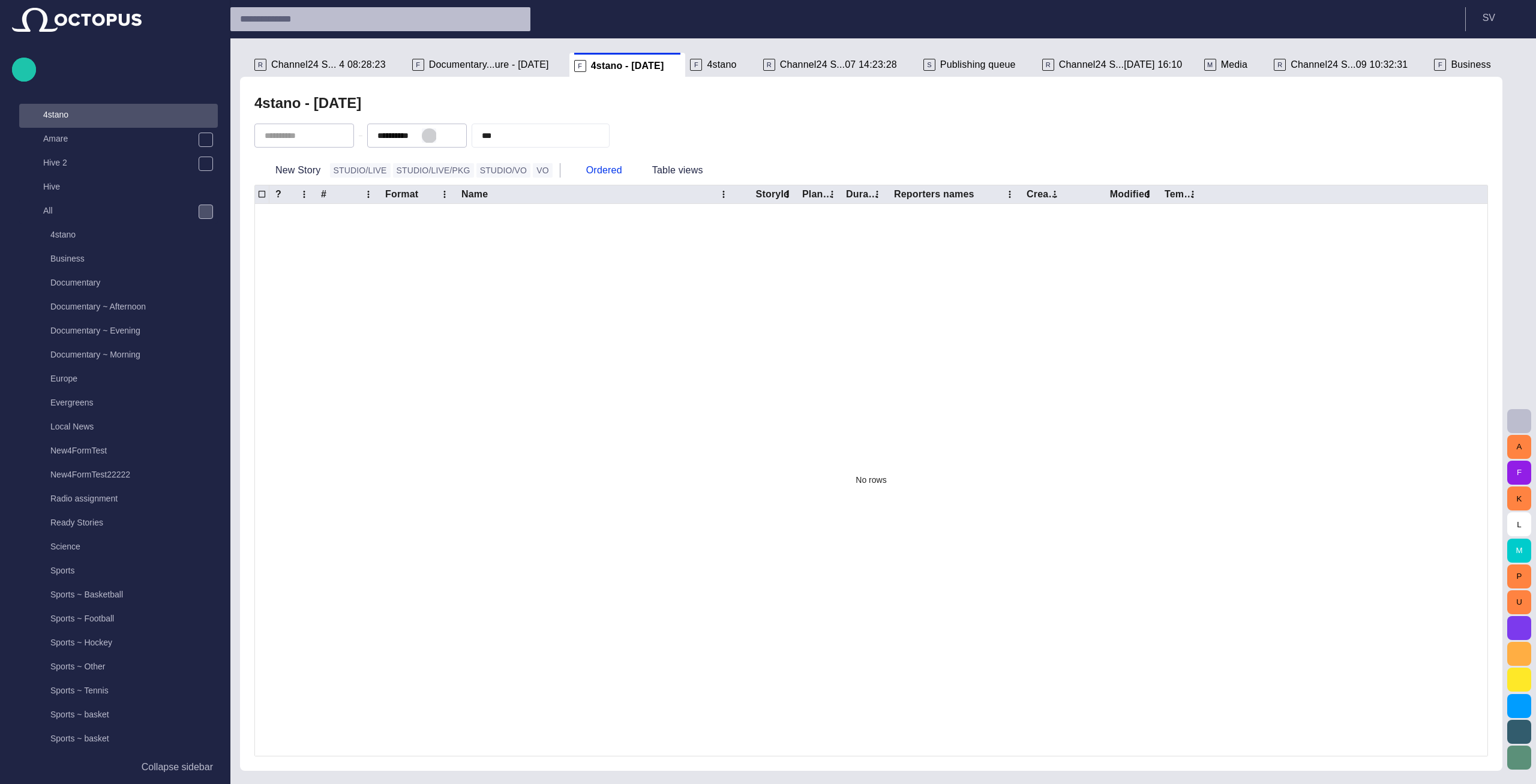
click at [434, 135] on span "button" at bounding box center [429, 135] width 10 height 10
click at [571, 296] on div "No rows" at bounding box center [871, 480] width 1233 height 552
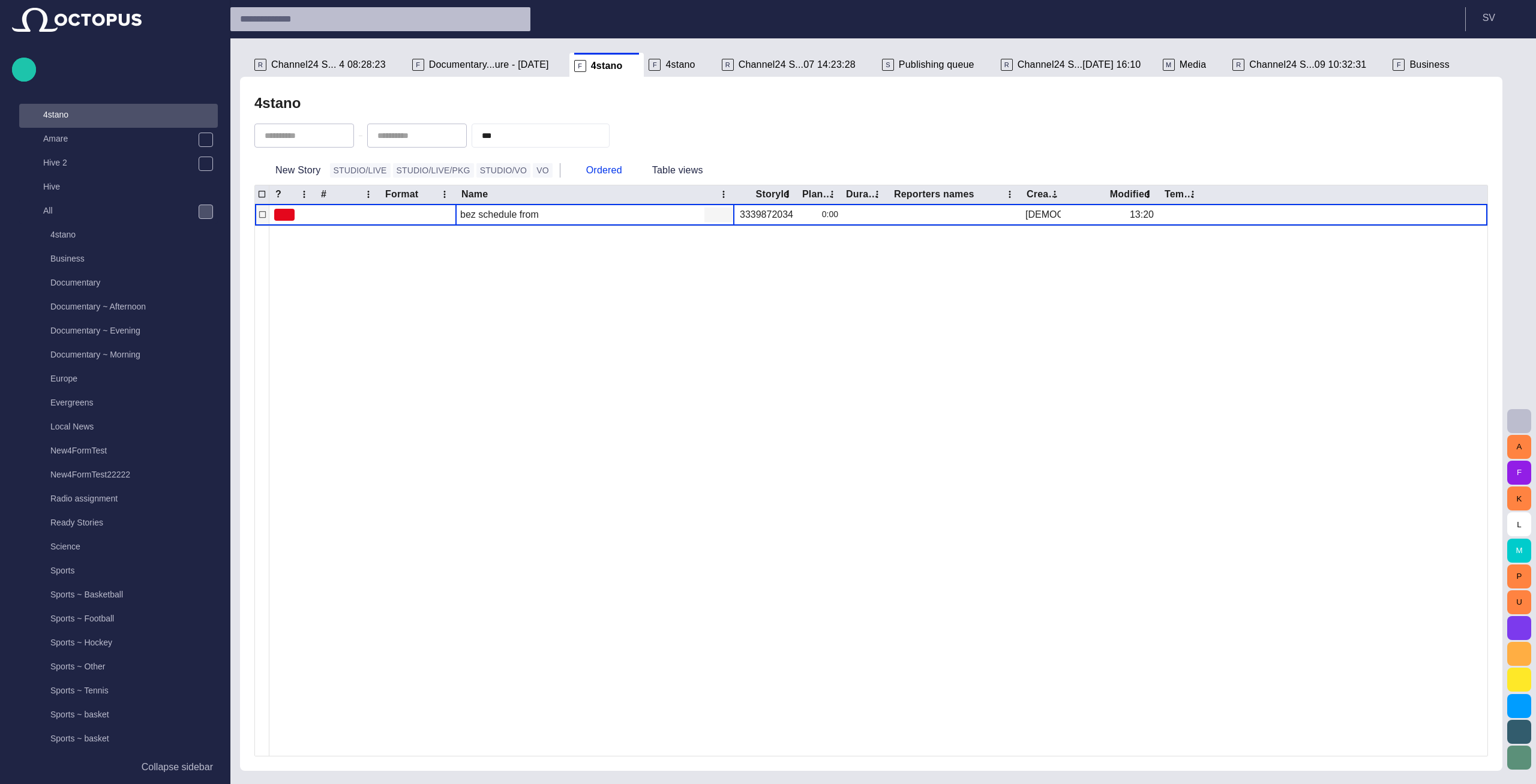
click at [713, 216] on span "button" at bounding box center [711, 214] width 12 height 12
click at [728, 232] on li "Edit attributes" at bounding box center [761, 238] width 114 height 21
click at [204, 211] on span "main menu" at bounding box center [206, 211] width 10 height 10
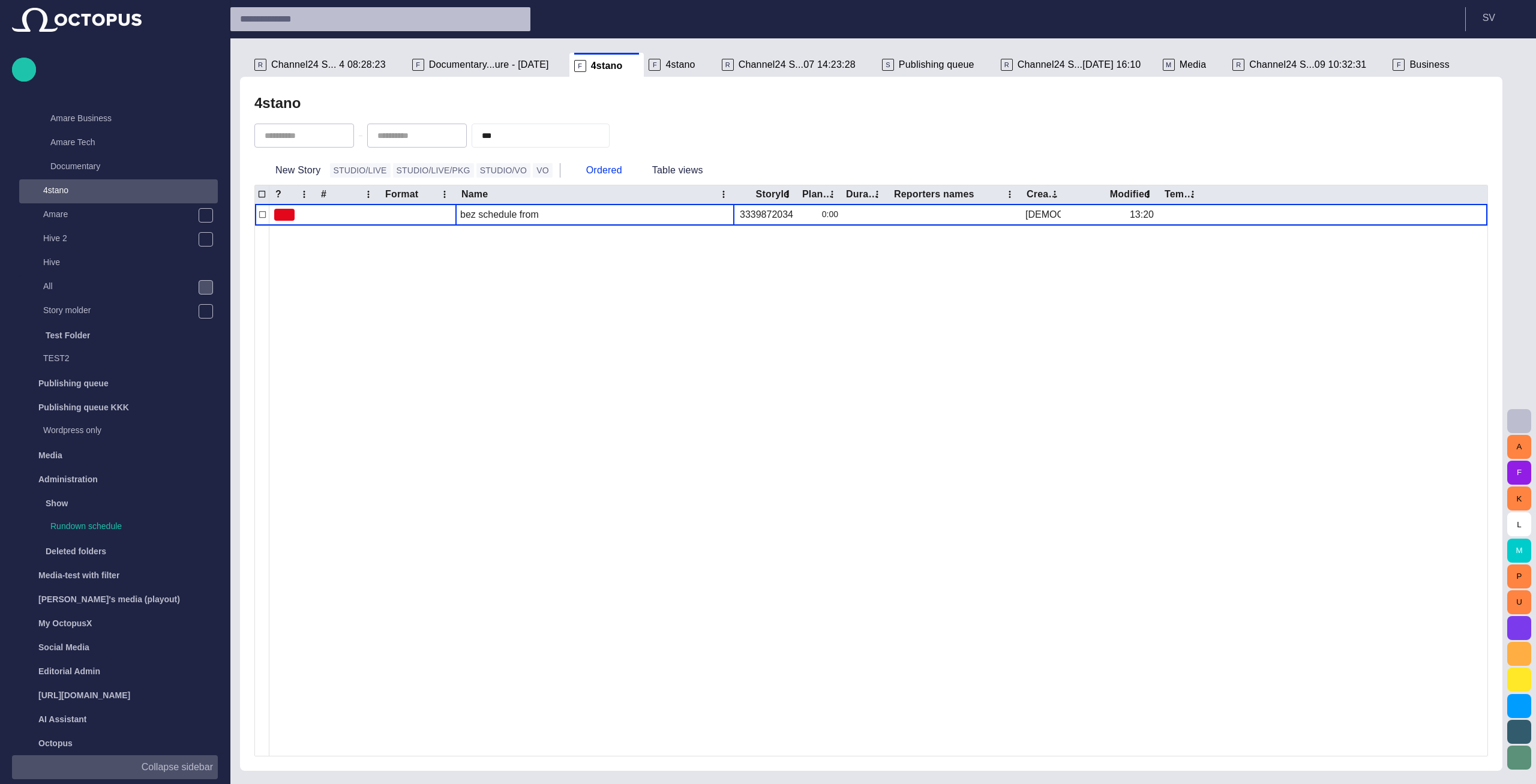
scroll to position [236, 0]
click at [882, 71] on div "S Publishing queue" at bounding box center [936, 65] width 109 height 24
click at [899, 67] on span "Publishing queue" at bounding box center [937, 65] width 76 height 12
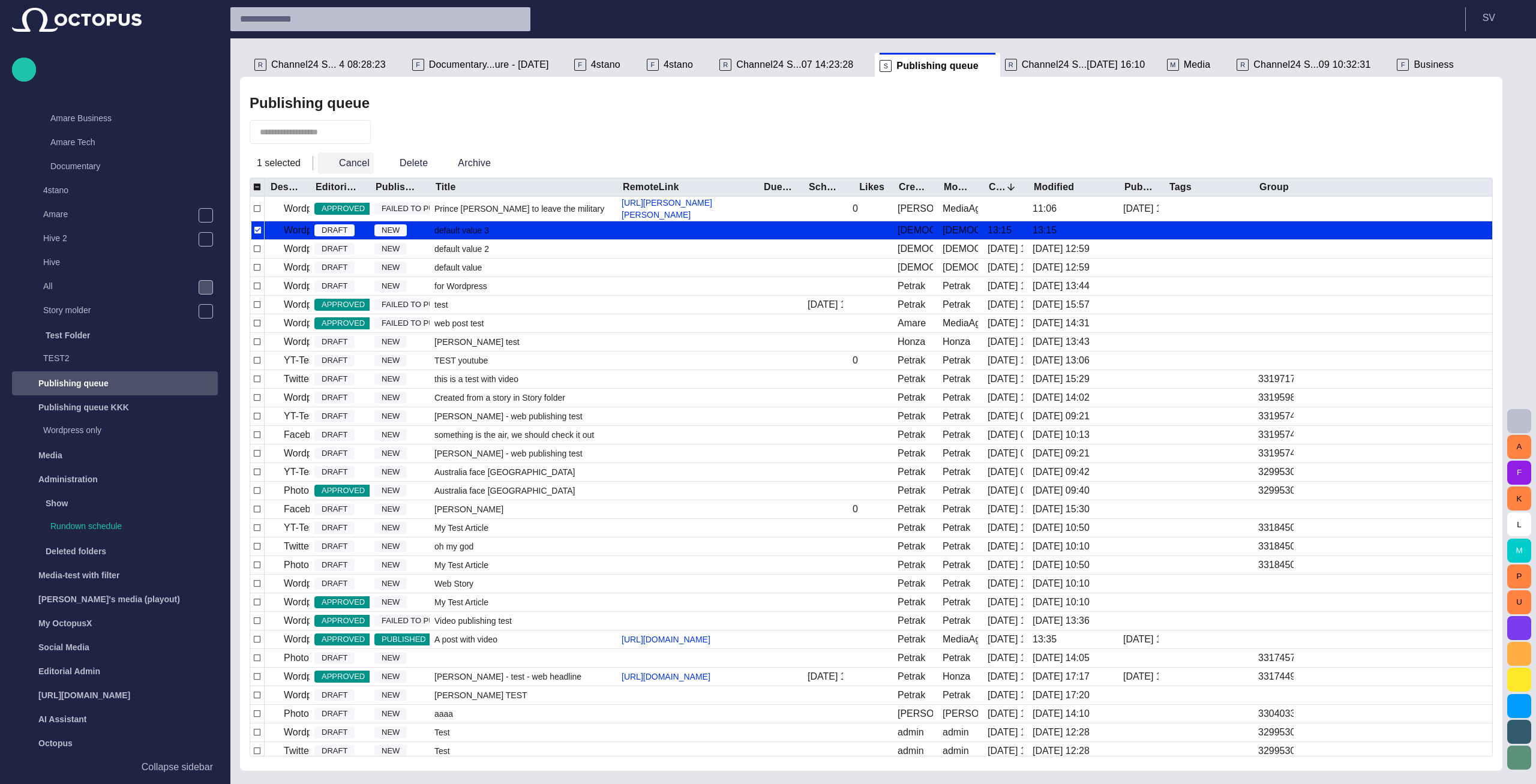
click at [353, 157] on button "Cancel" at bounding box center [345, 163] width 56 height 21
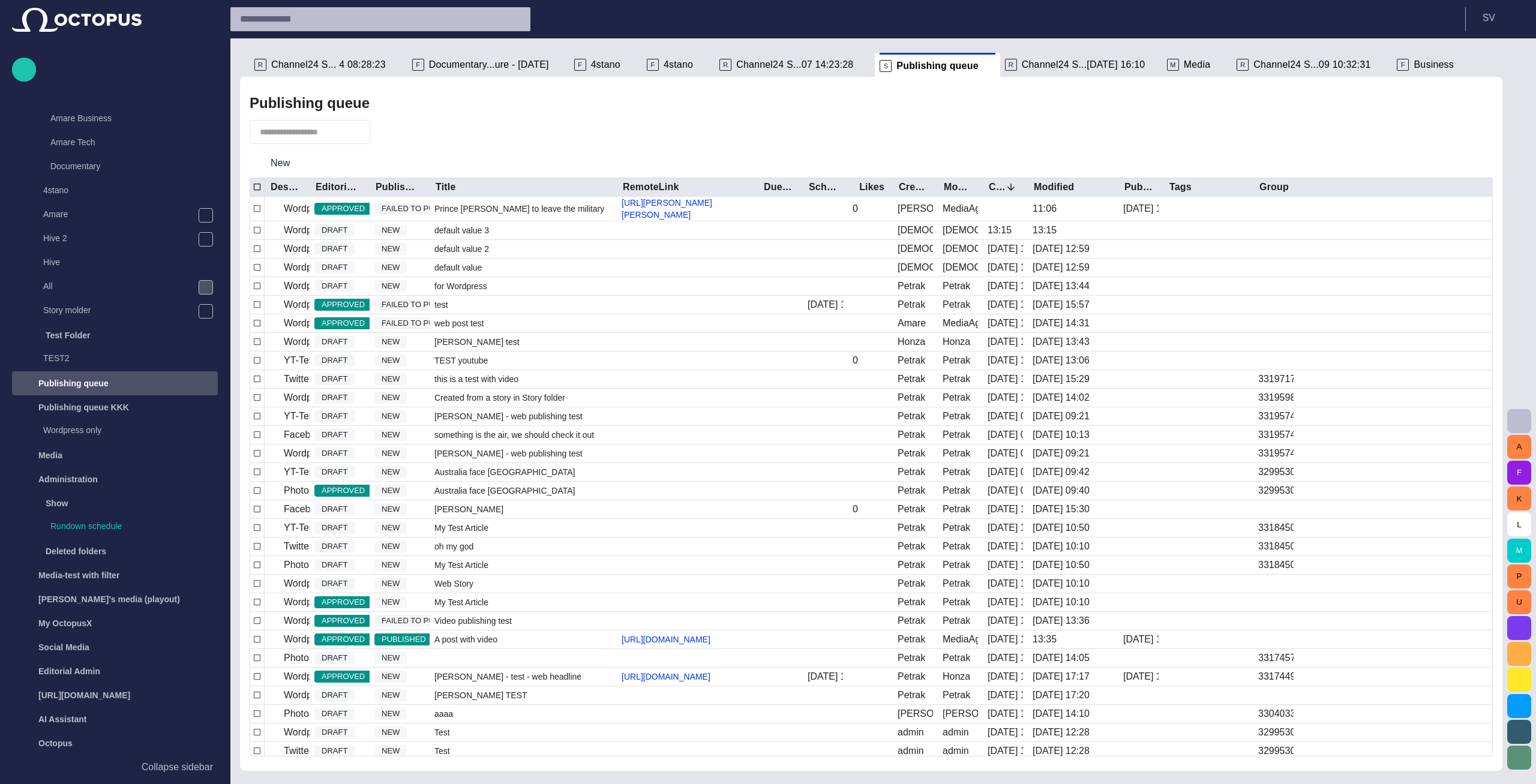
click at [455, 66] on span "Documentary...ure - today" at bounding box center [489, 65] width 120 height 12
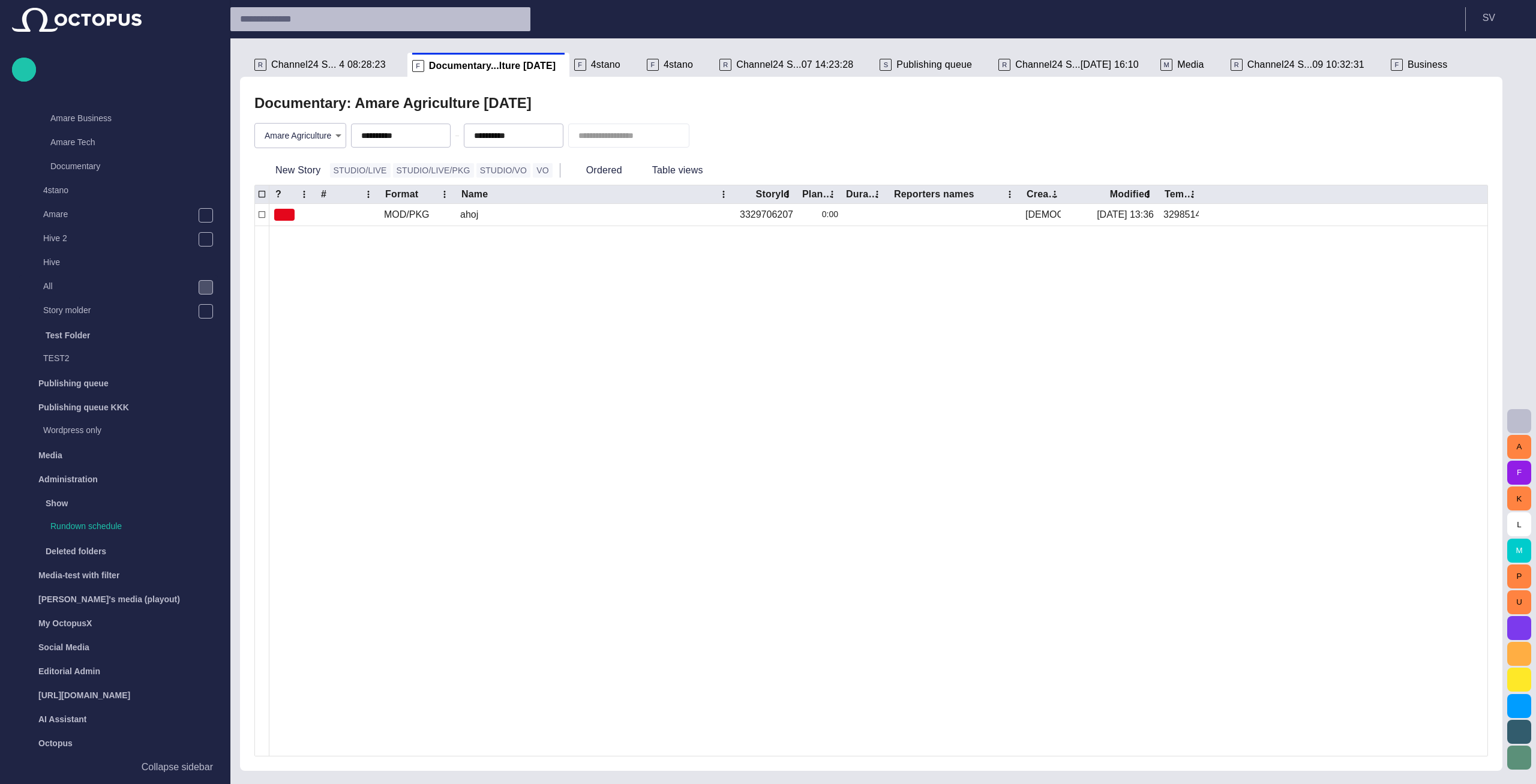
scroll to position [24, 0]
click at [736, 70] on span "Channel24 S...07 14:23:28" at bounding box center [794, 65] width 117 height 12
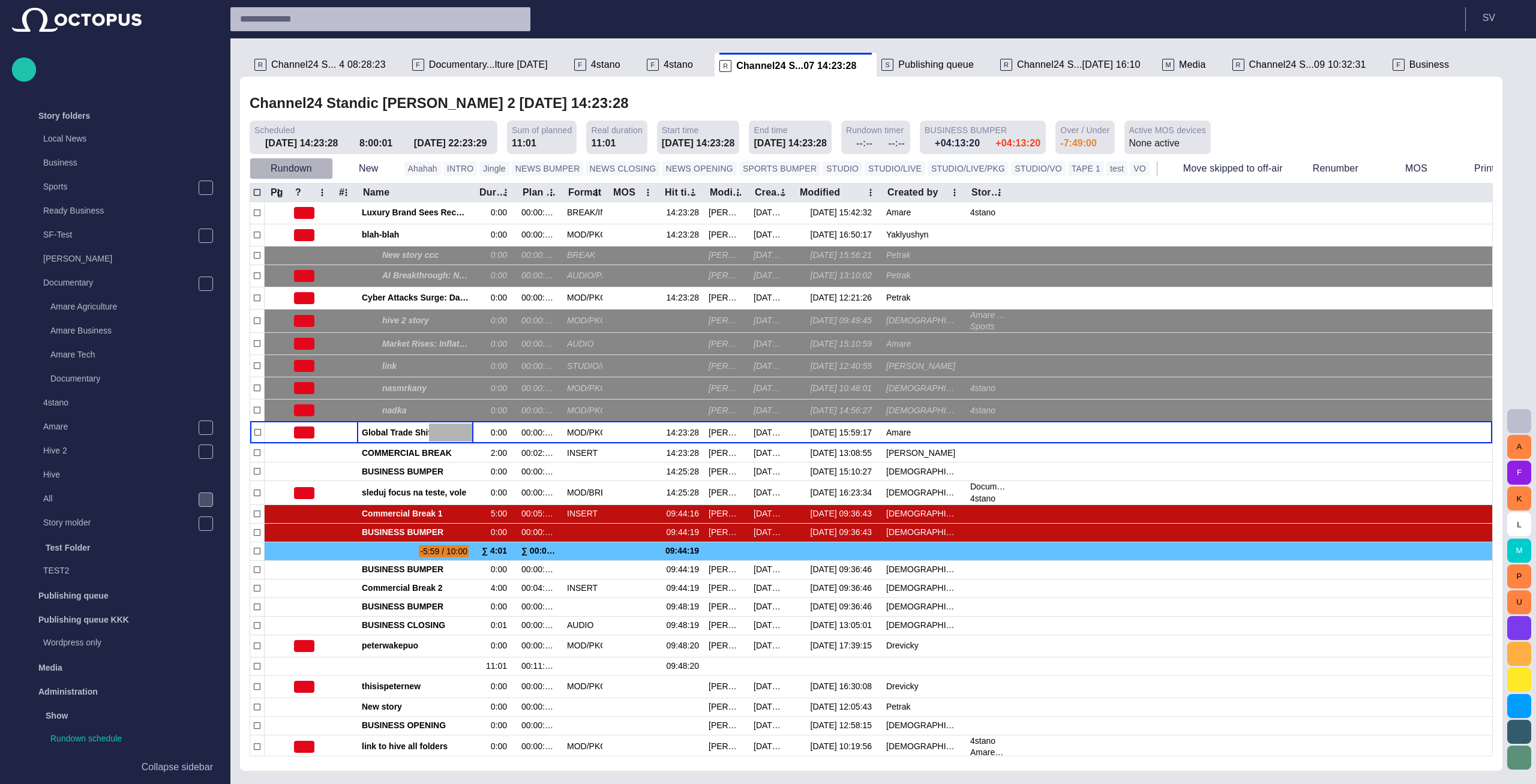
click at [324, 174] on span "button" at bounding box center [322, 168] width 12 height 12
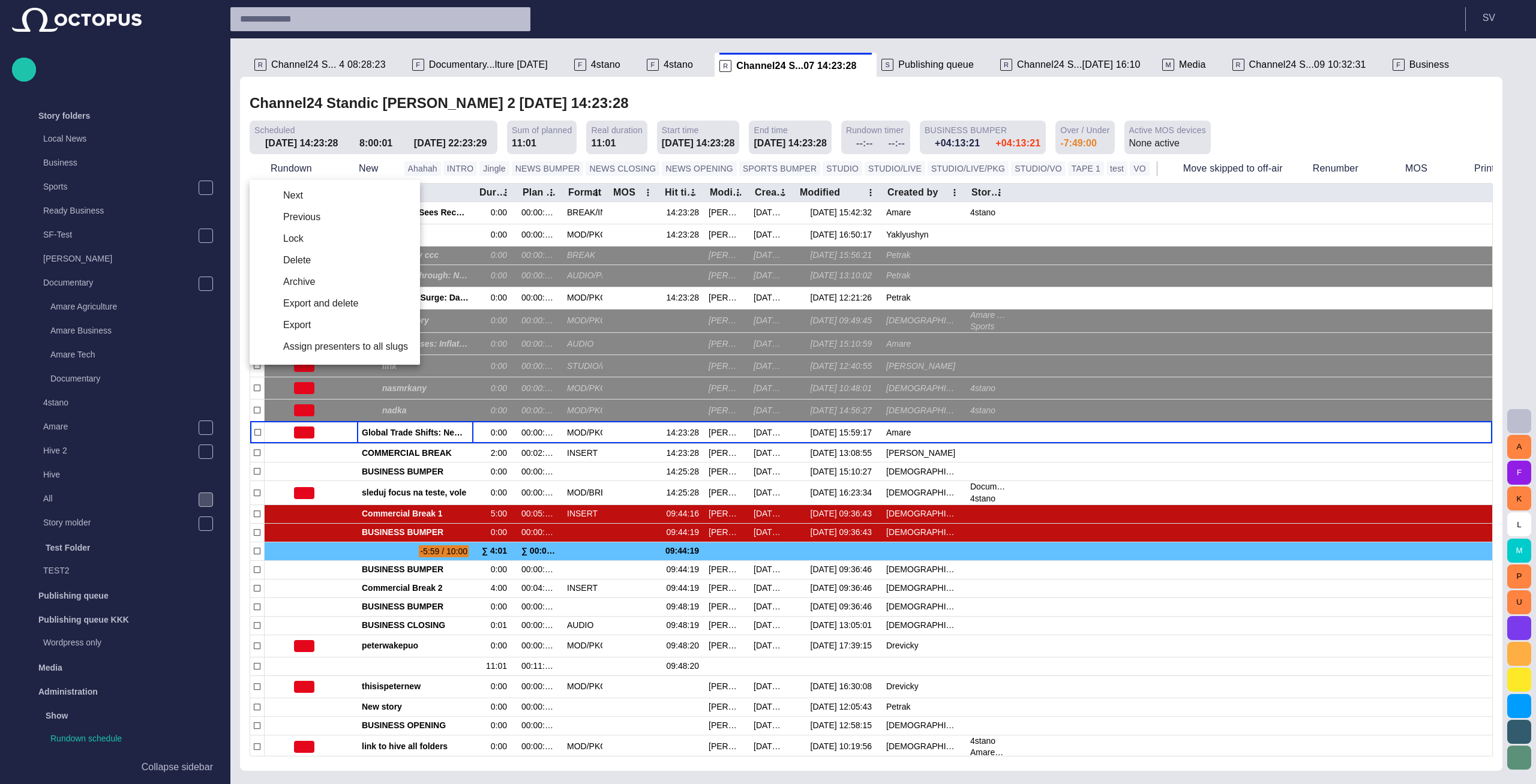
click at [668, 96] on div at bounding box center [768, 392] width 1536 height 784
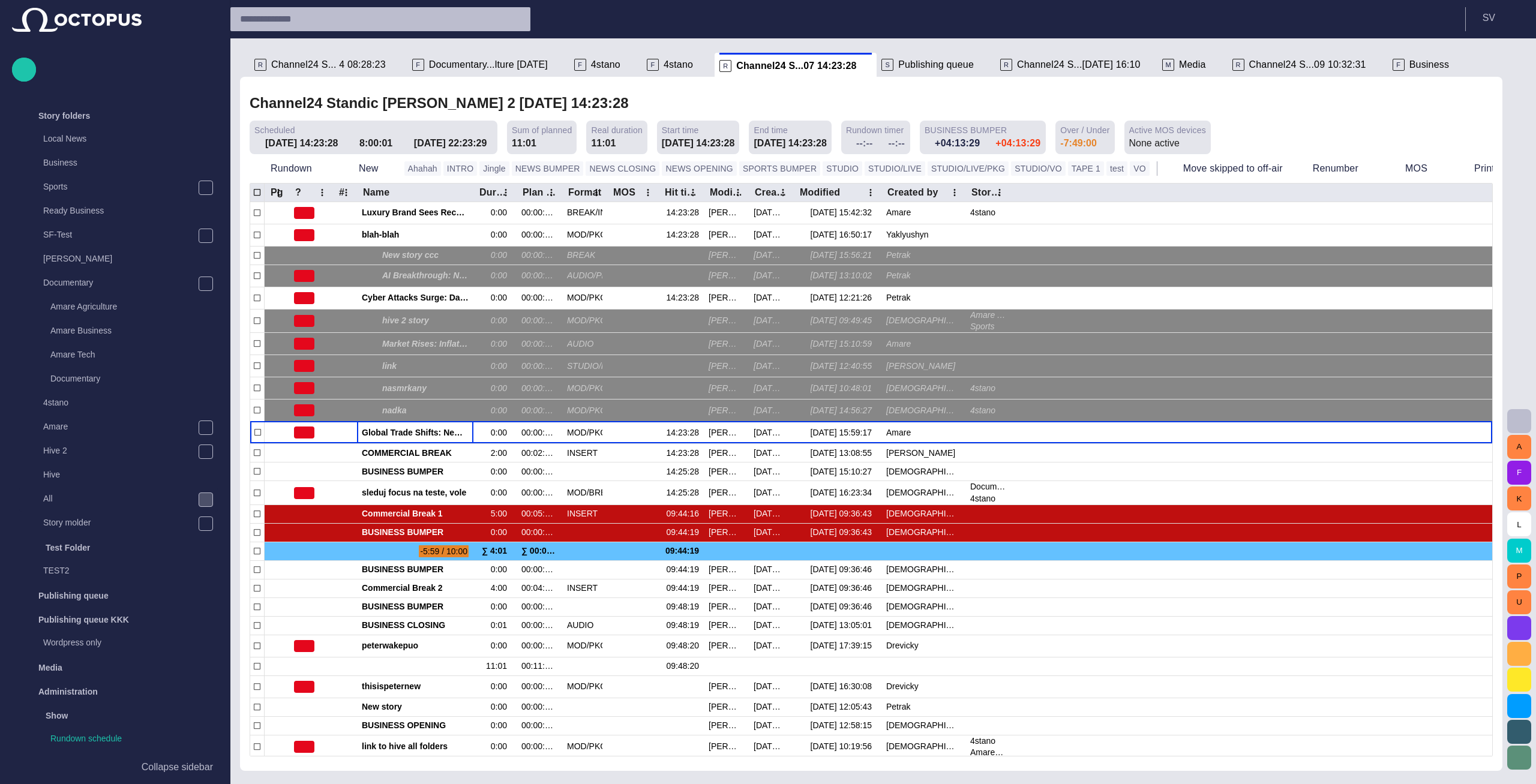
click at [882, 58] on div "S Publishing queue" at bounding box center [936, 65] width 109 height 24
click at [898, 60] on span "Publishing queue" at bounding box center [936, 65] width 76 height 12
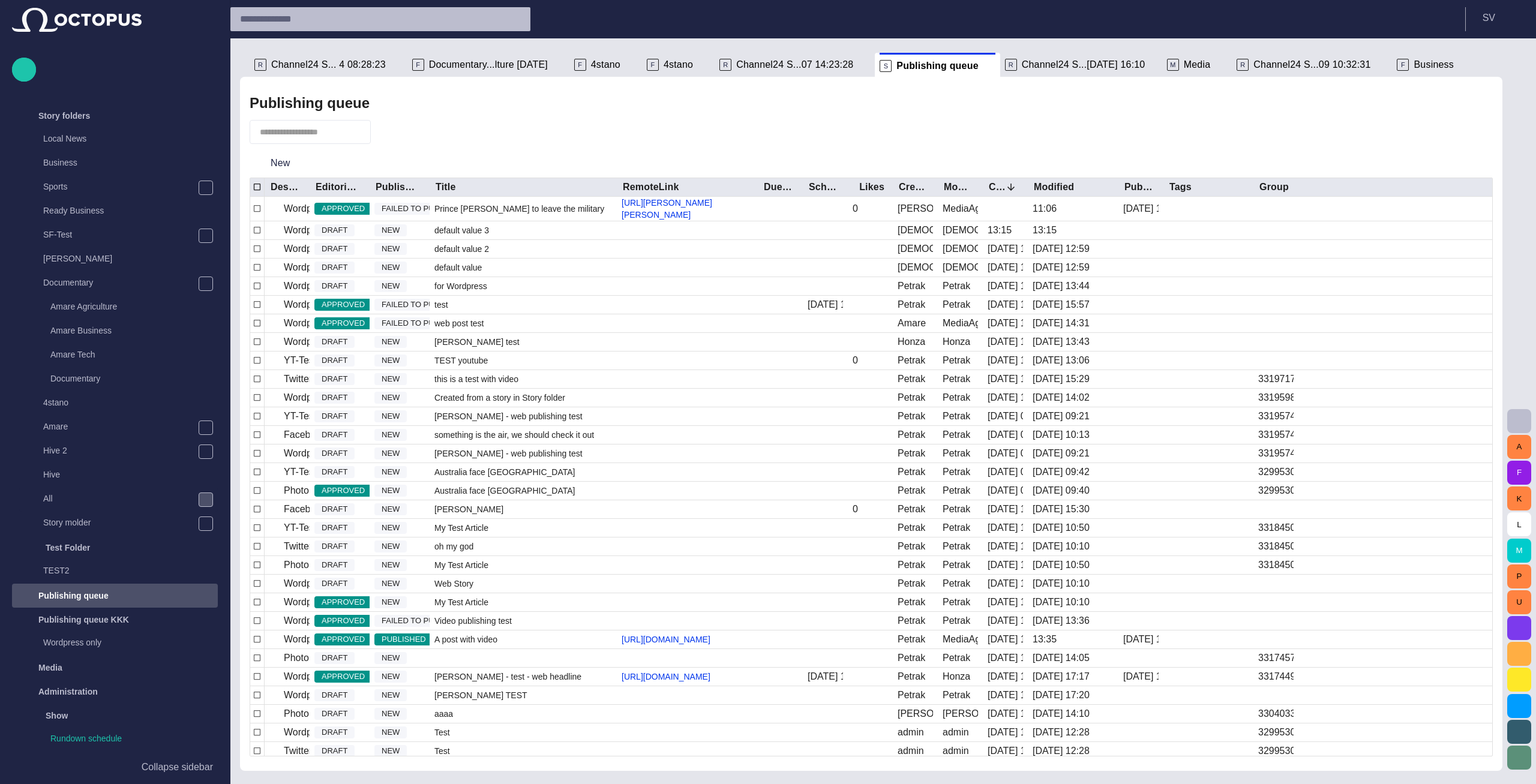
scroll to position [236, 0]
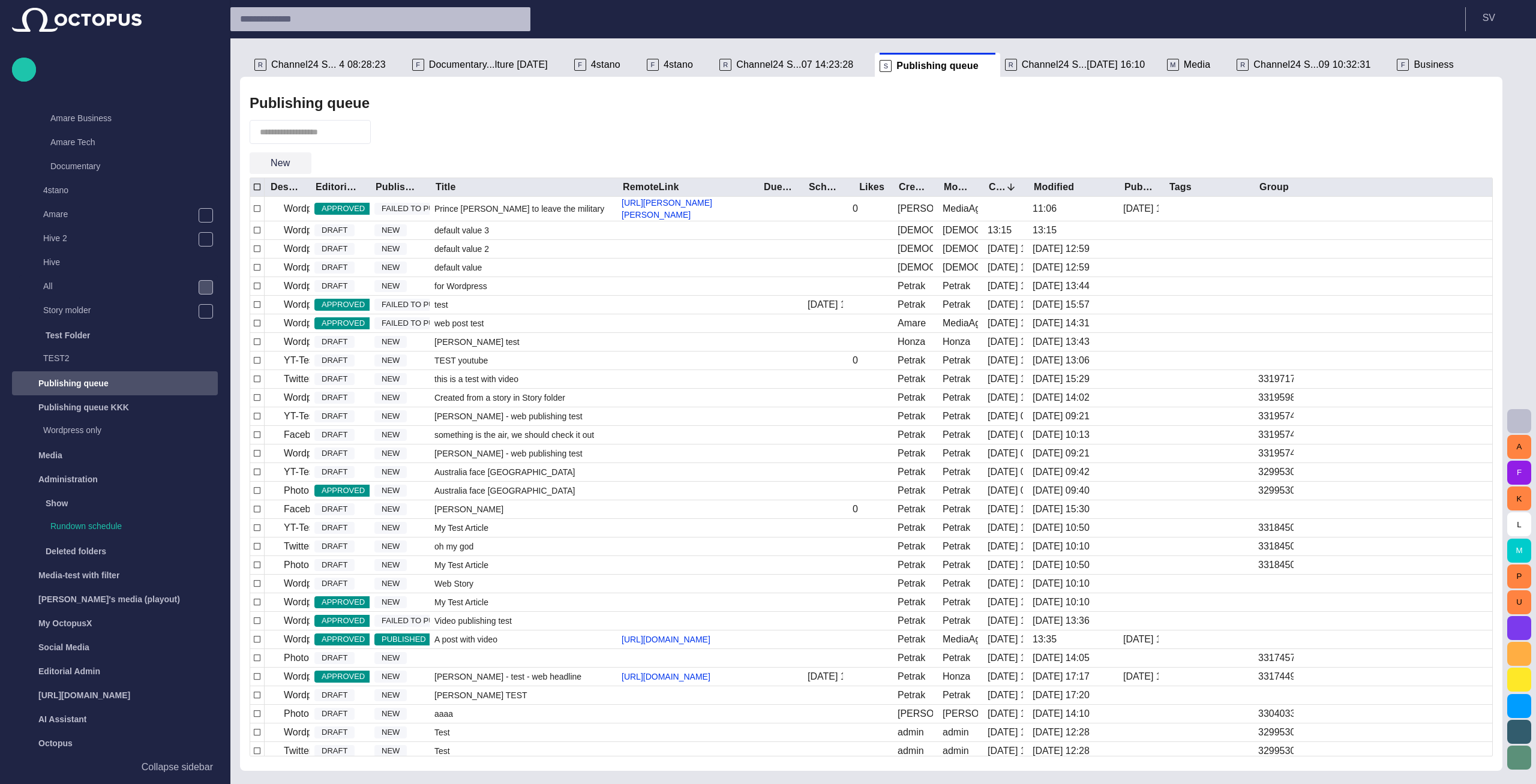
click at [306, 162] on span "button" at bounding box center [301, 163] width 12 height 12
click at [332, 162] on div at bounding box center [768, 392] width 1536 height 784
click at [300, 159] on span "button" at bounding box center [301, 163] width 12 height 12
click at [334, 159] on div at bounding box center [768, 392] width 1536 height 784
click at [299, 164] on span "button" at bounding box center [301, 163] width 12 height 12
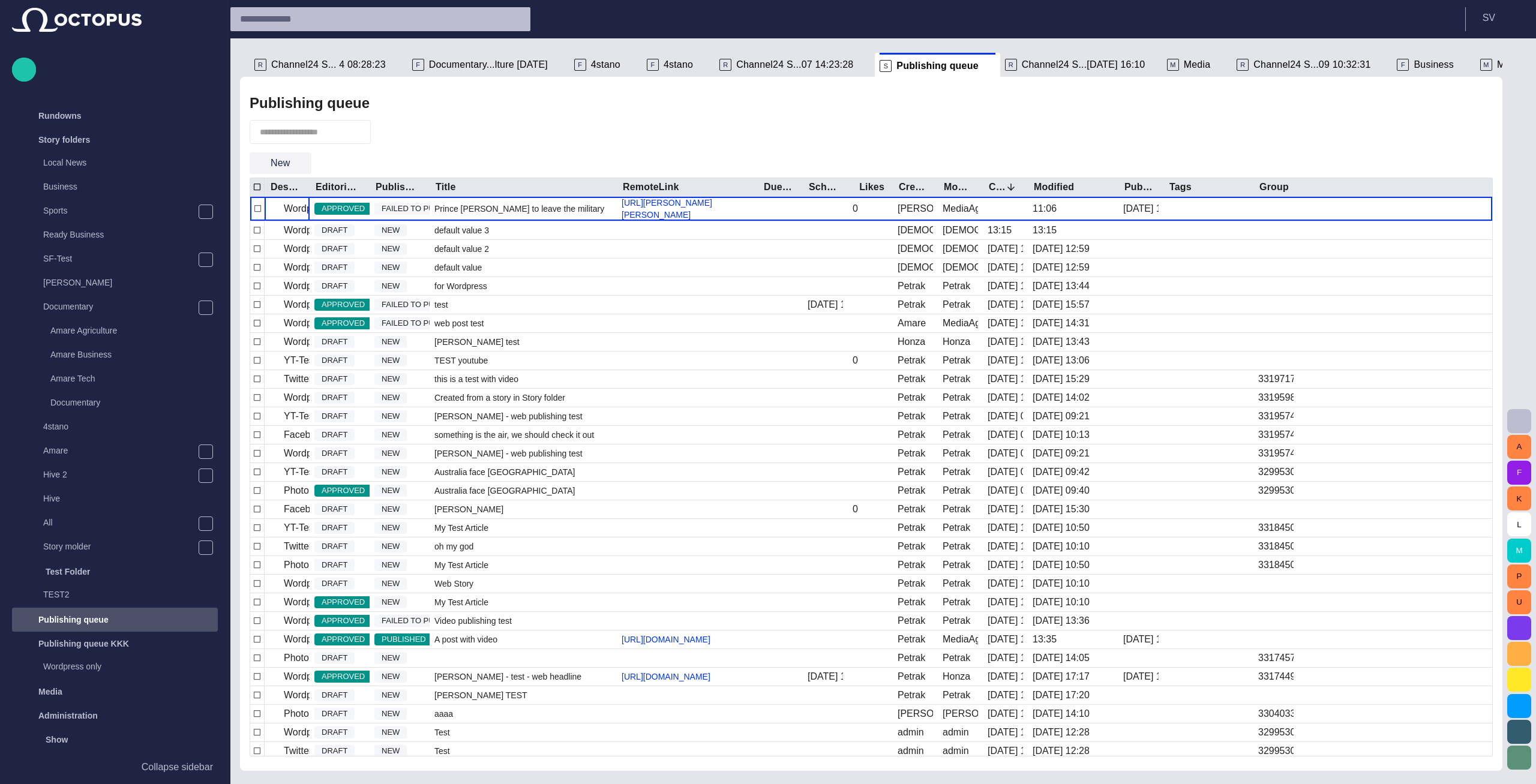
click at [304, 152] on button "New" at bounding box center [280, 163] width 62 height 21
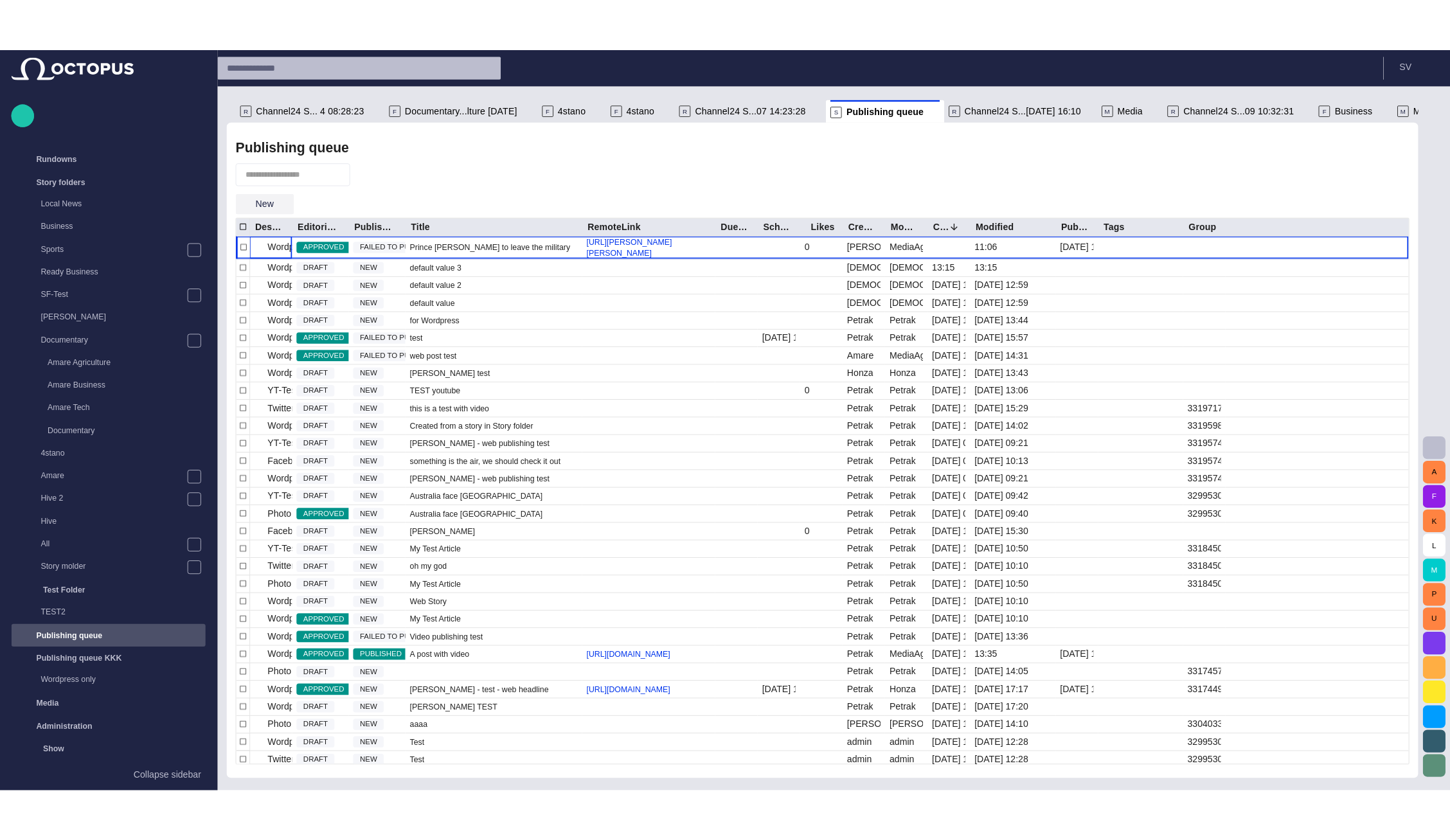
scroll to position [253, 0]
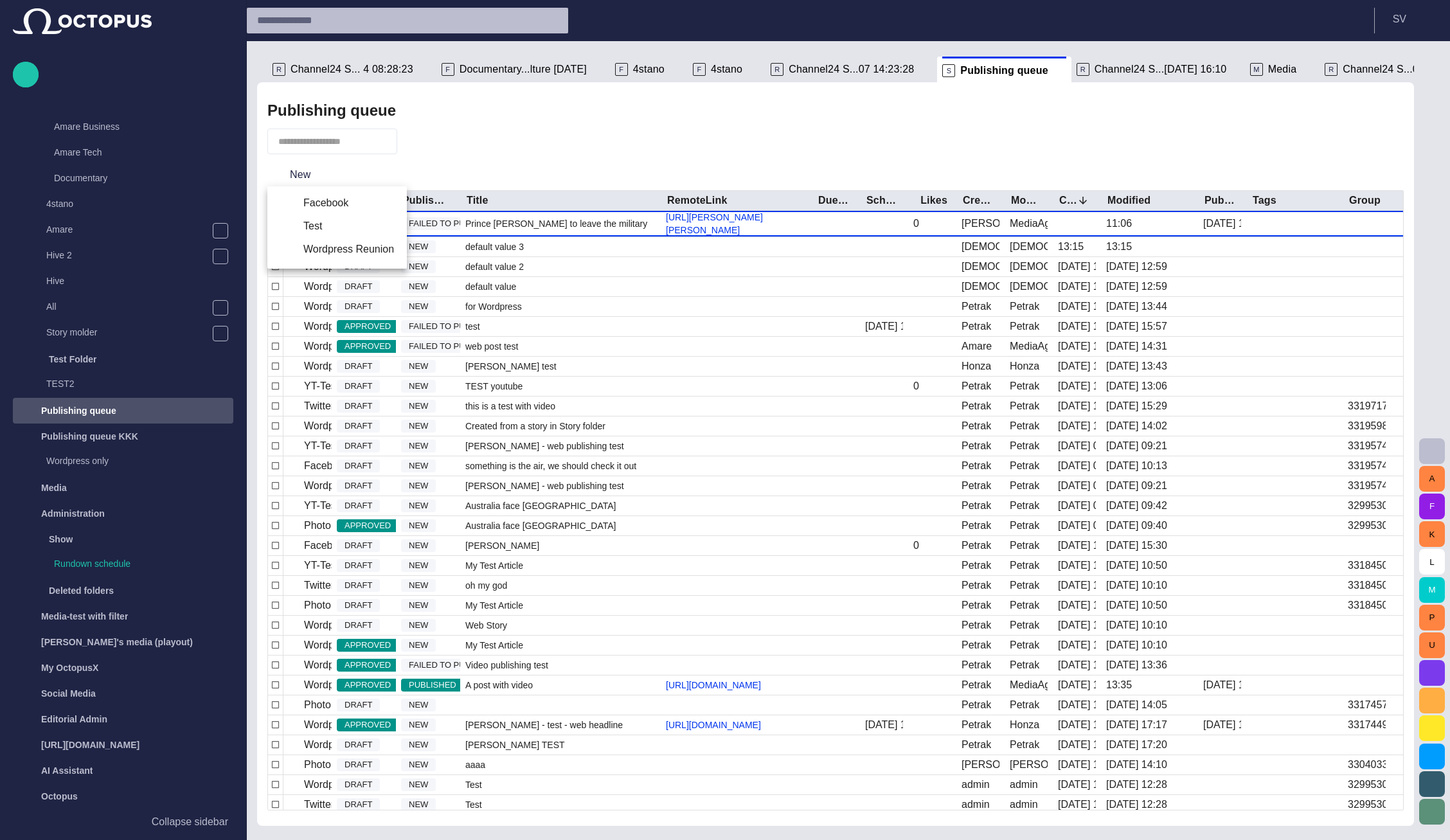
click at [364, 174] on div at bounding box center [725, 420] width 1450 height 840
click at [313, 176] on div at bounding box center [725, 420] width 1450 height 840
click at [319, 175] on span "button" at bounding box center [322, 174] width 13 height 13
click at [500, 168] on div at bounding box center [725, 420] width 1450 height 840
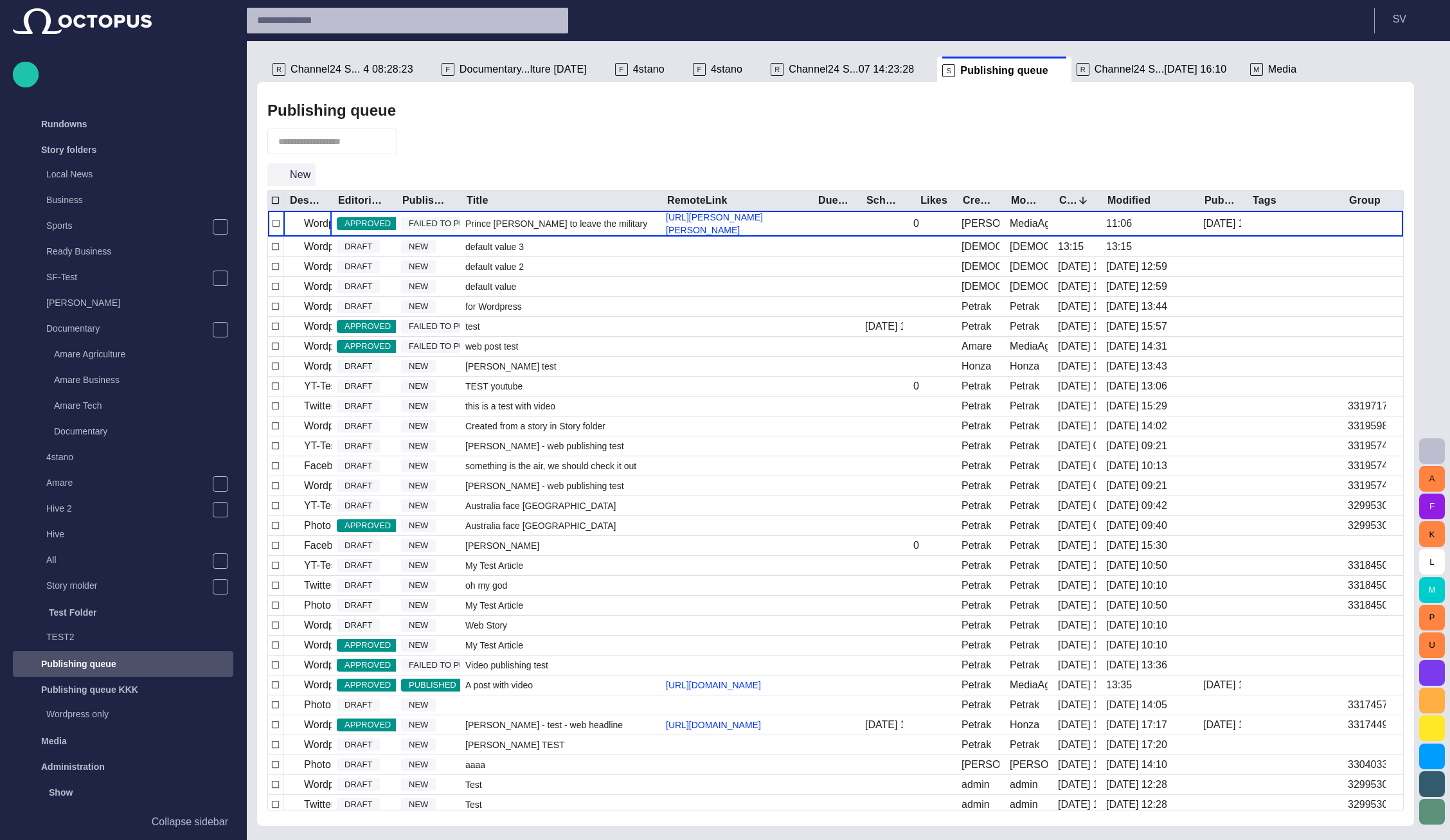
scroll to position [253, 0]
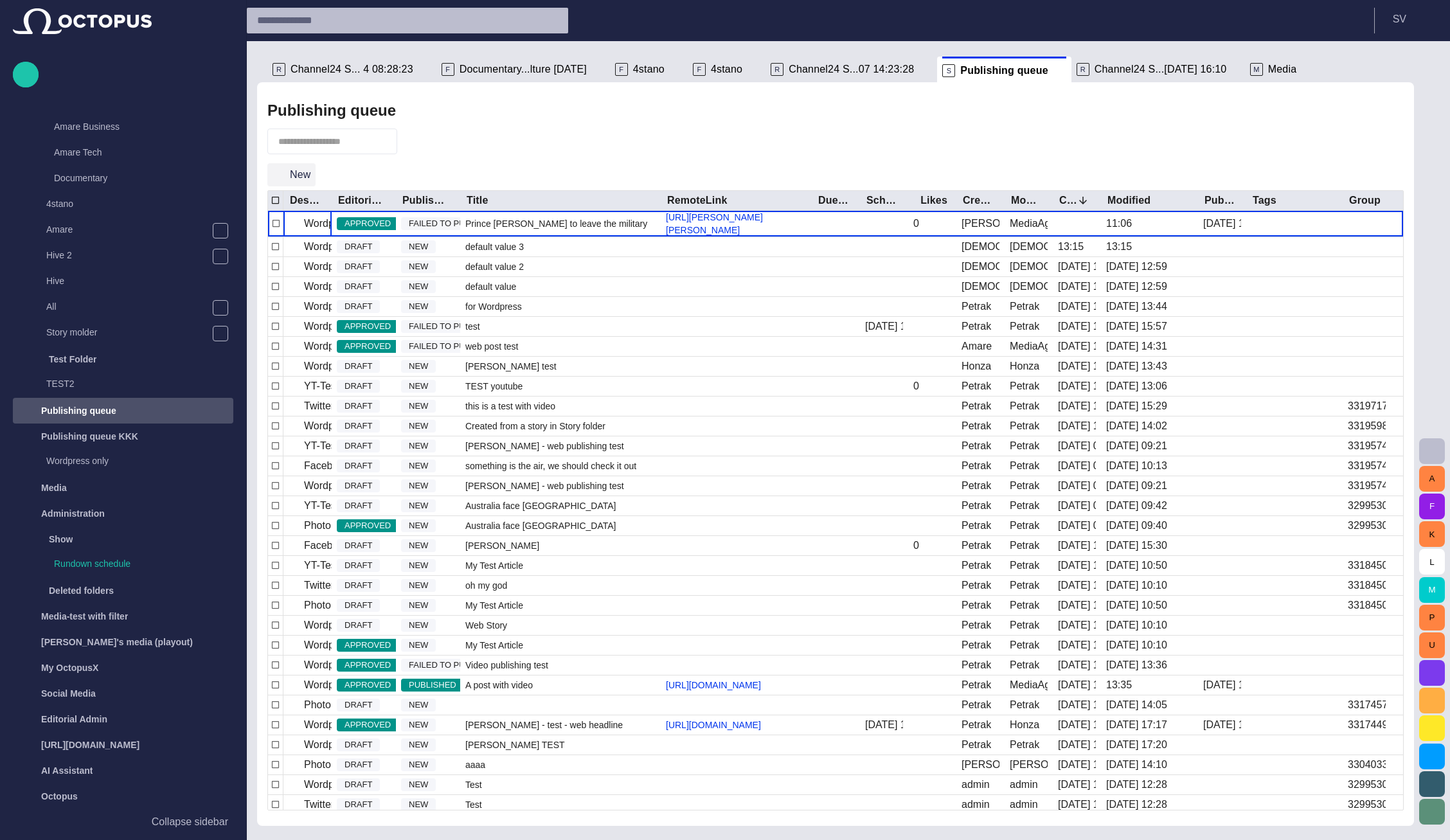
click at [293, 165] on button "New" at bounding box center [291, 174] width 49 height 23
click at [310, 177] on button "New" at bounding box center [291, 174] width 49 height 23
click at [1424, 32] on span at bounding box center [1421, 34] width 12 height 12
click at [369, 75] on div "R Channel24 S... 4 08:28:23" at bounding box center [352, 69] width 159 height 26
click at [370, 67] on span "Channel24 S... 4 08:28:23" at bounding box center [352, 69] width 123 height 13
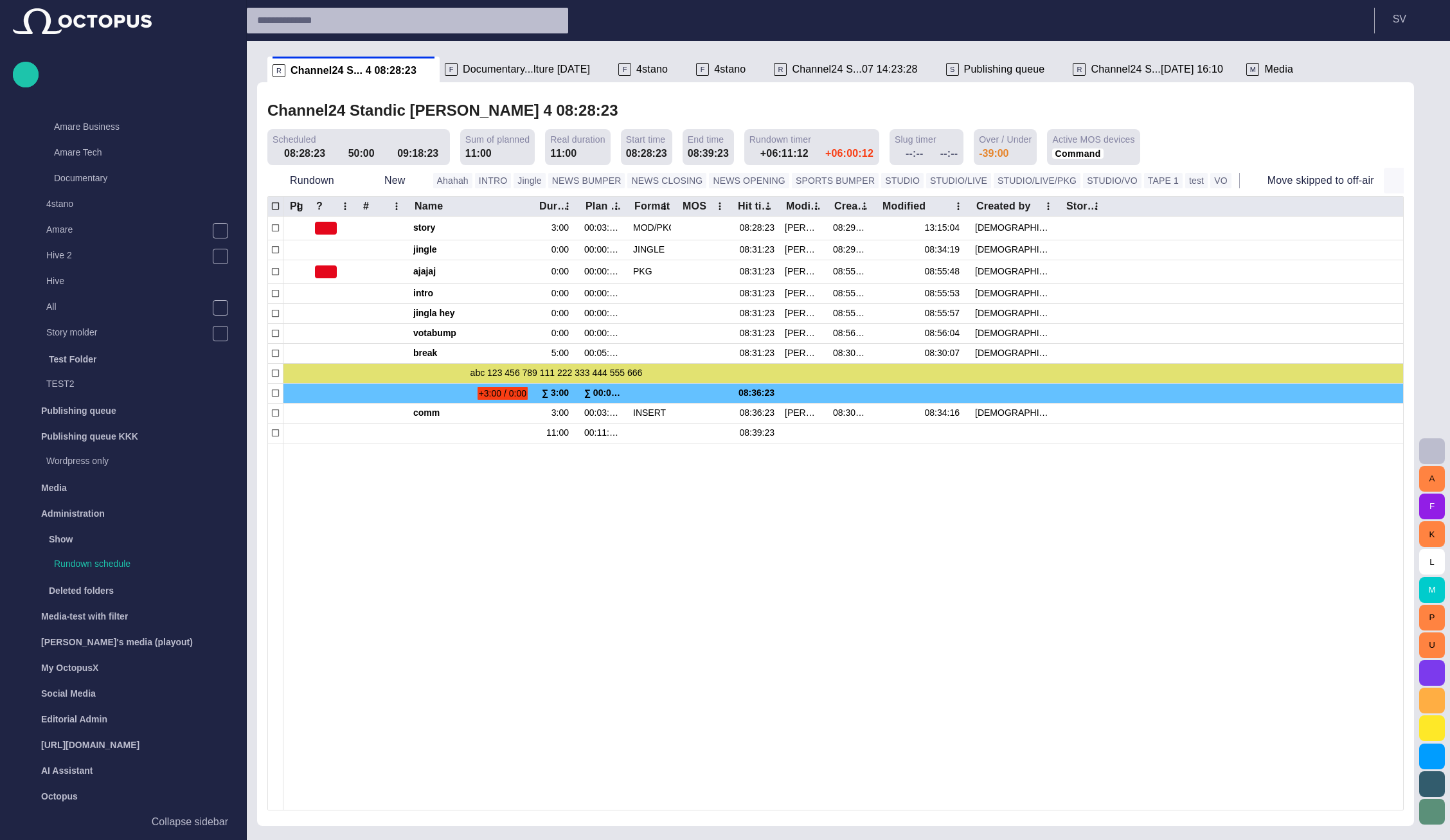
click at [1390, 185] on span "button" at bounding box center [1396, 180] width 13 height 13
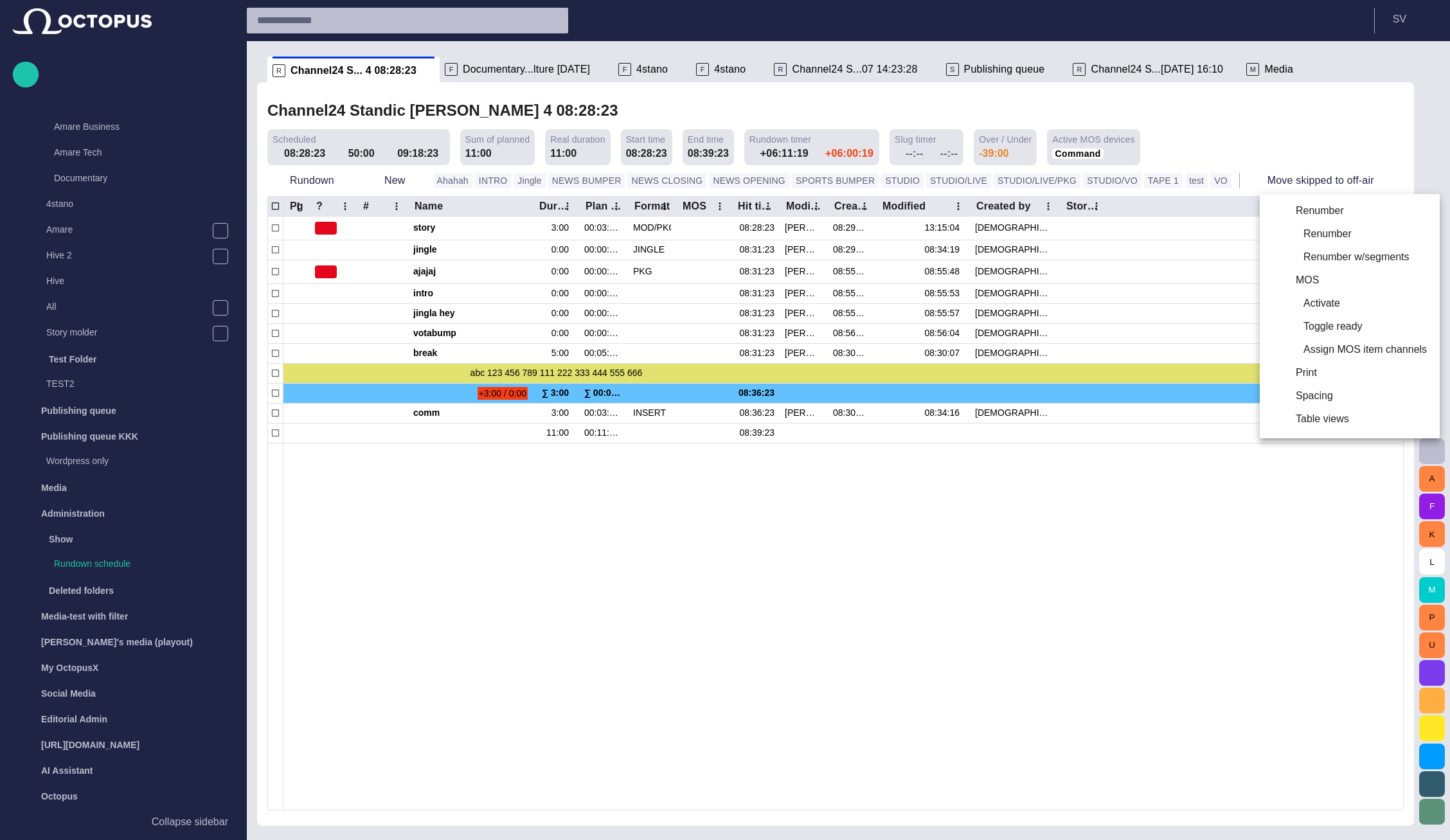
click at [1101, 550] on div at bounding box center [725, 420] width 1450 height 840
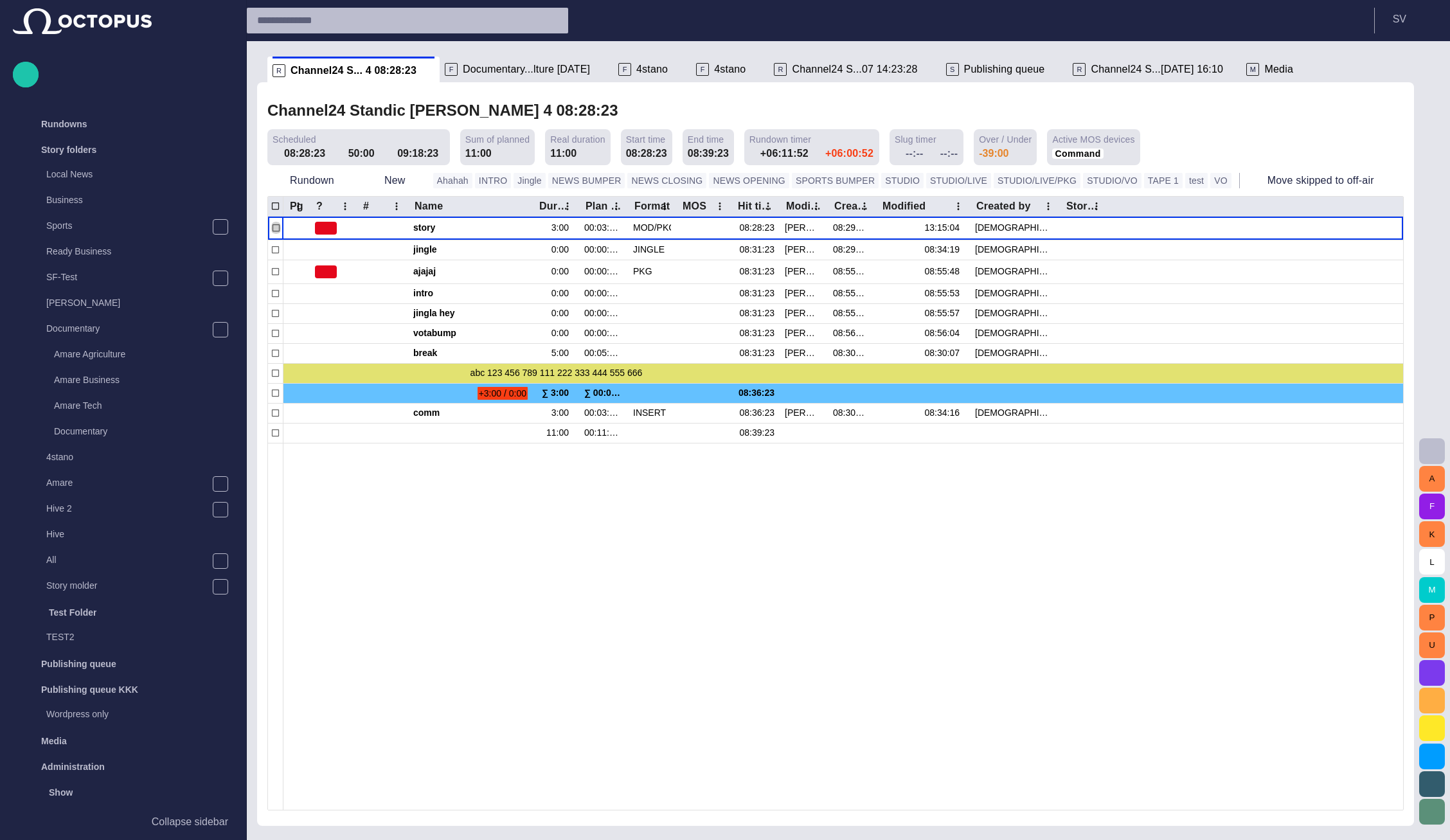
scroll to position [253, 0]
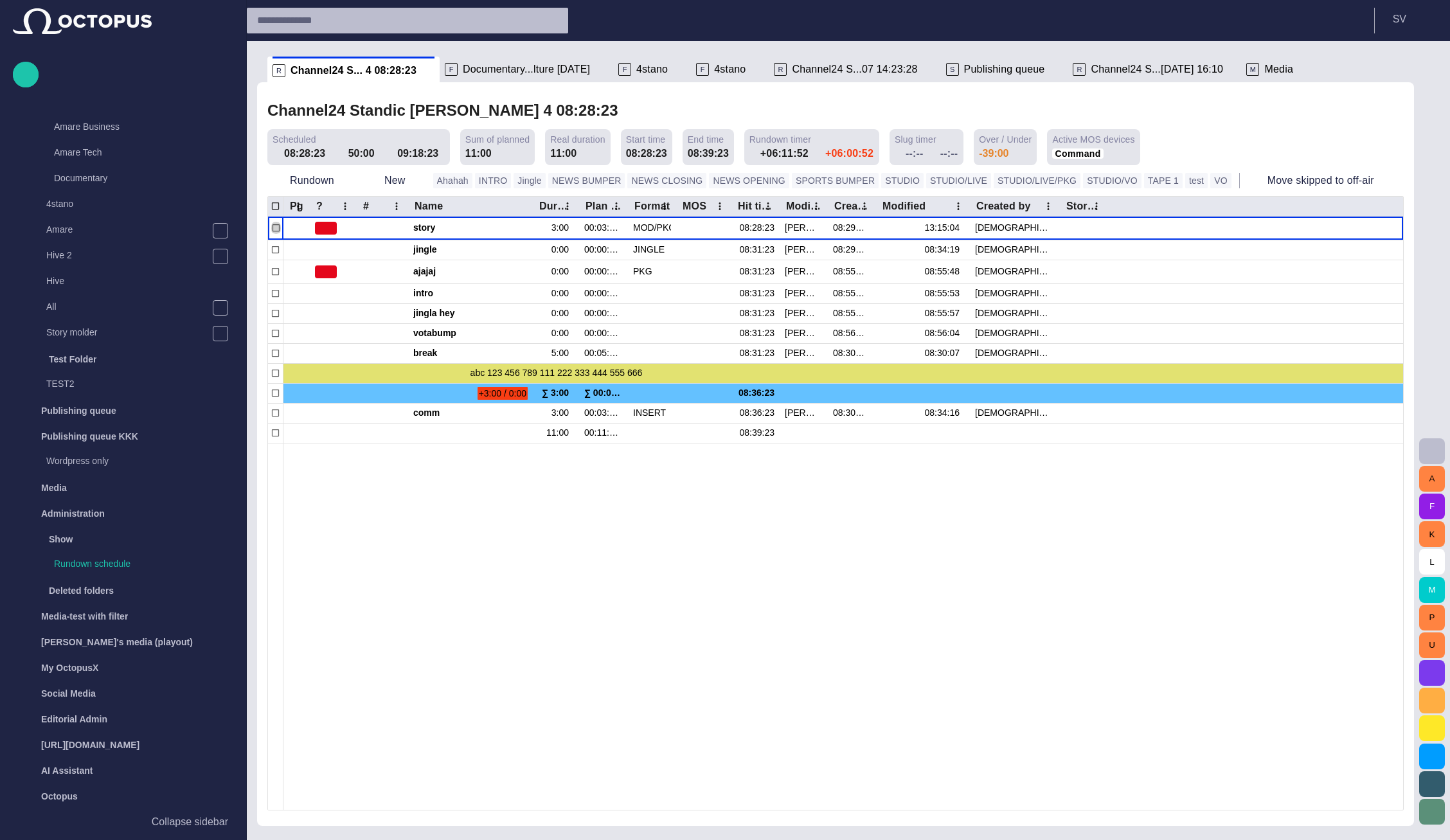
click at [527, 69] on span "Documentary...lture [DATE]" at bounding box center [526, 69] width 127 height 13
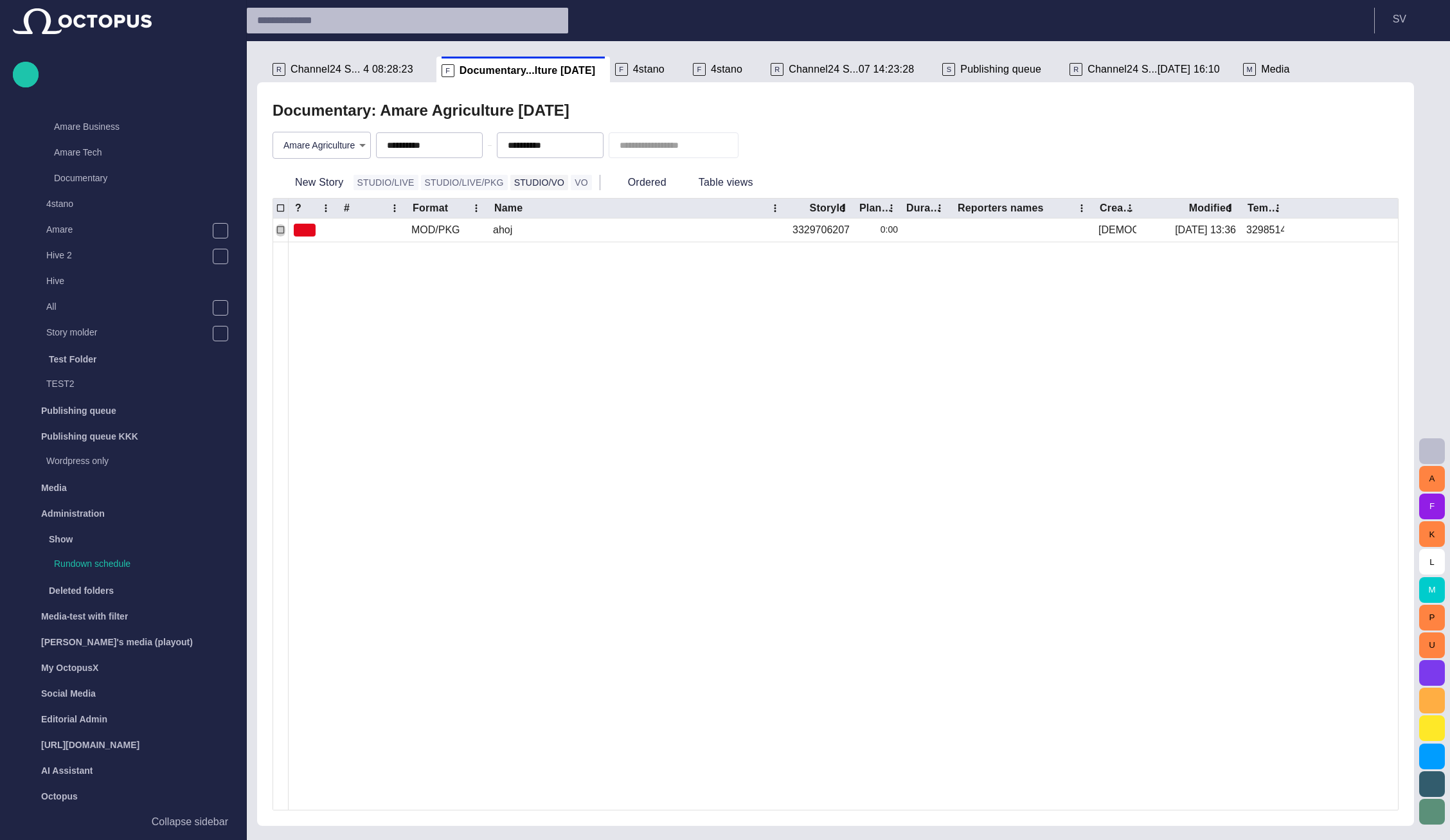
scroll to position [26, 0]
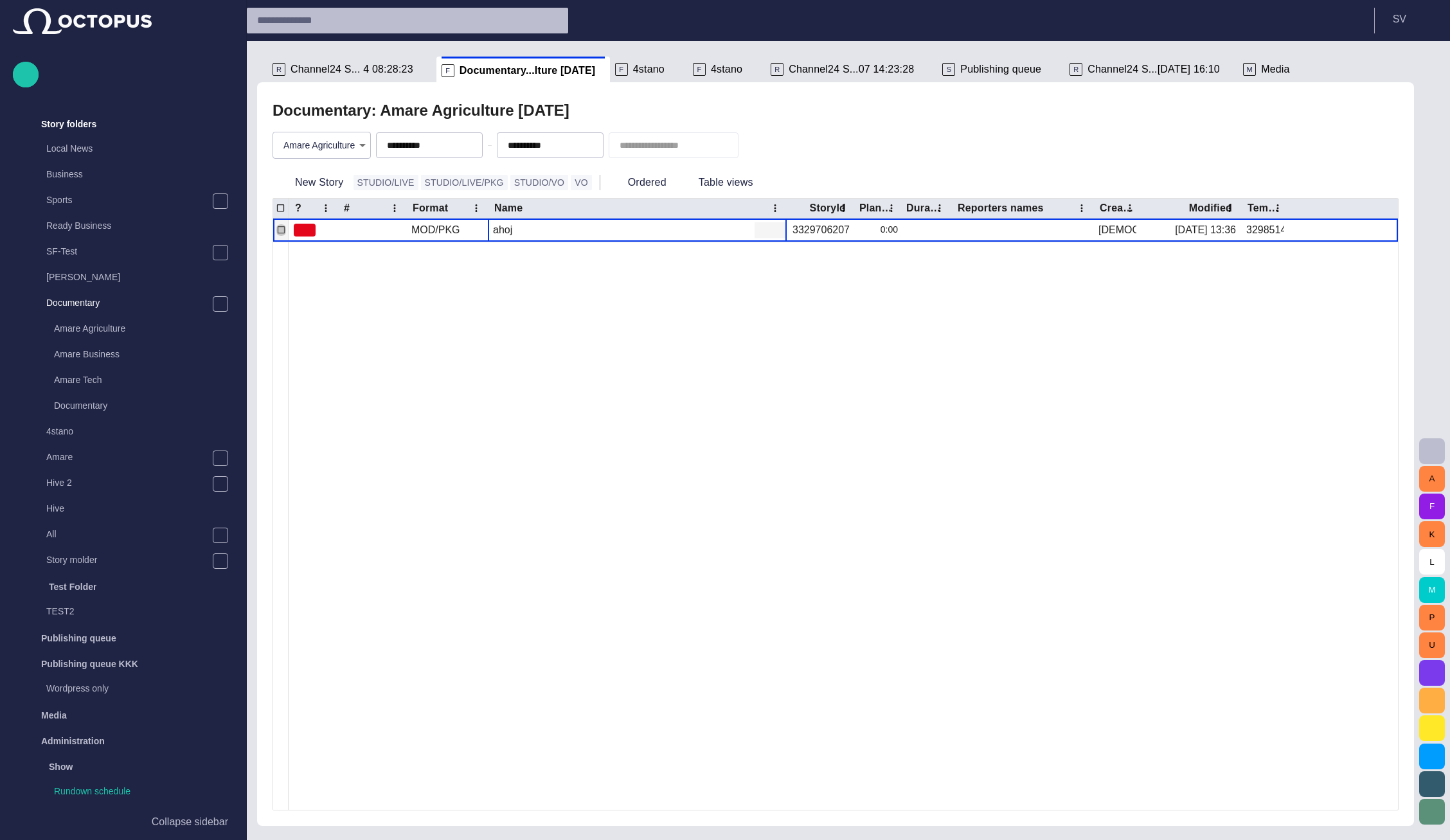
click at [757, 227] on span "button" at bounding box center [762, 229] width 13 height 13
click at [786, 254] on li "Edit attributes" at bounding box center [816, 255] width 122 height 23
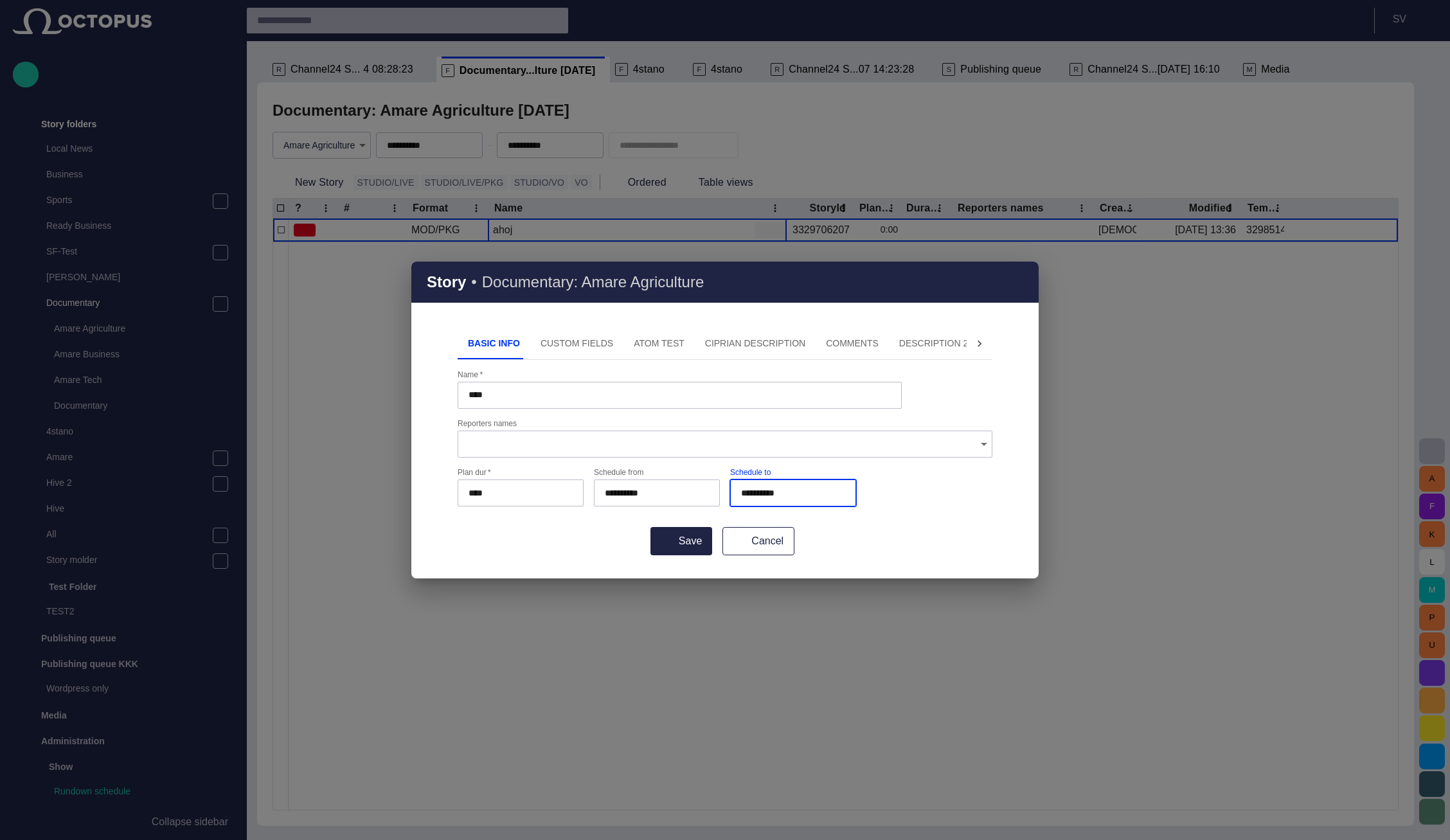
click at [795, 492] on input "**********" at bounding box center [790, 492] width 99 height 13
click at [746, 555] on button "Cancel" at bounding box center [758, 541] width 72 height 28
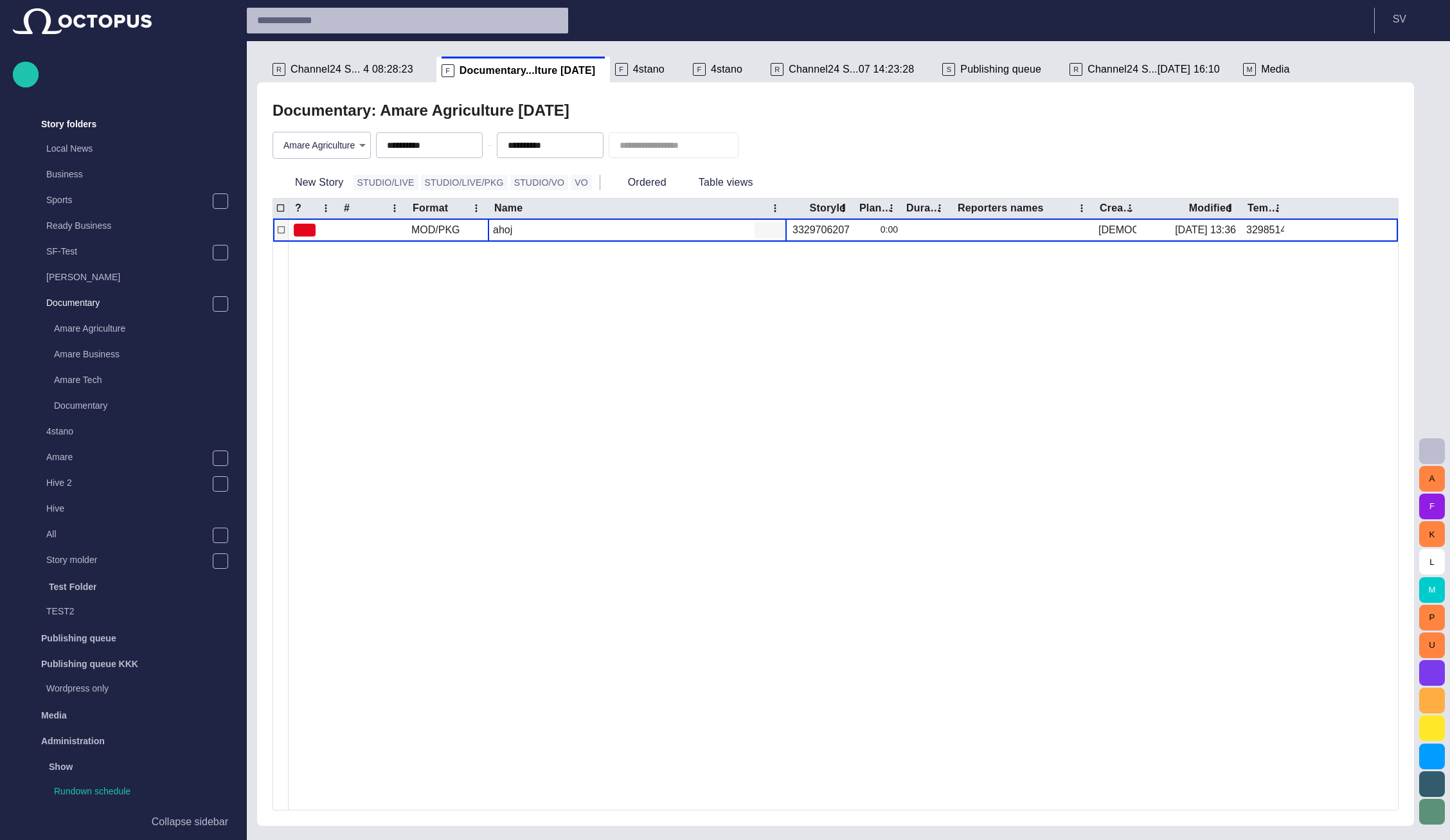
click at [756, 232] on span "button" at bounding box center [762, 229] width 13 height 13
click at [807, 262] on li "Edit attributes" at bounding box center [816, 255] width 122 height 23
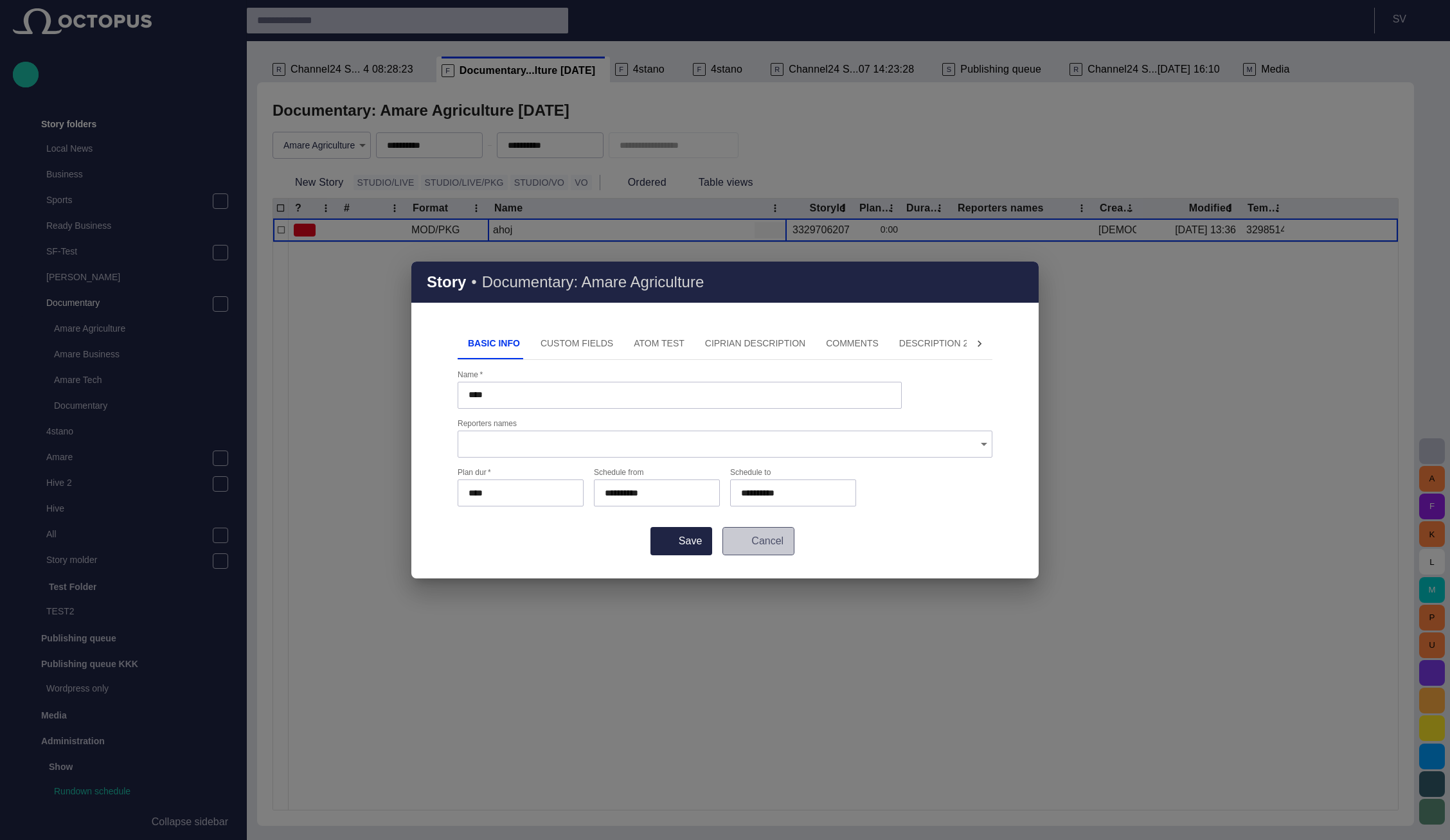
click at [777, 545] on button "Cancel" at bounding box center [758, 541] width 72 height 28
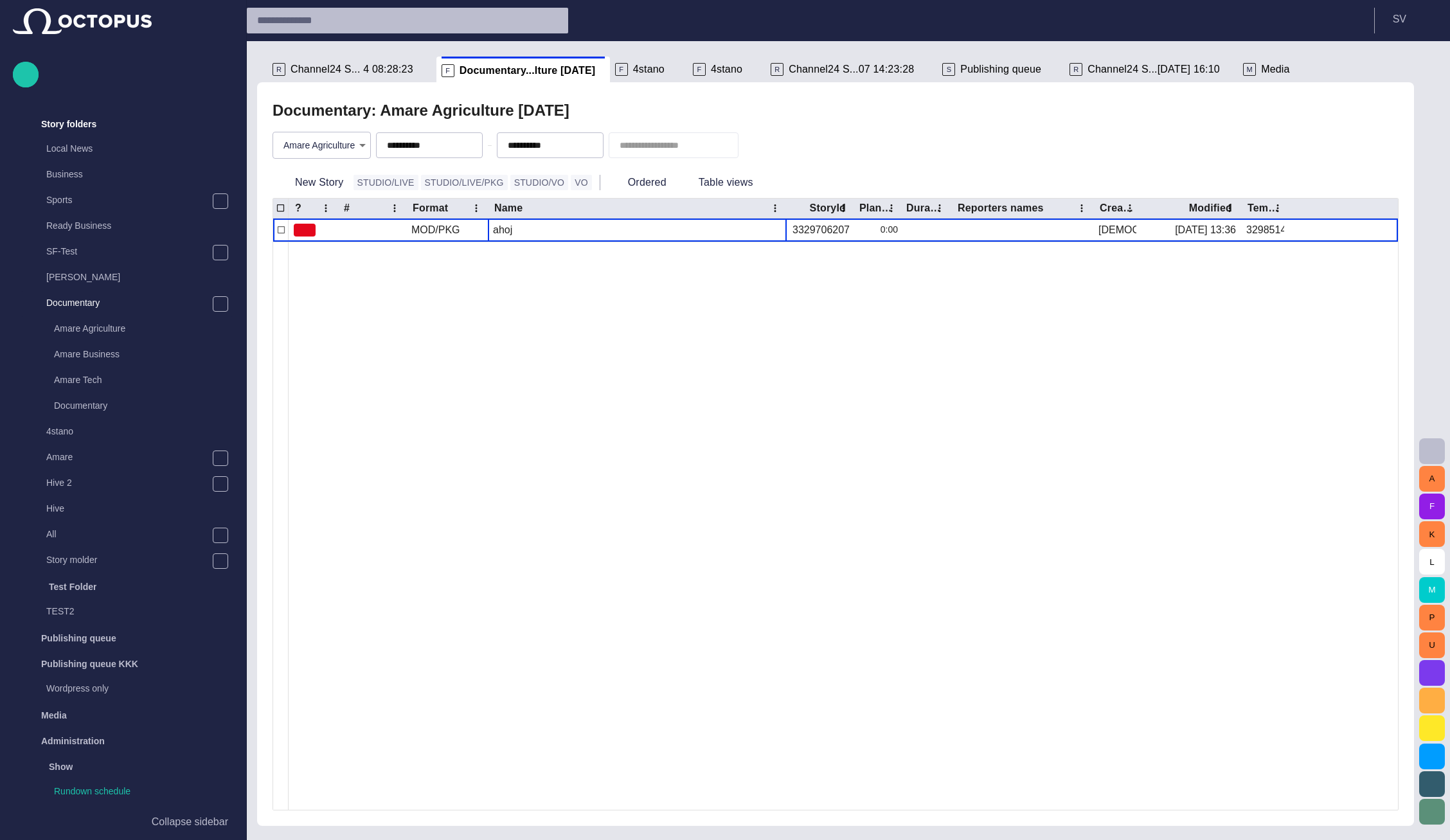
click at [600, 119] on div "Documentary: Amare Agriculture [DATE]" at bounding box center [835, 110] width 1126 height 26
click at [308, 67] on span "Channel24 S... 4 08:28:23" at bounding box center [352, 69] width 123 height 13
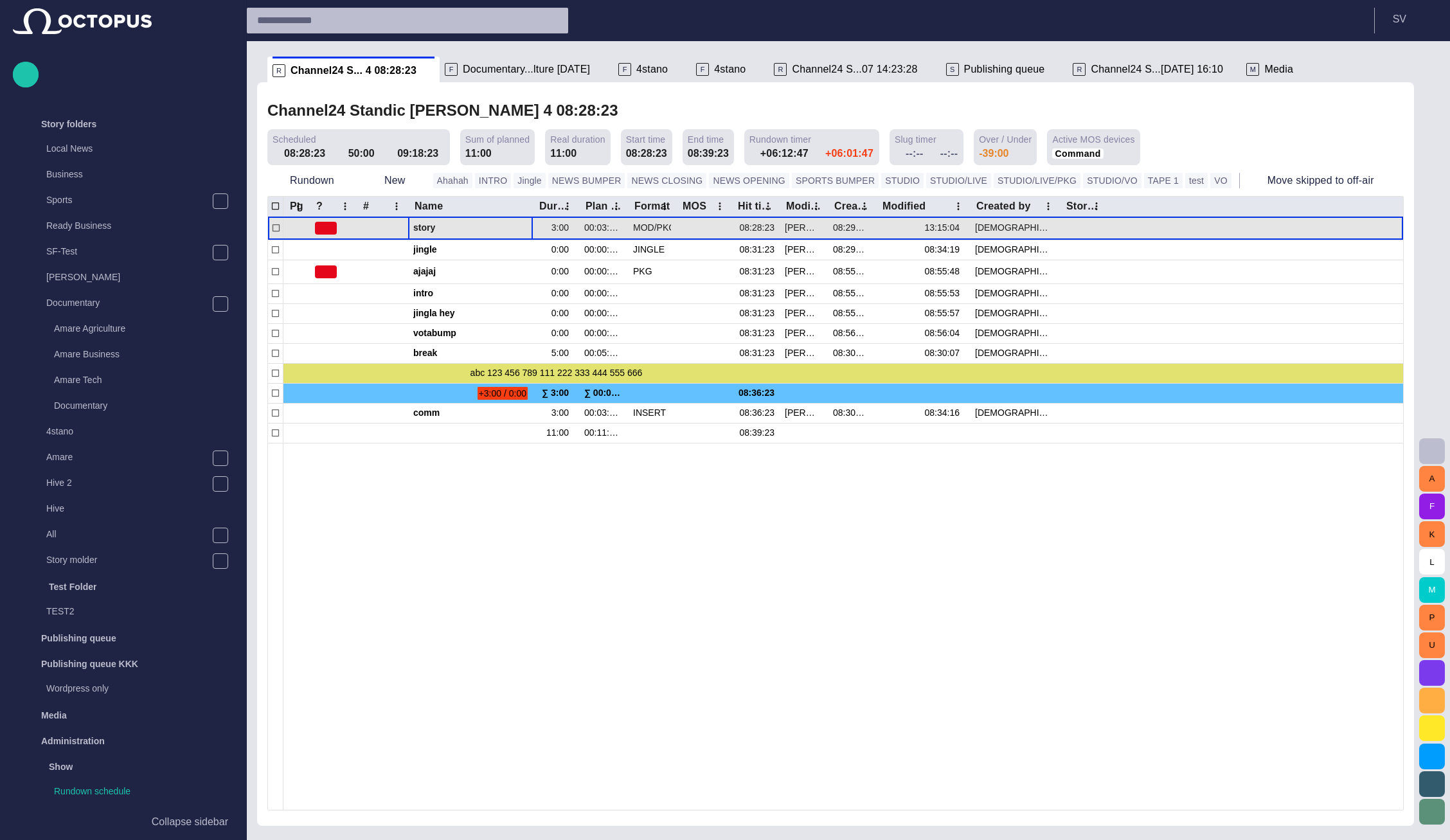
click at [508, 230] on span "button" at bounding box center [508, 228] width 10 height 10
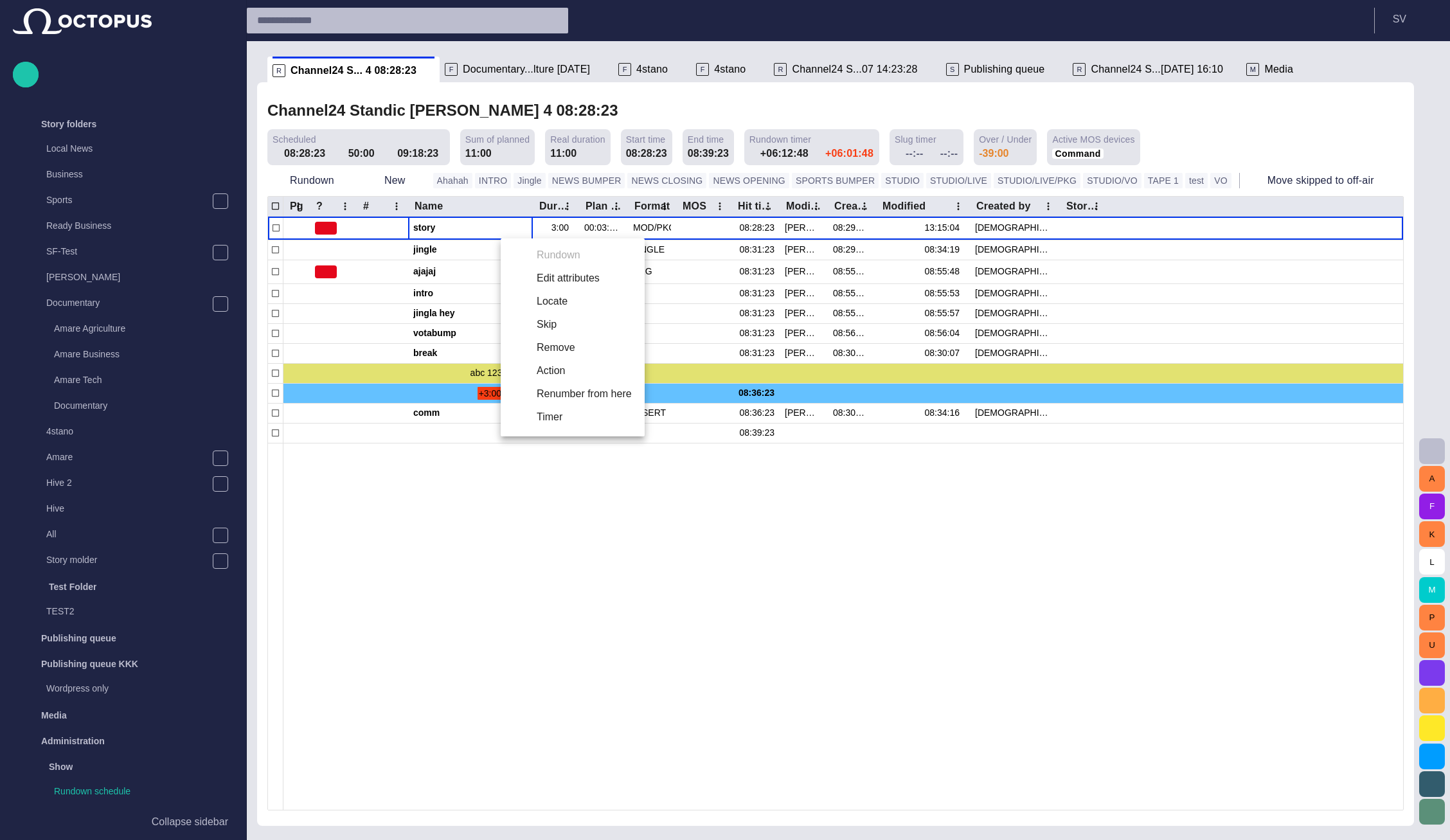
click at [538, 277] on li "Edit attributes" at bounding box center [573, 278] width 144 height 23
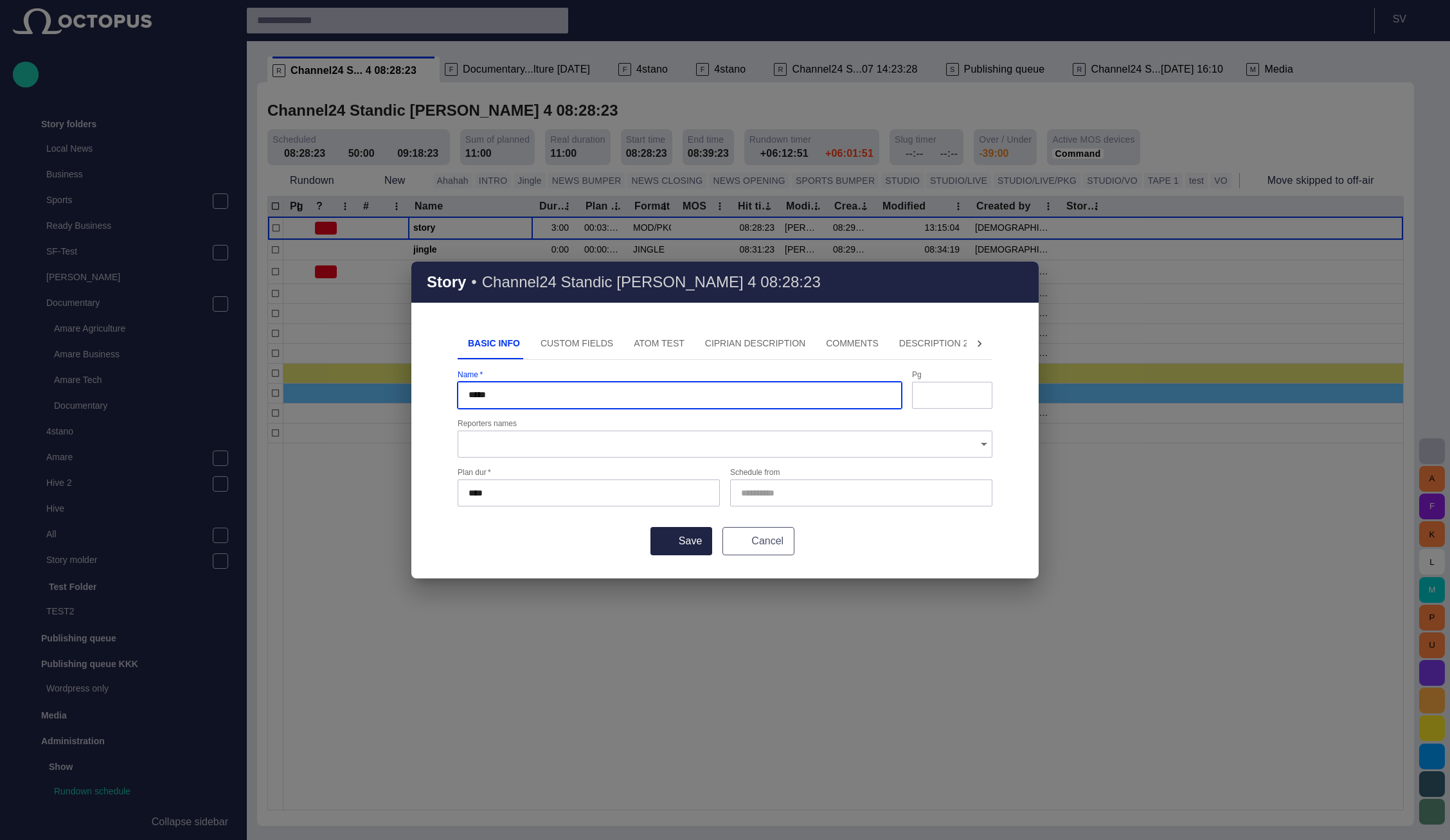
click at [768, 535] on button "Cancel" at bounding box center [758, 541] width 72 height 28
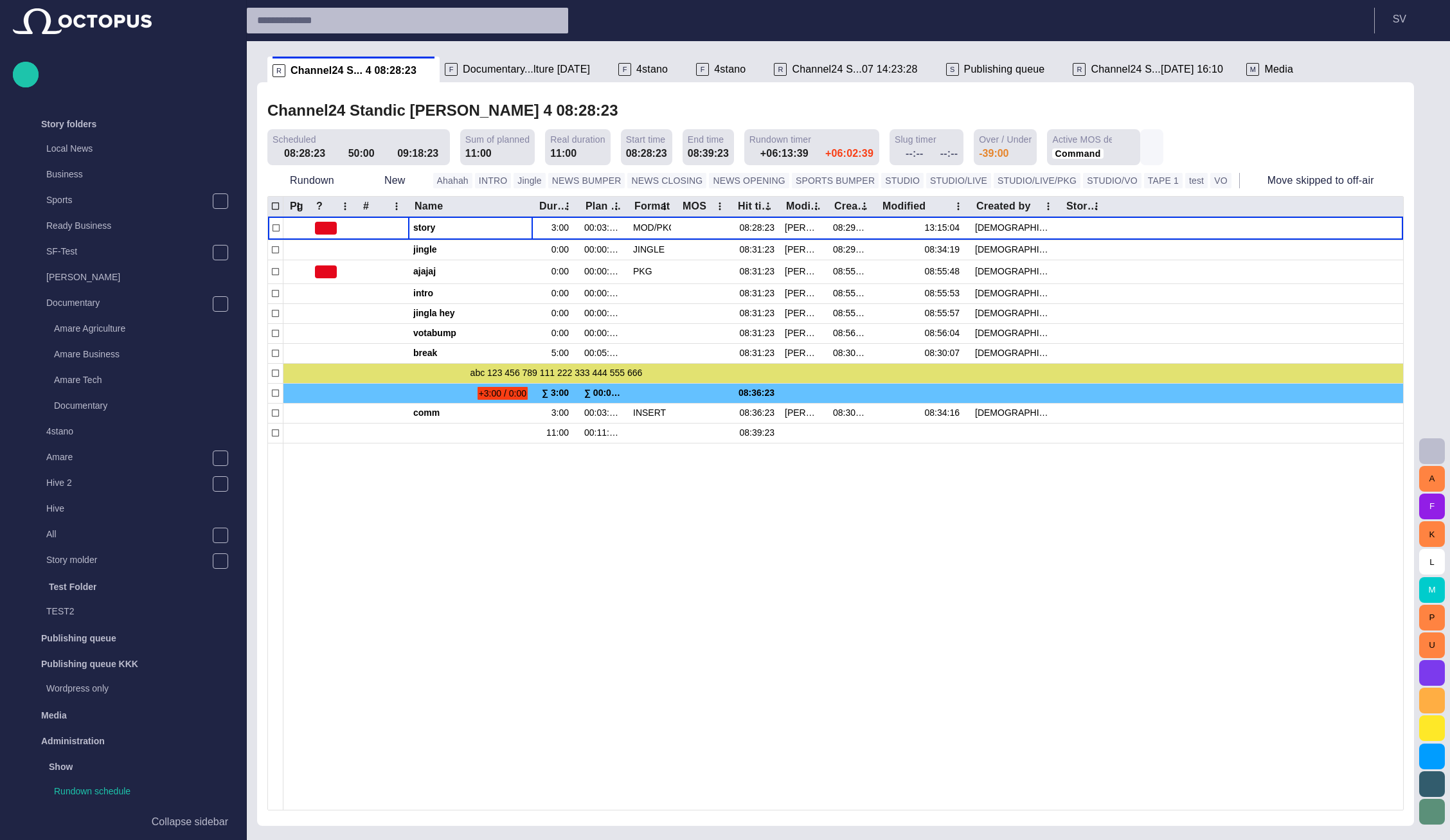
click at [1145, 145] on span "button" at bounding box center [1151, 146] width 13 height 13
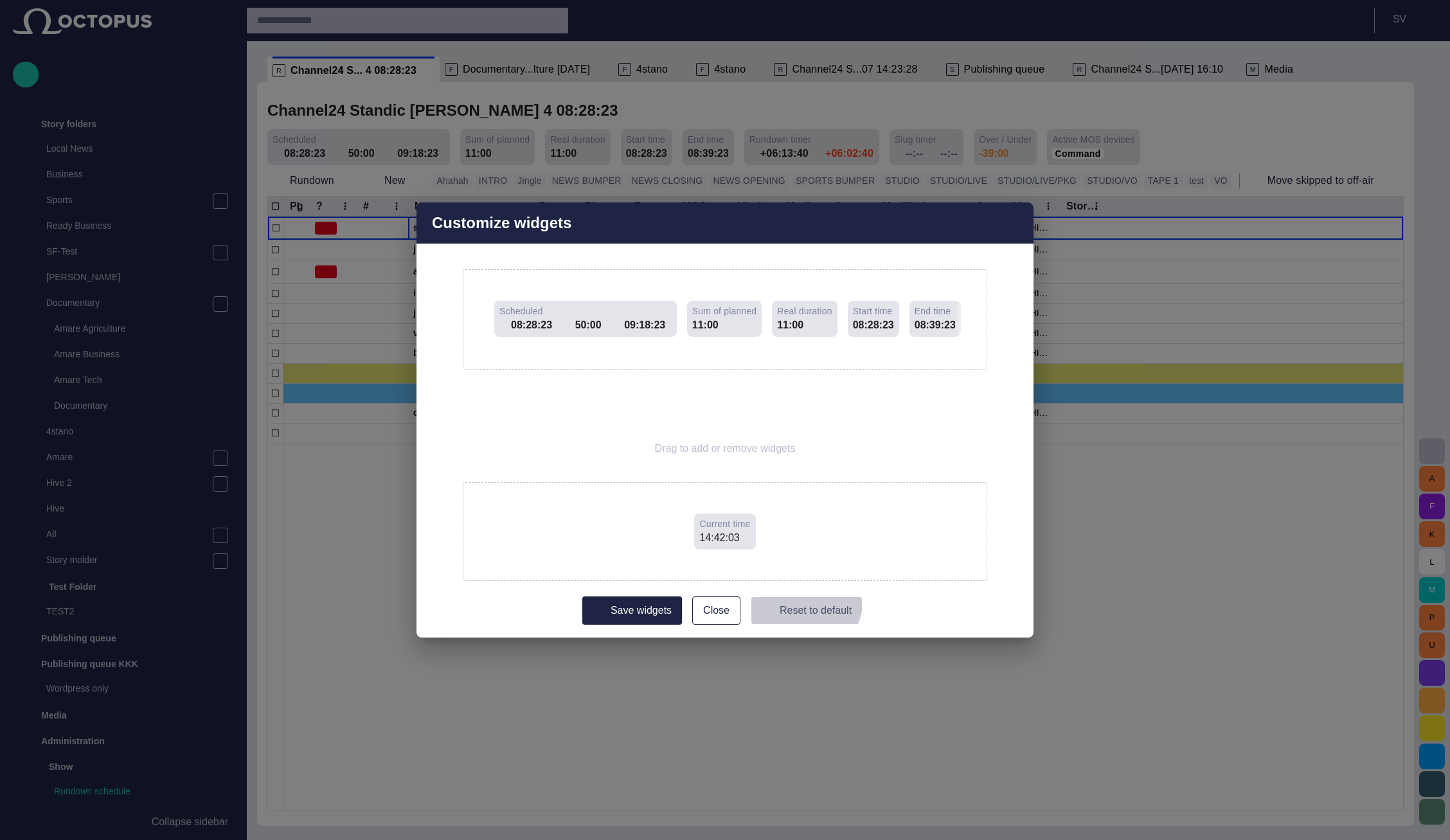
click at [801, 599] on button "Reset to default" at bounding box center [807, 611] width 112 height 28
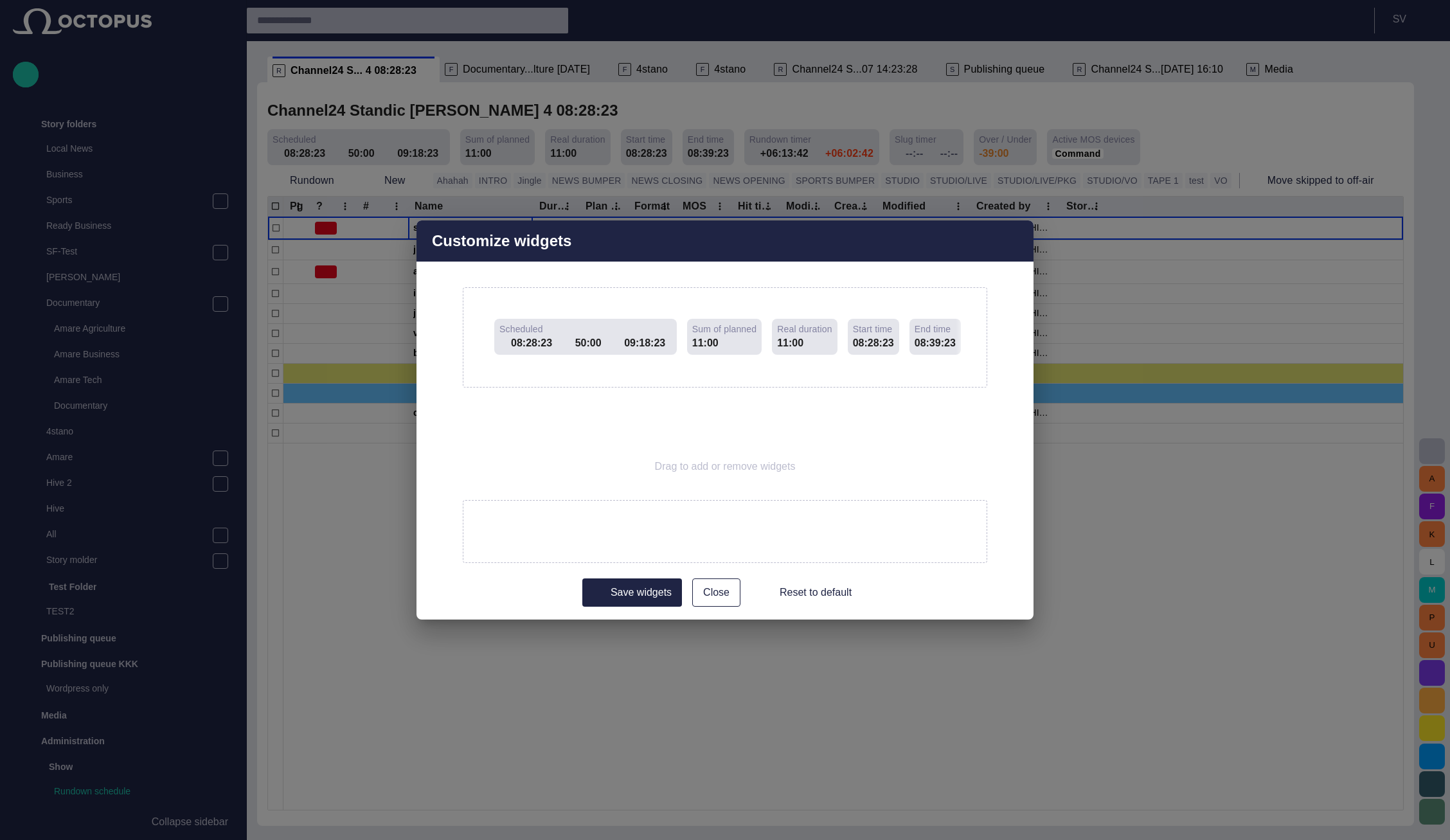
click at [636, 591] on button "Save widgets" at bounding box center [632, 592] width 99 height 28
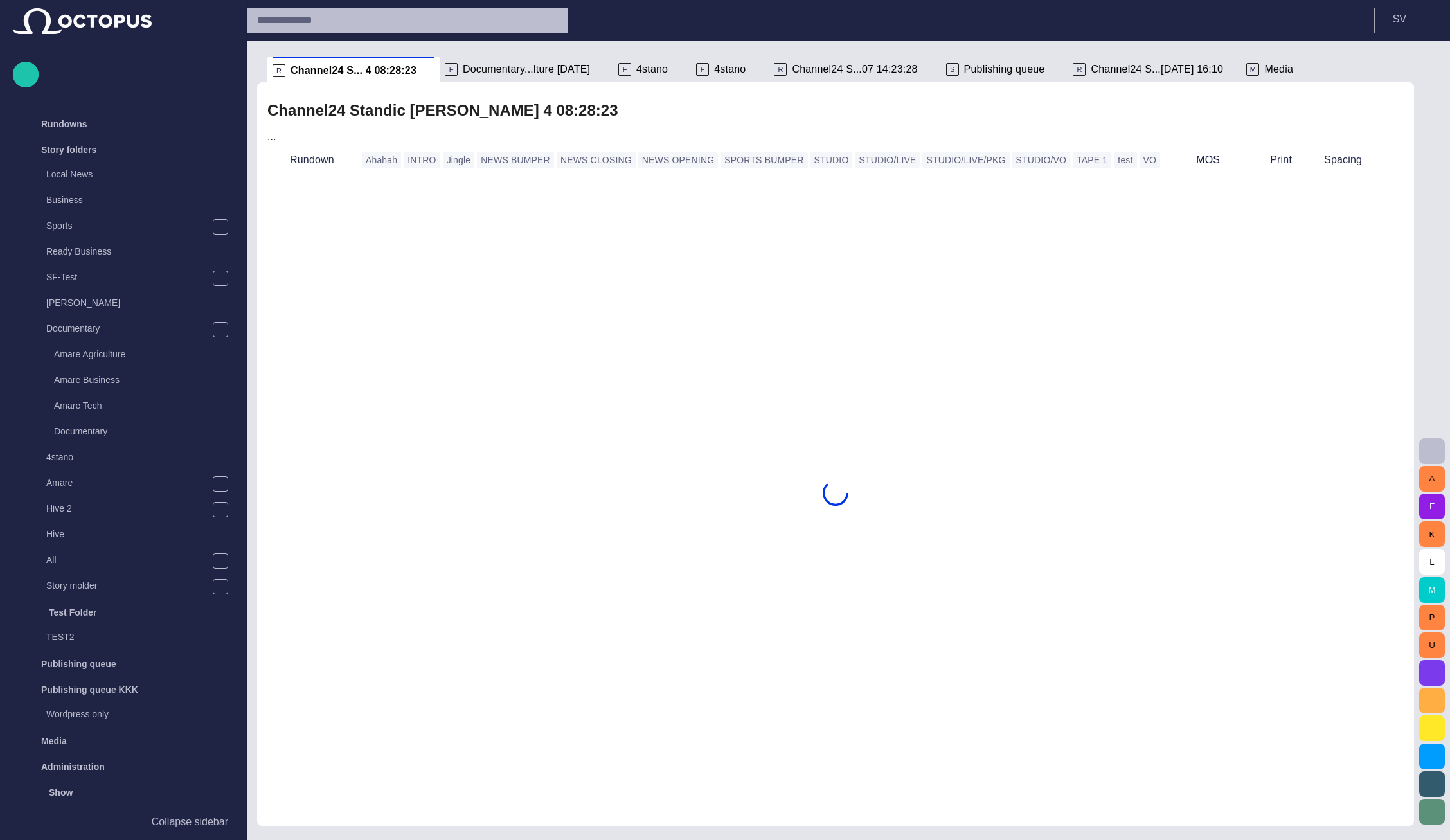
scroll to position [26, 0]
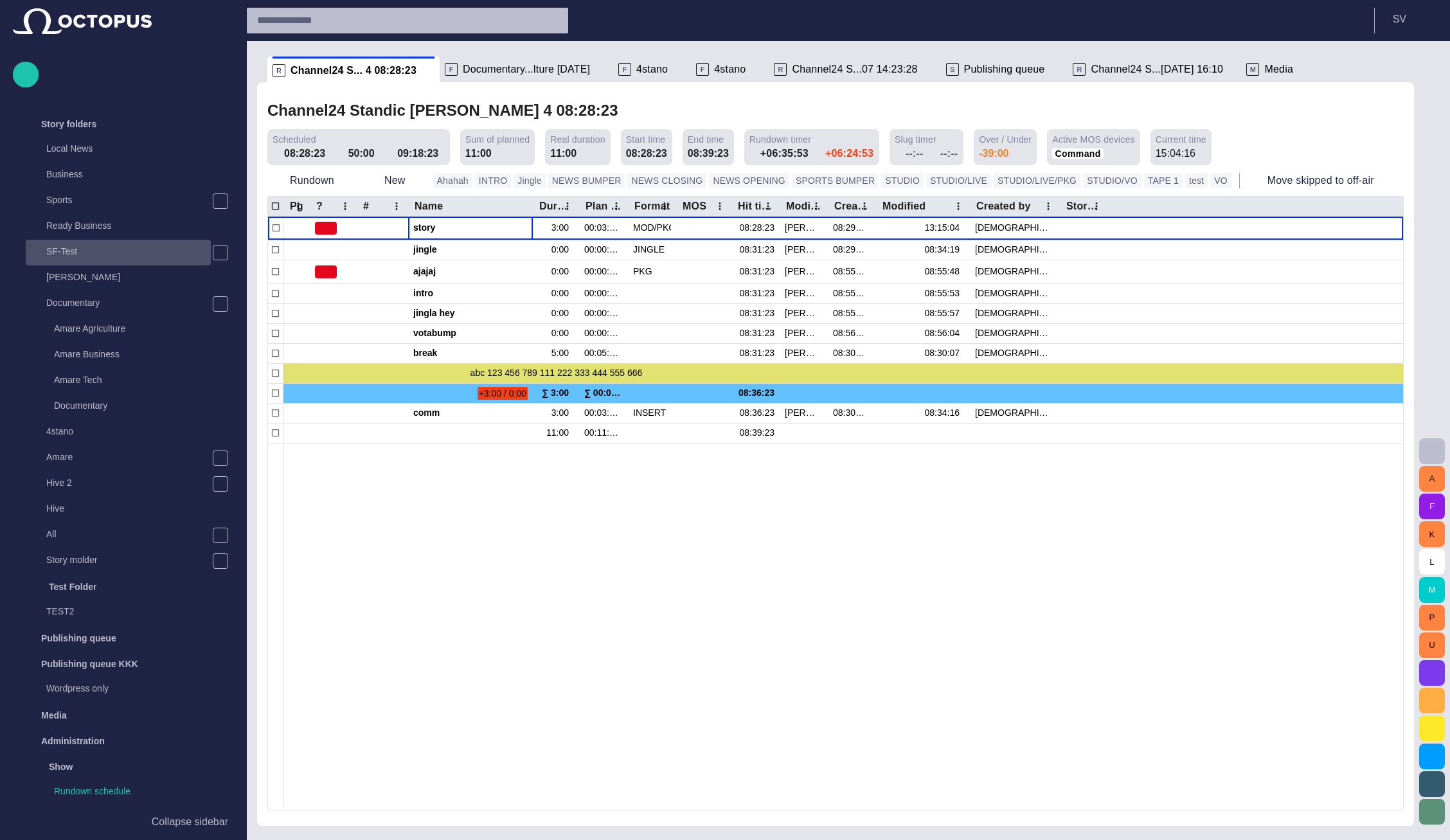
click at [86, 253] on p "SF-Test" at bounding box center [129, 251] width 165 height 13
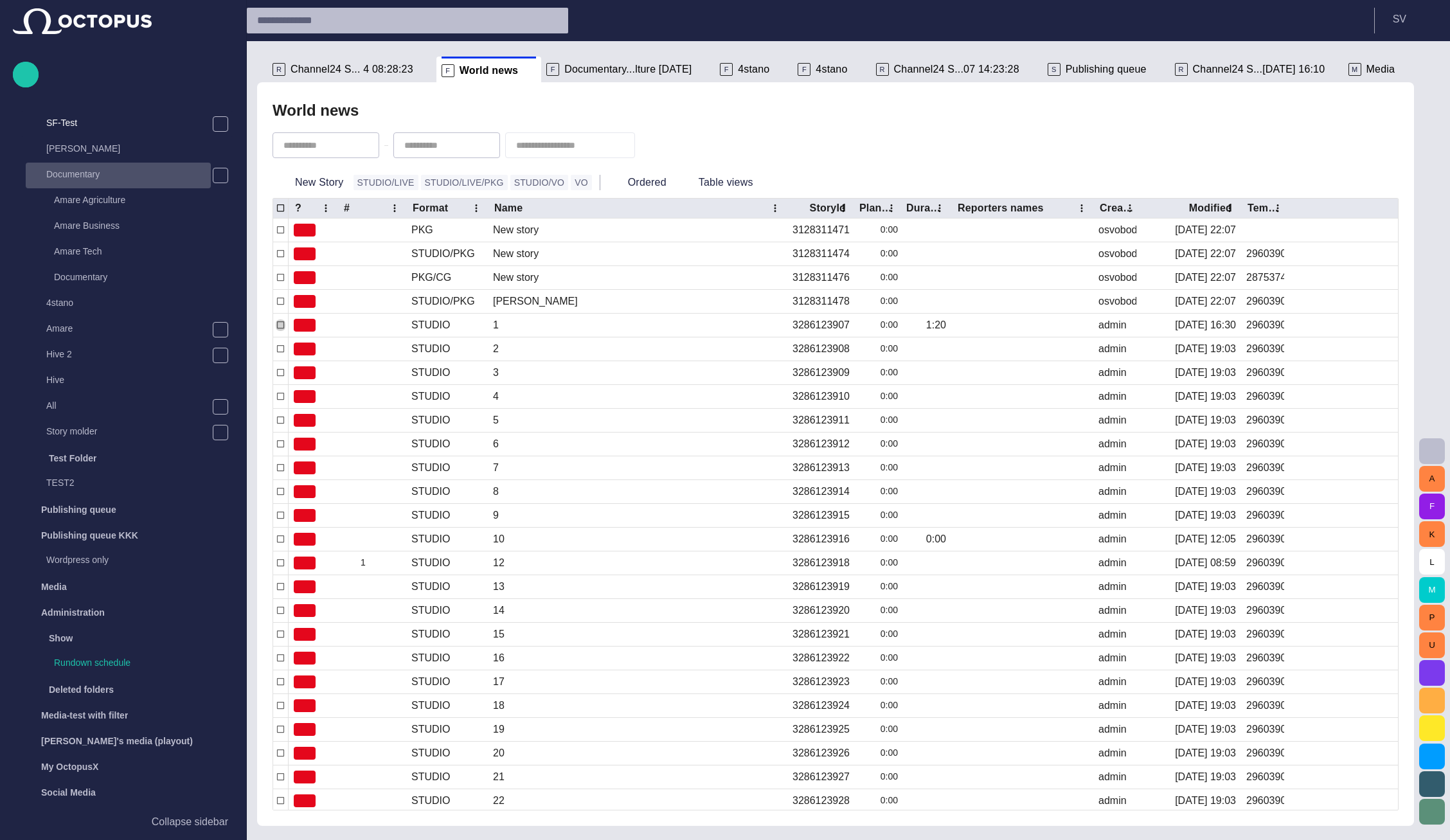
scroll to position [77, 0]
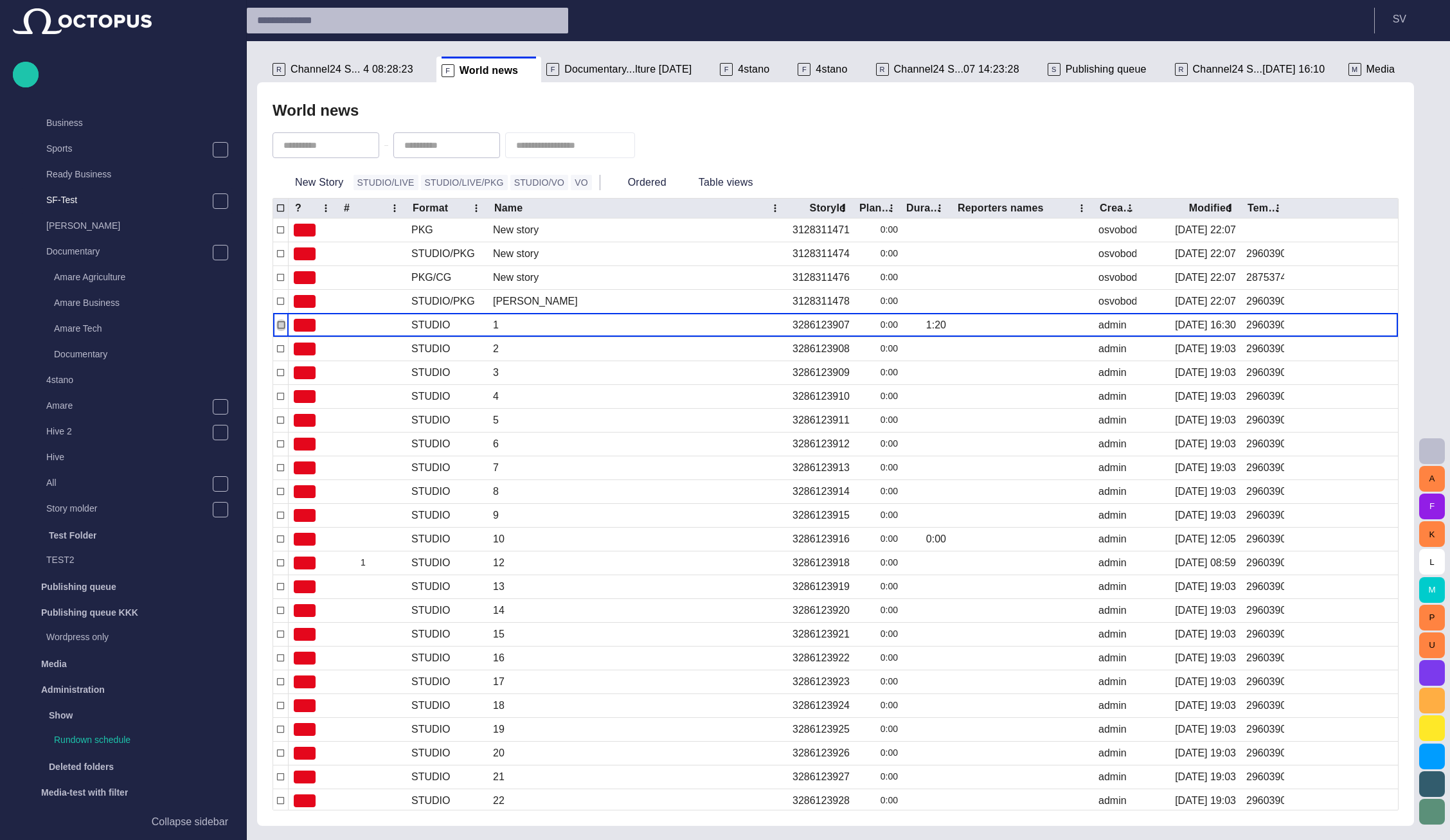
click at [352, 74] on span "Channel24 S... 4 08:28:23" at bounding box center [352, 69] width 123 height 13
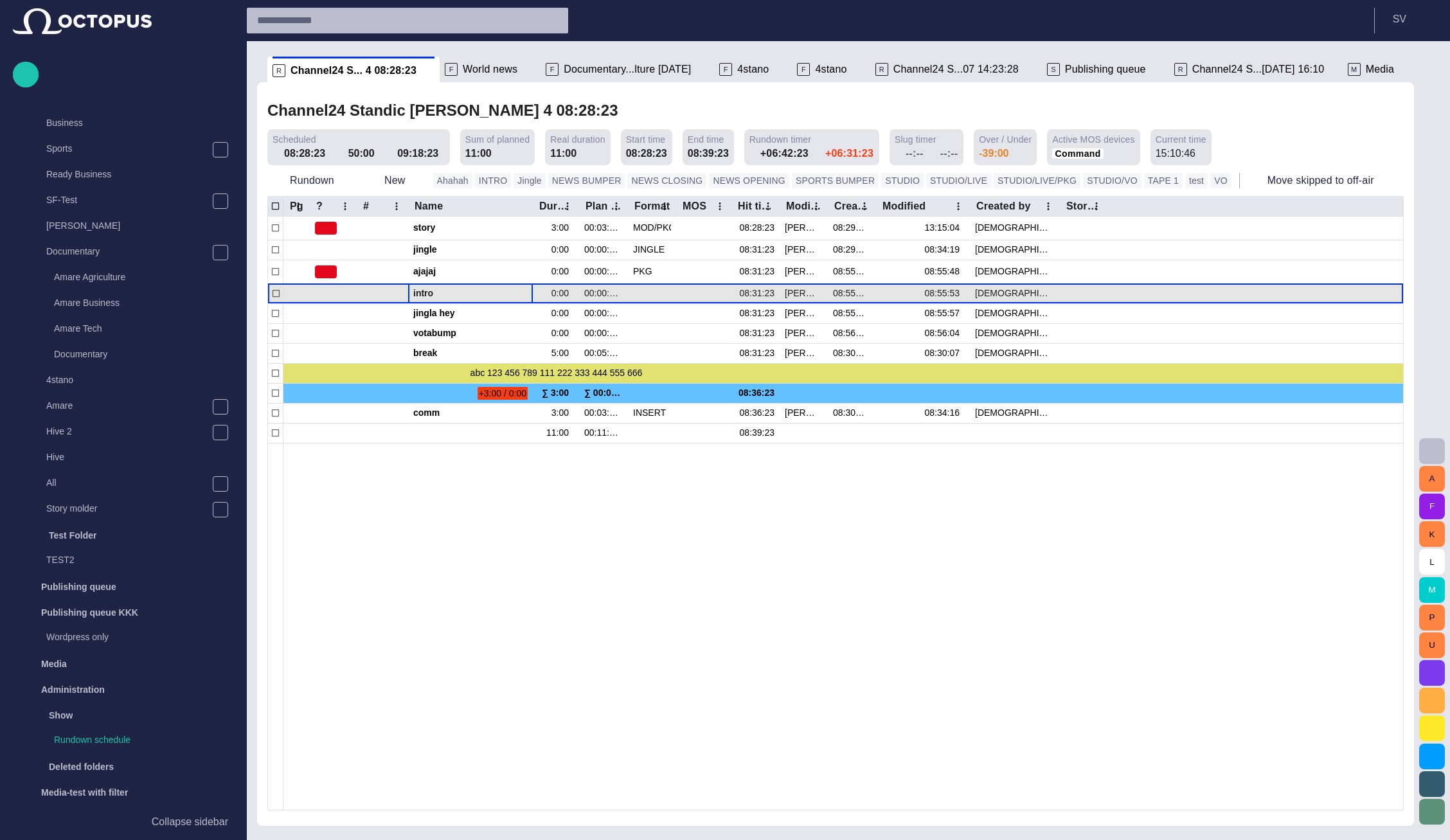
click at [507, 293] on span "button" at bounding box center [508, 293] width 10 height 10
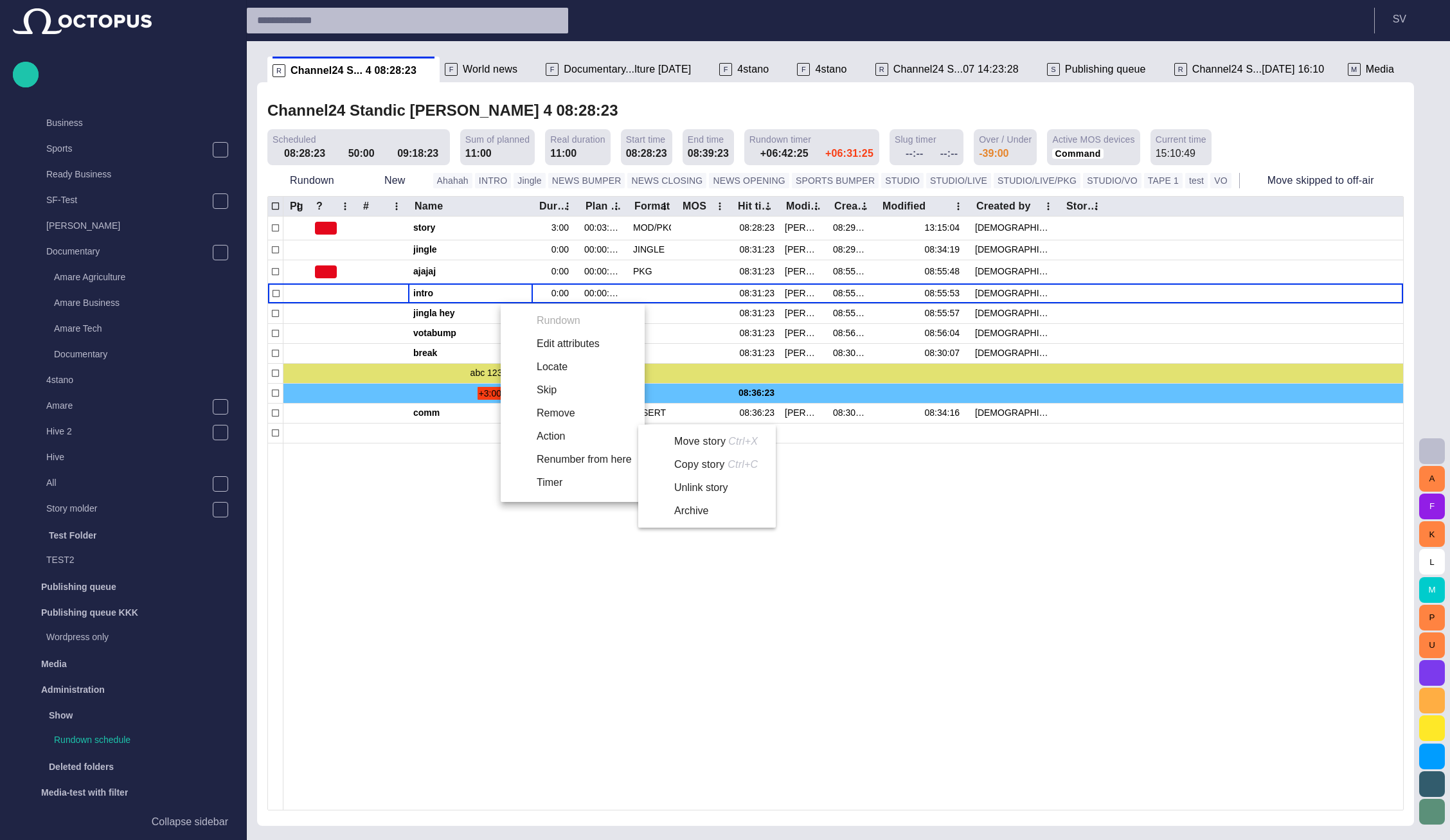
click at [558, 438] on li "Action" at bounding box center [573, 436] width 144 height 23
click at [734, 443] on li "Move story Ctrl+X" at bounding box center [705, 441] width 132 height 23
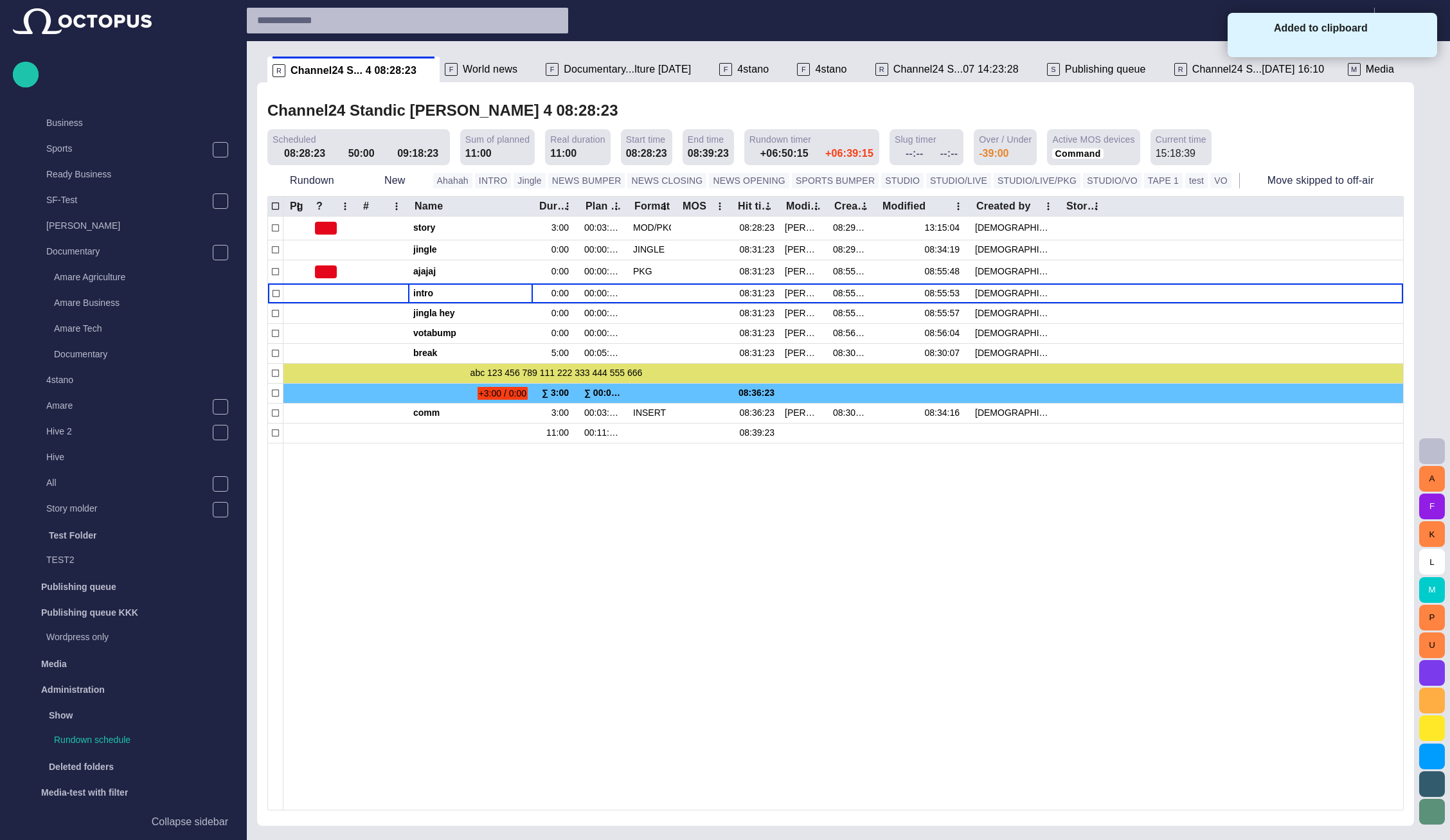
click at [1424, 32] on span at bounding box center [1421, 34] width 12 height 12
click at [1424, 456] on span "button" at bounding box center [1432, 451] width 15 height 15
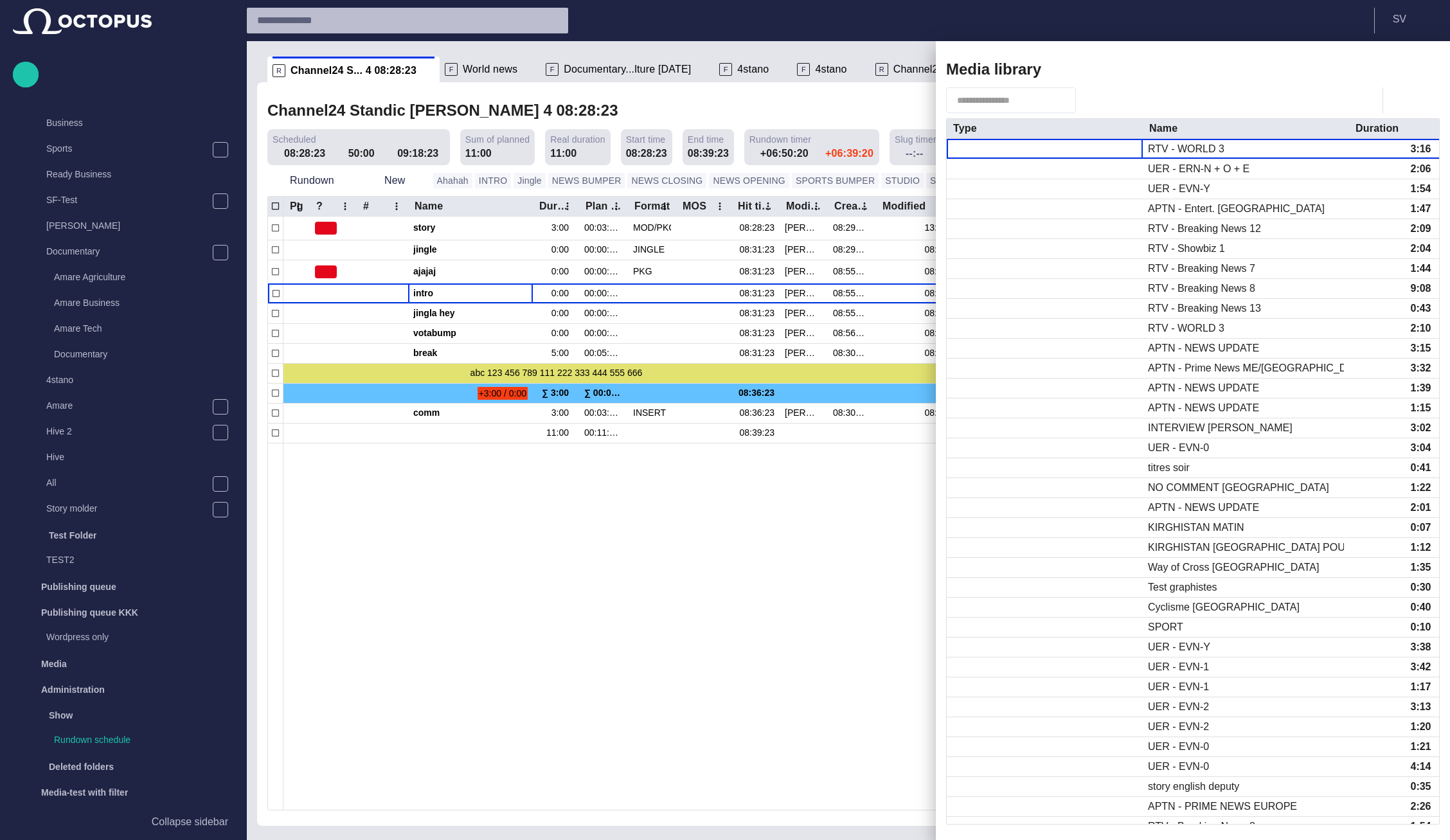
click at [1095, 96] on span "button" at bounding box center [1088, 100] width 13 height 13
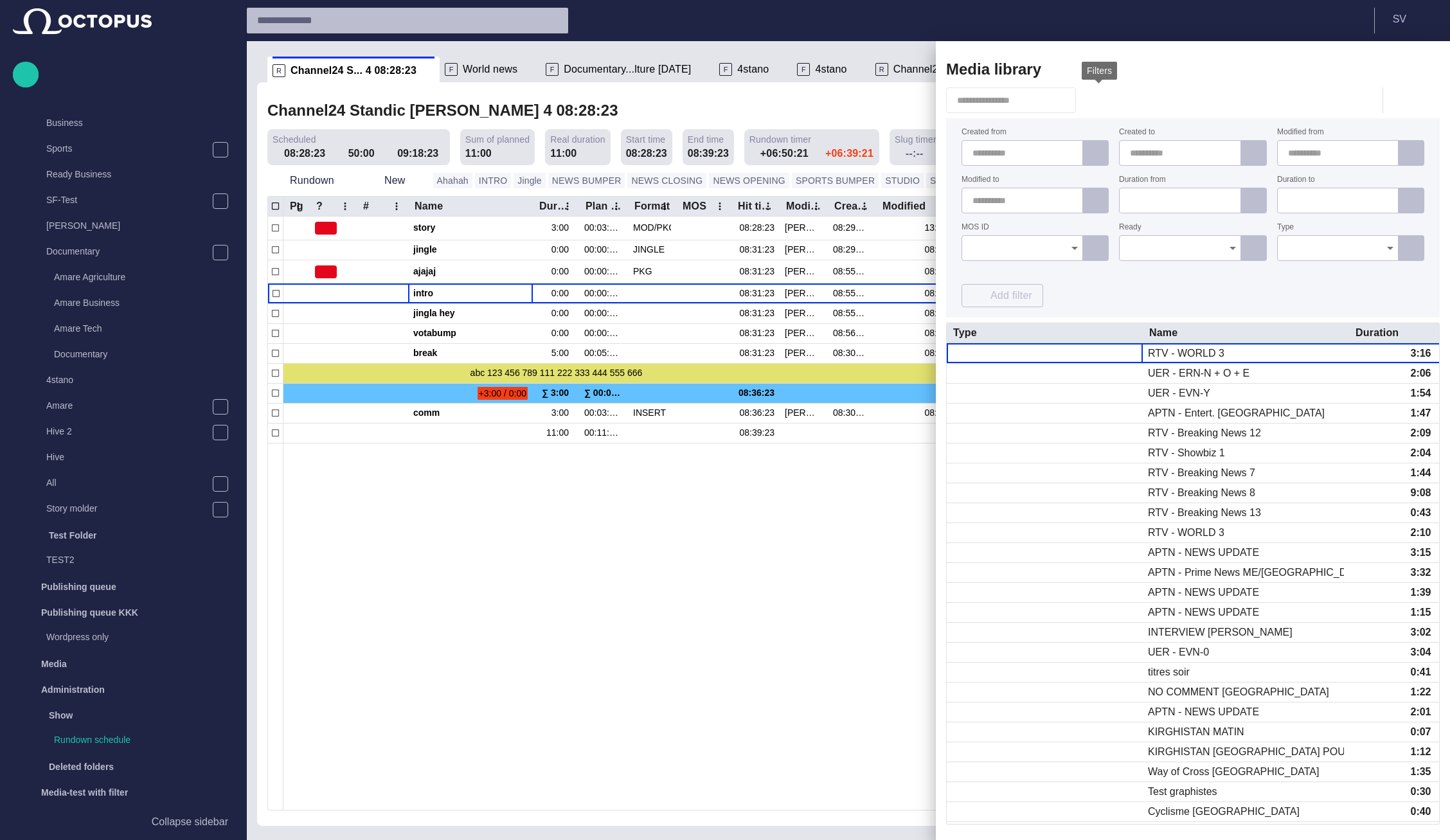
click at [1095, 96] on span "button" at bounding box center [1088, 100] width 13 height 13
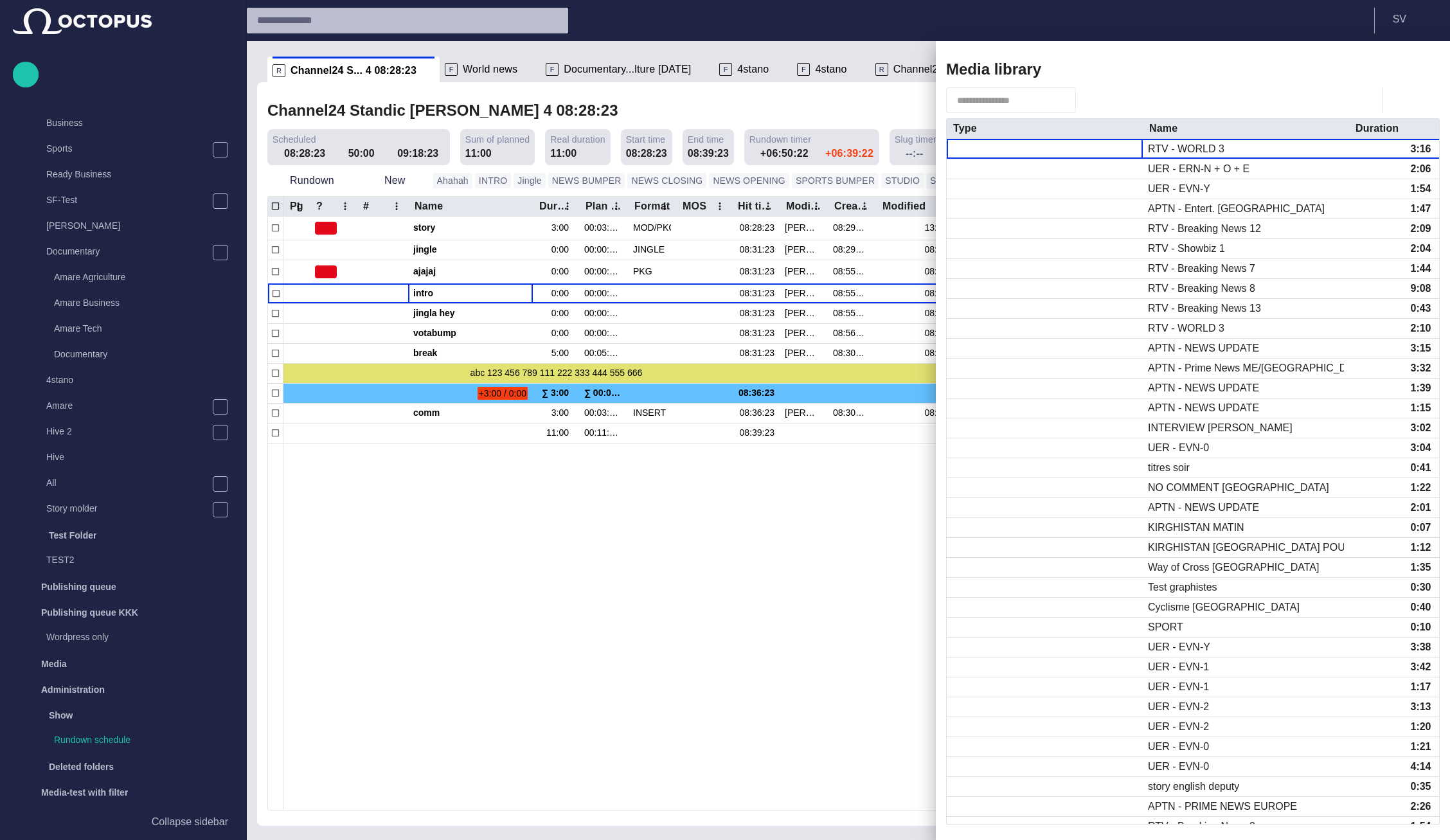
click at [572, 69] on div at bounding box center [725, 420] width 1450 height 840
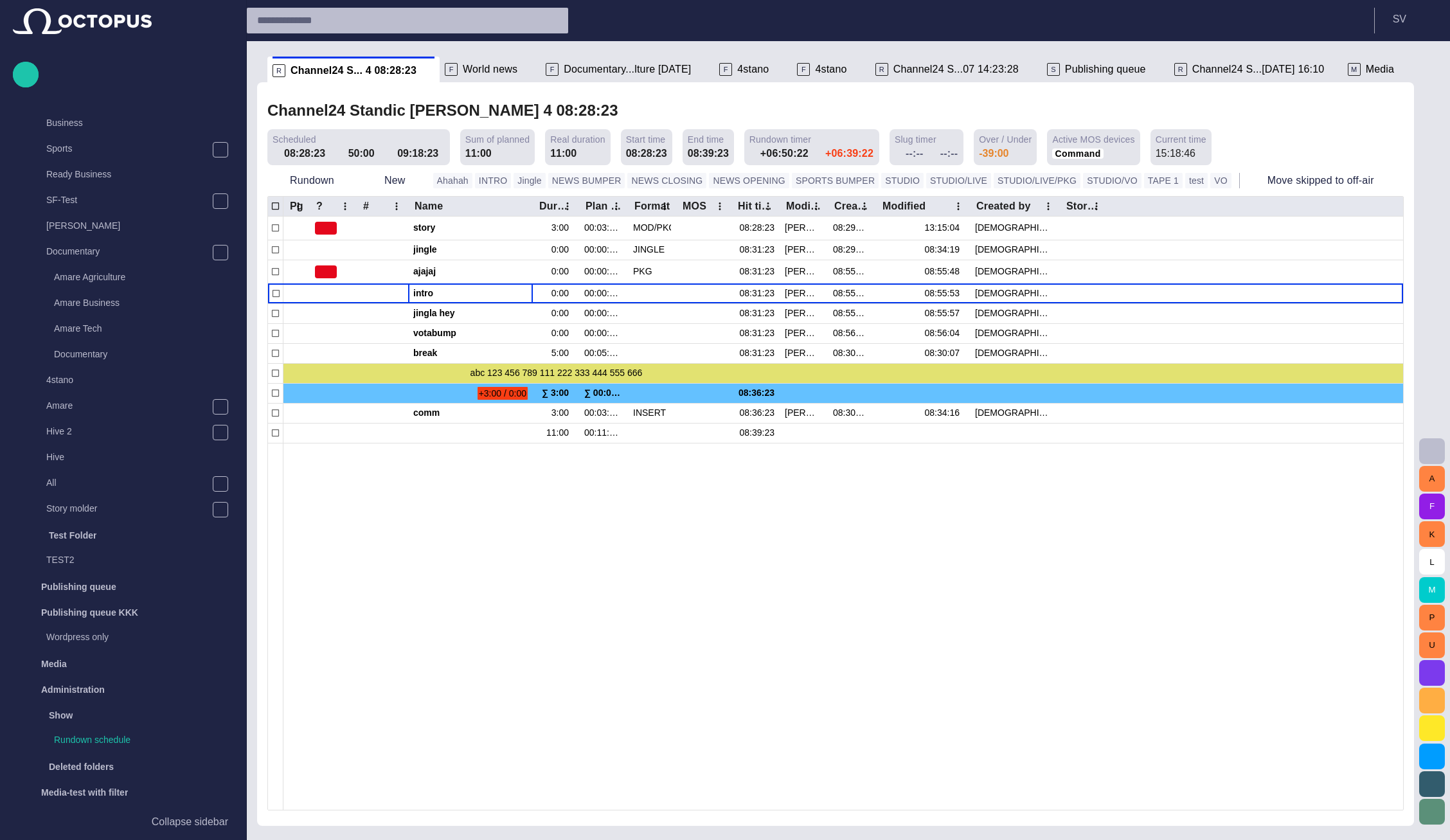
click at [579, 71] on span "Documentary...lture [DATE]" at bounding box center [627, 69] width 127 height 13
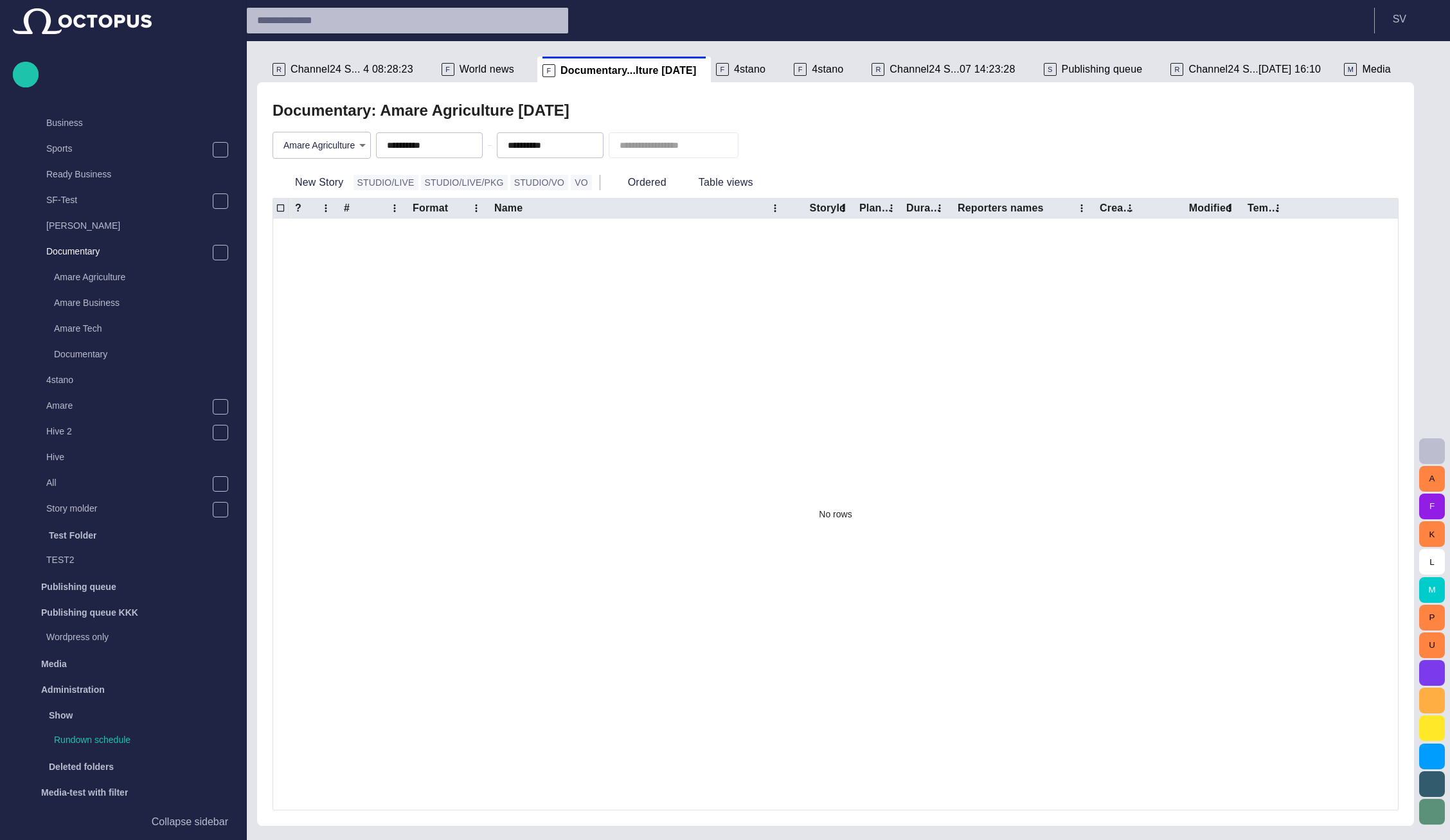
scroll to position [26, 0]
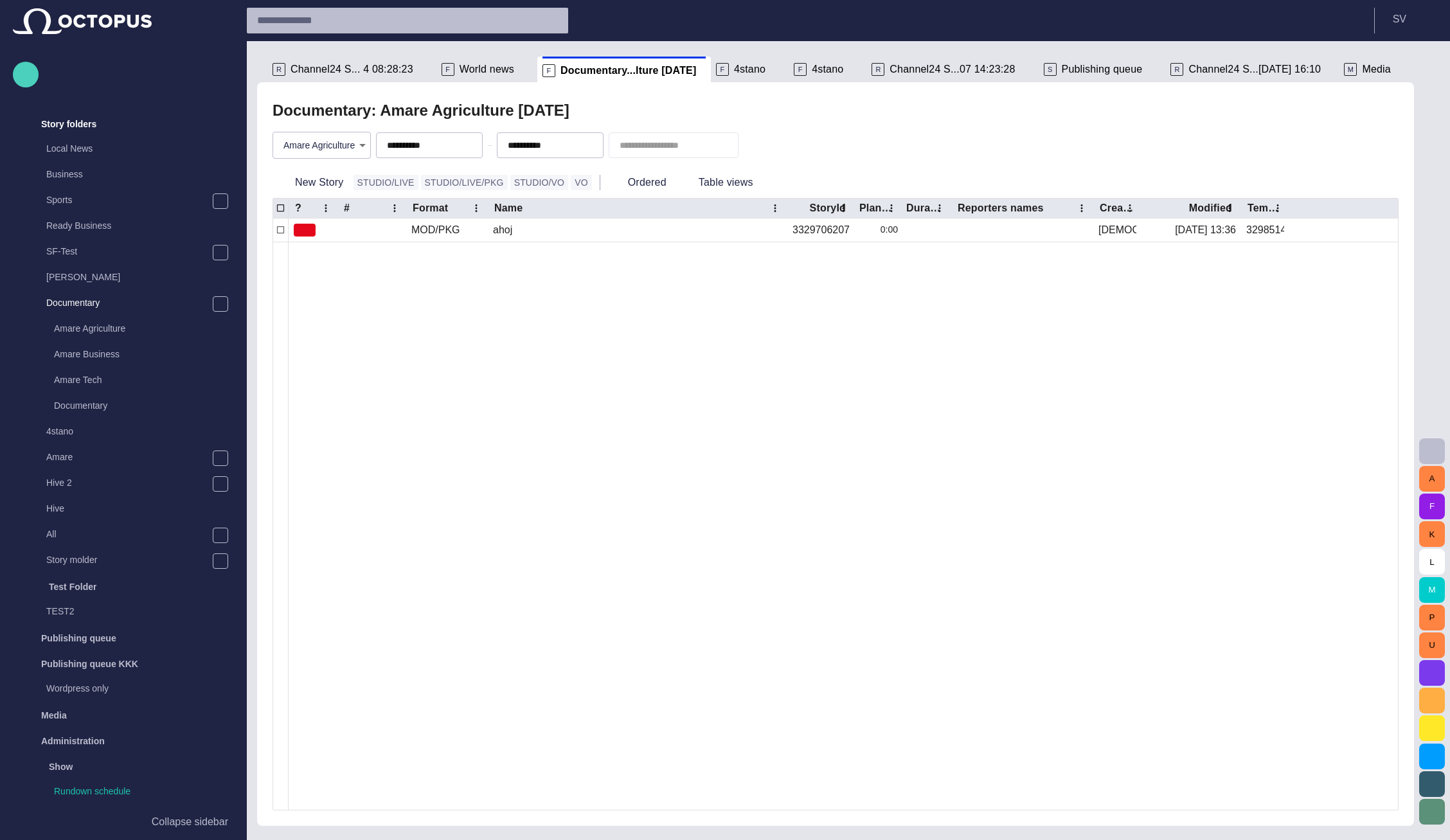
click at [24, 74] on span "button" at bounding box center [25, 74] width 15 height 17
click at [60, 122] on ul "Story Rundown" at bounding box center [68, 121] width 110 height 57
click at [64, 127] on li "Rundown" at bounding box center [65, 136] width 104 height 26
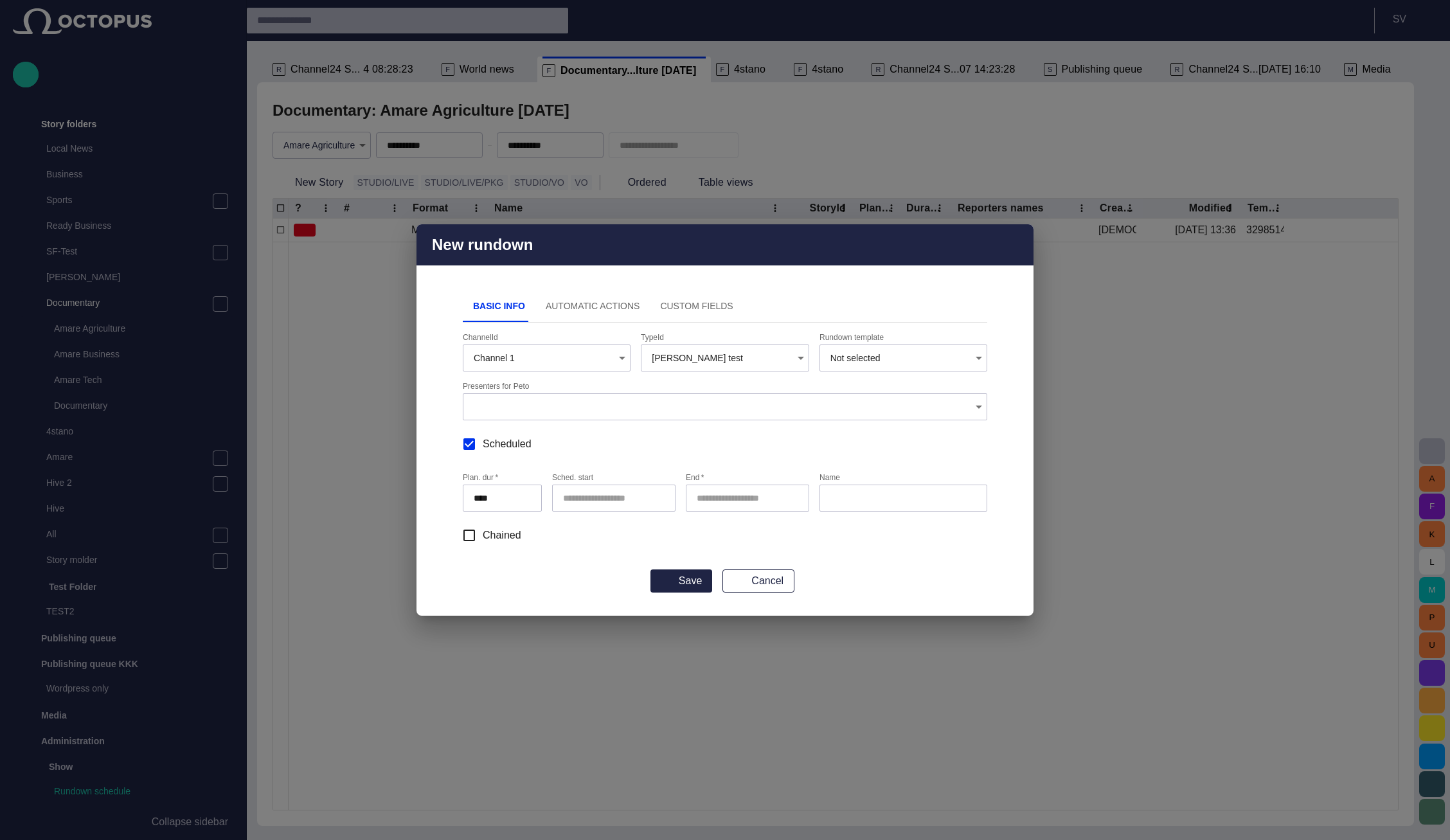
click at [597, 302] on button "Automatic Actions" at bounding box center [593, 307] width 115 height 31
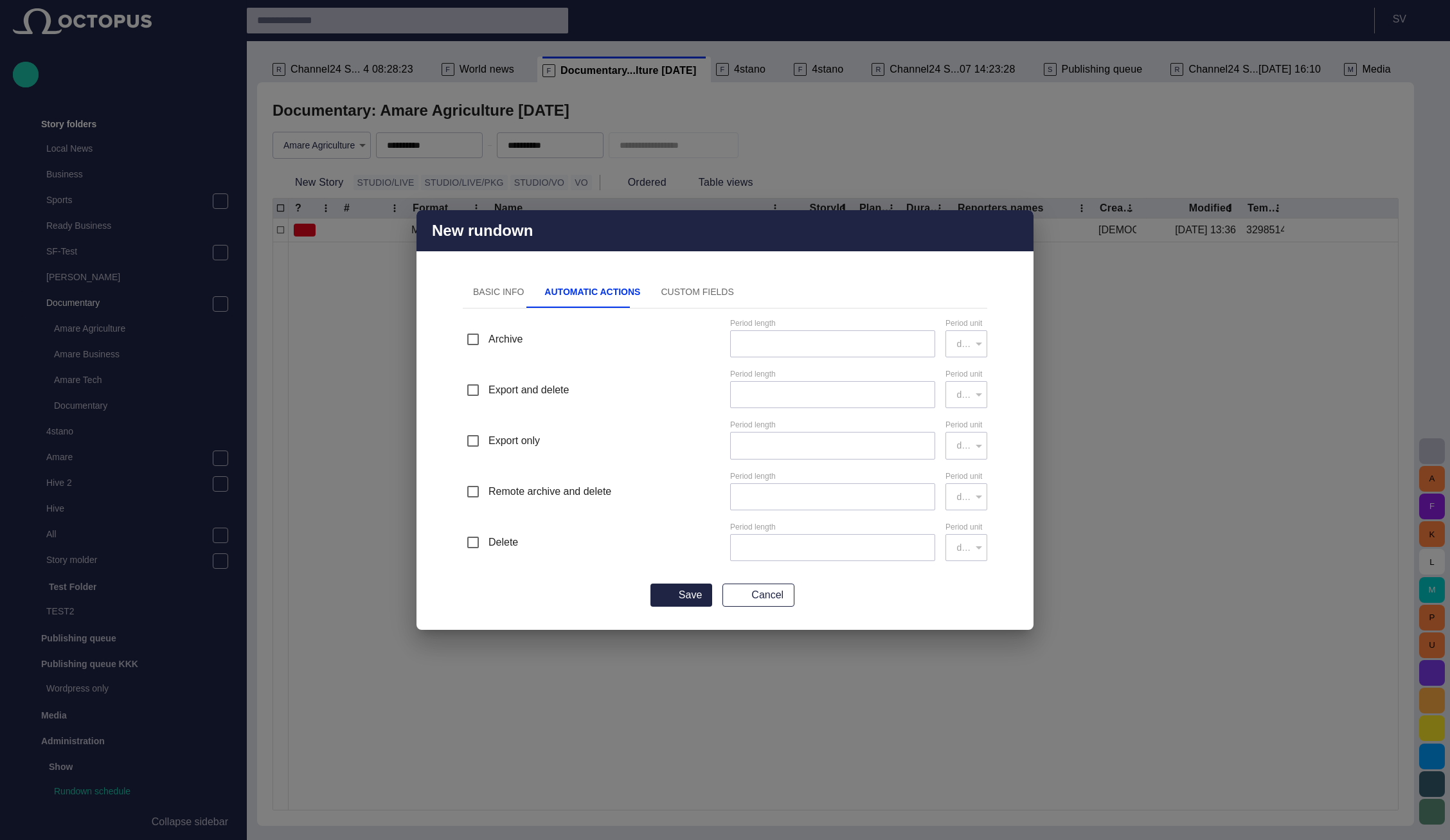
click at [514, 338] on span "Archive" at bounding box center [505, 339] width 34 height 15
click at [921, 342] on input "*" at bounding box center [832, 344] width 183 height 13
click at [920, 341] on input "*" at bounding box center [832, 344] width 183 height 13
type input "*"
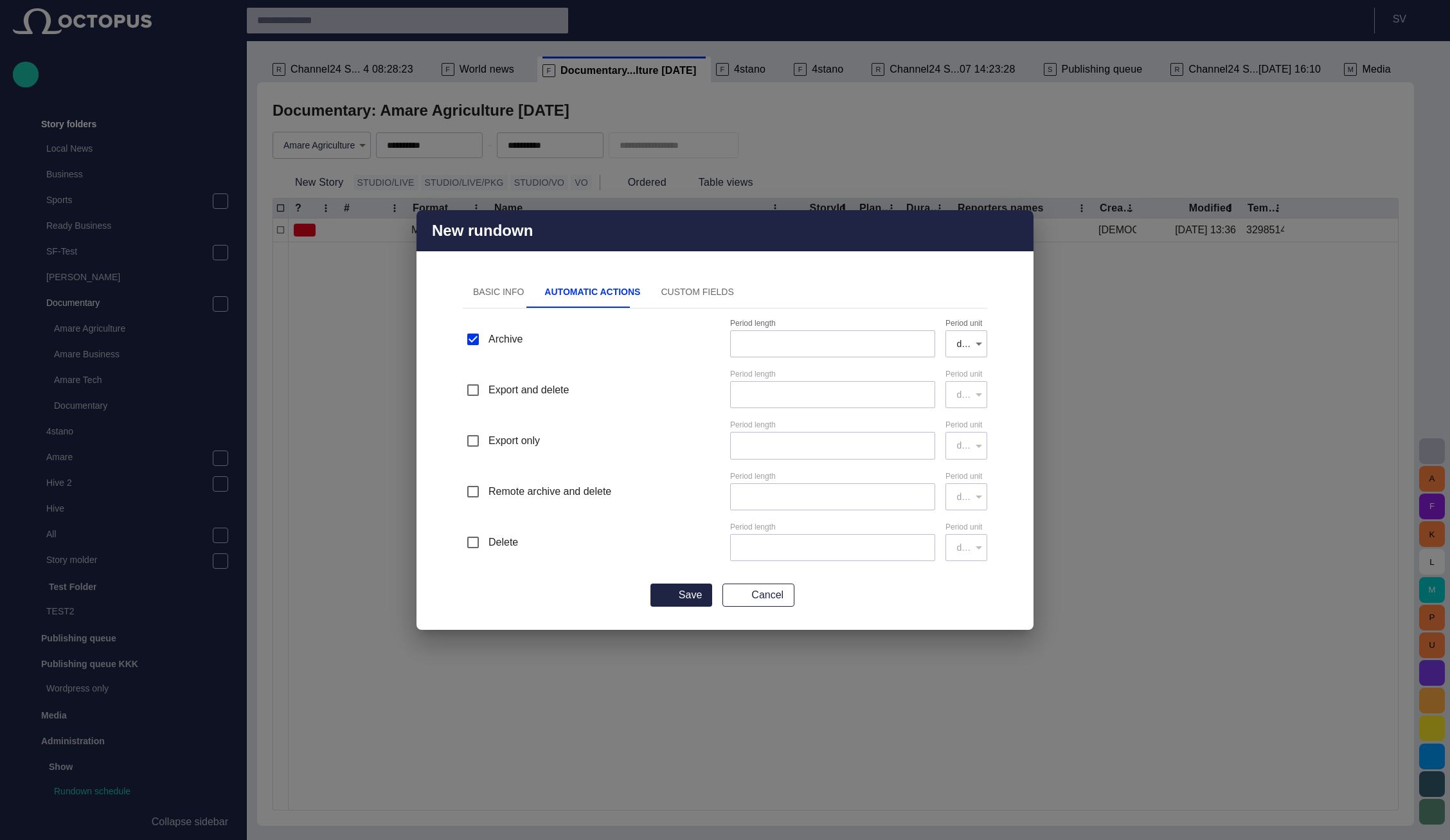
click at [920, 341] on input "*" at bounding box center [832, 344] width 183 height 13
click at [757, 592] on button "Cancel" at bounding box center [758, 594] width 72 height 23
